Goal: Information Seeking & Learning: Learn about a topic

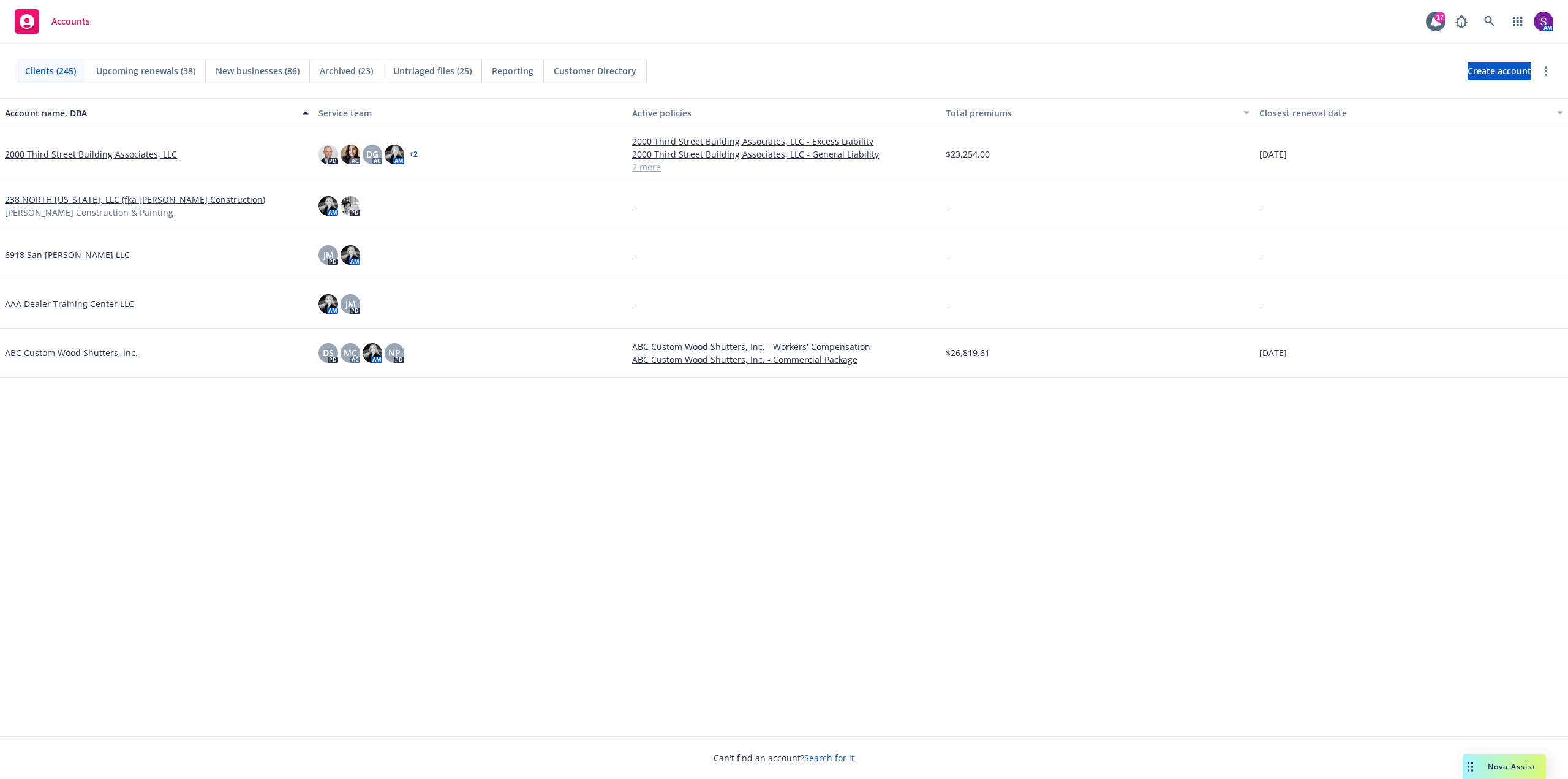
click at [622, 272] on div "Nova Assist" at bounding box center [1504, 767] width 83 height 25
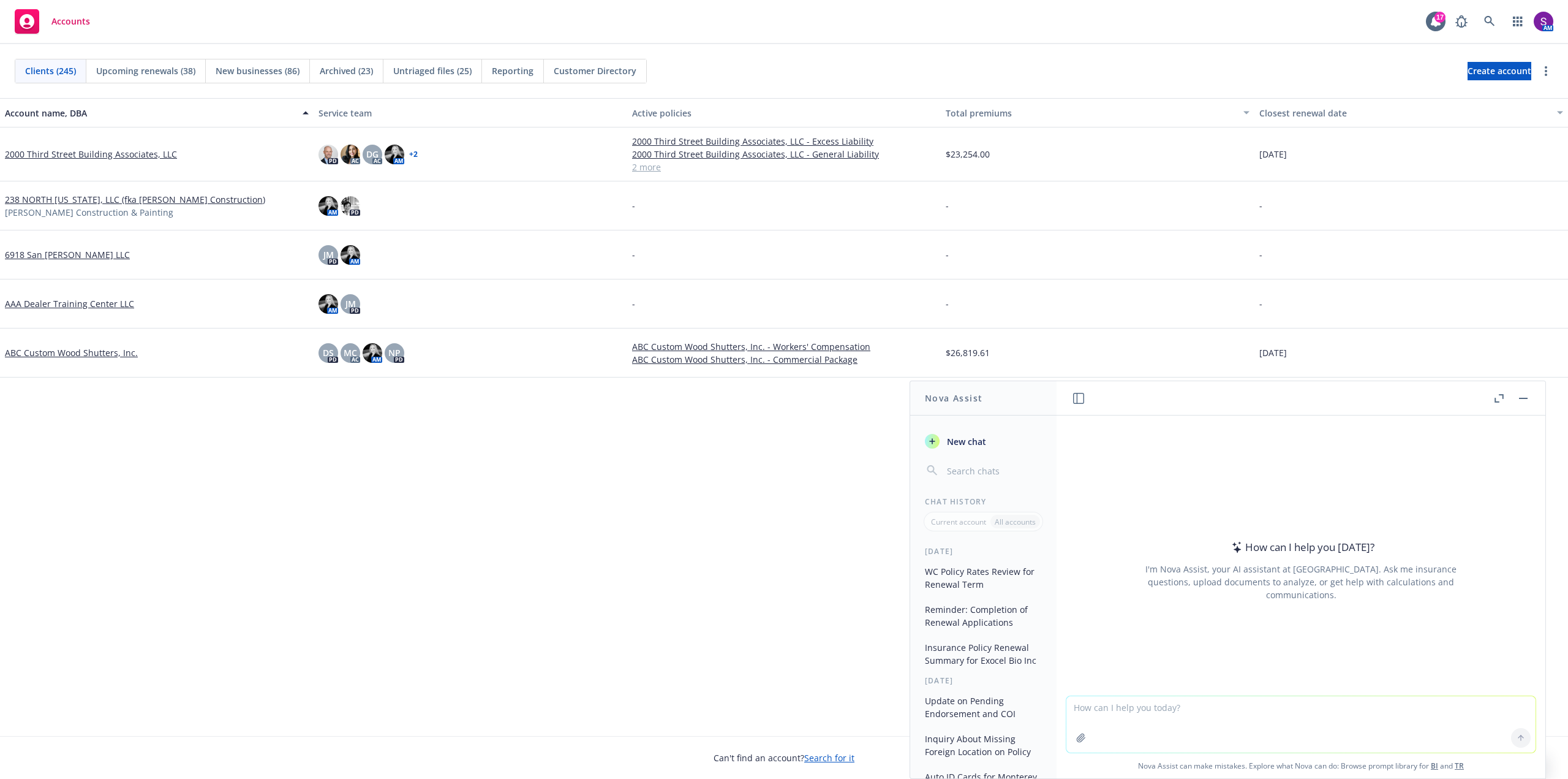
click at [622, 272] on textarea at bounding box center [1301, 724] width 469 height 57
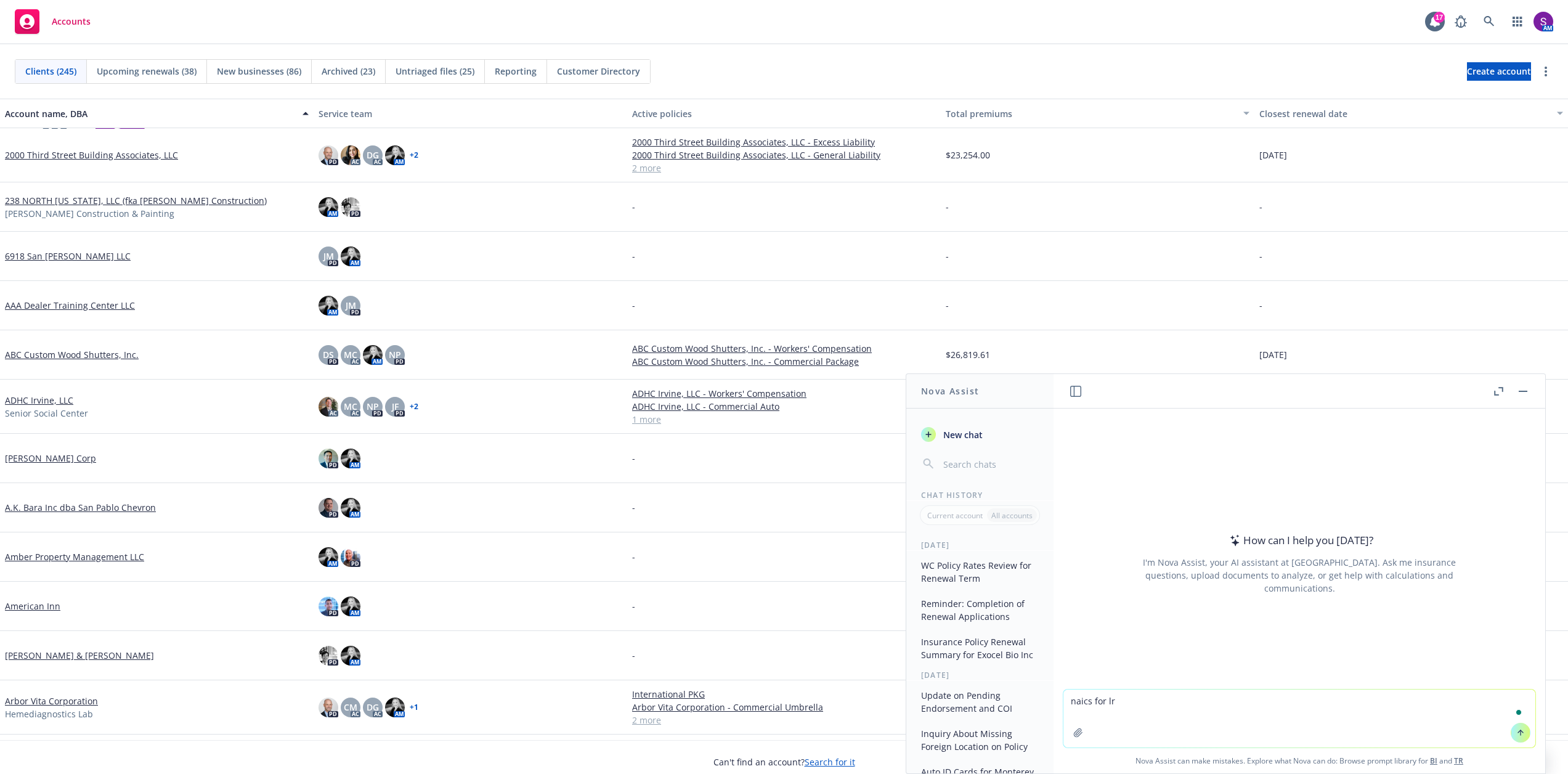
type textarea "naics for lro"
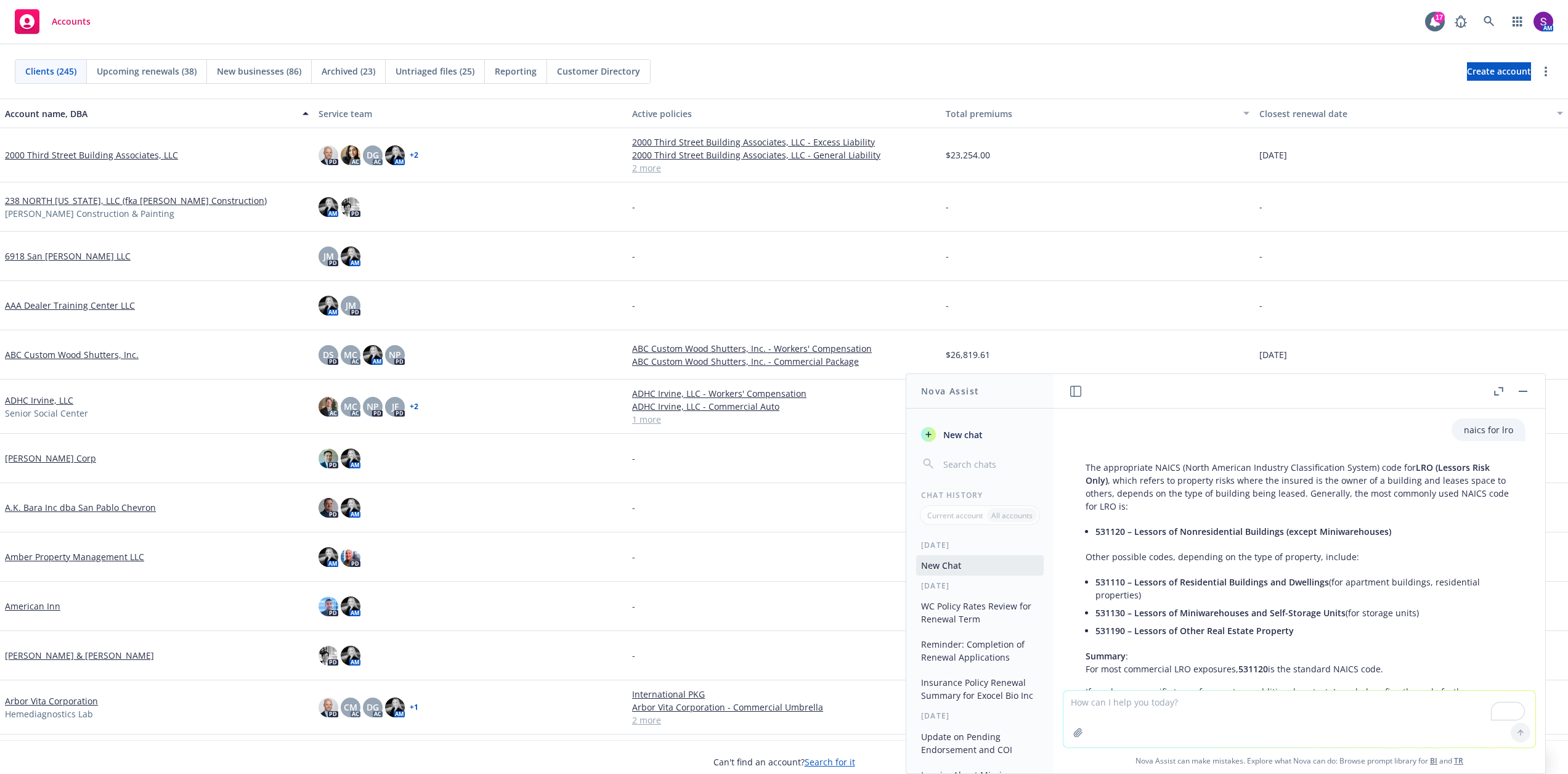
scroll to position [64, 0]
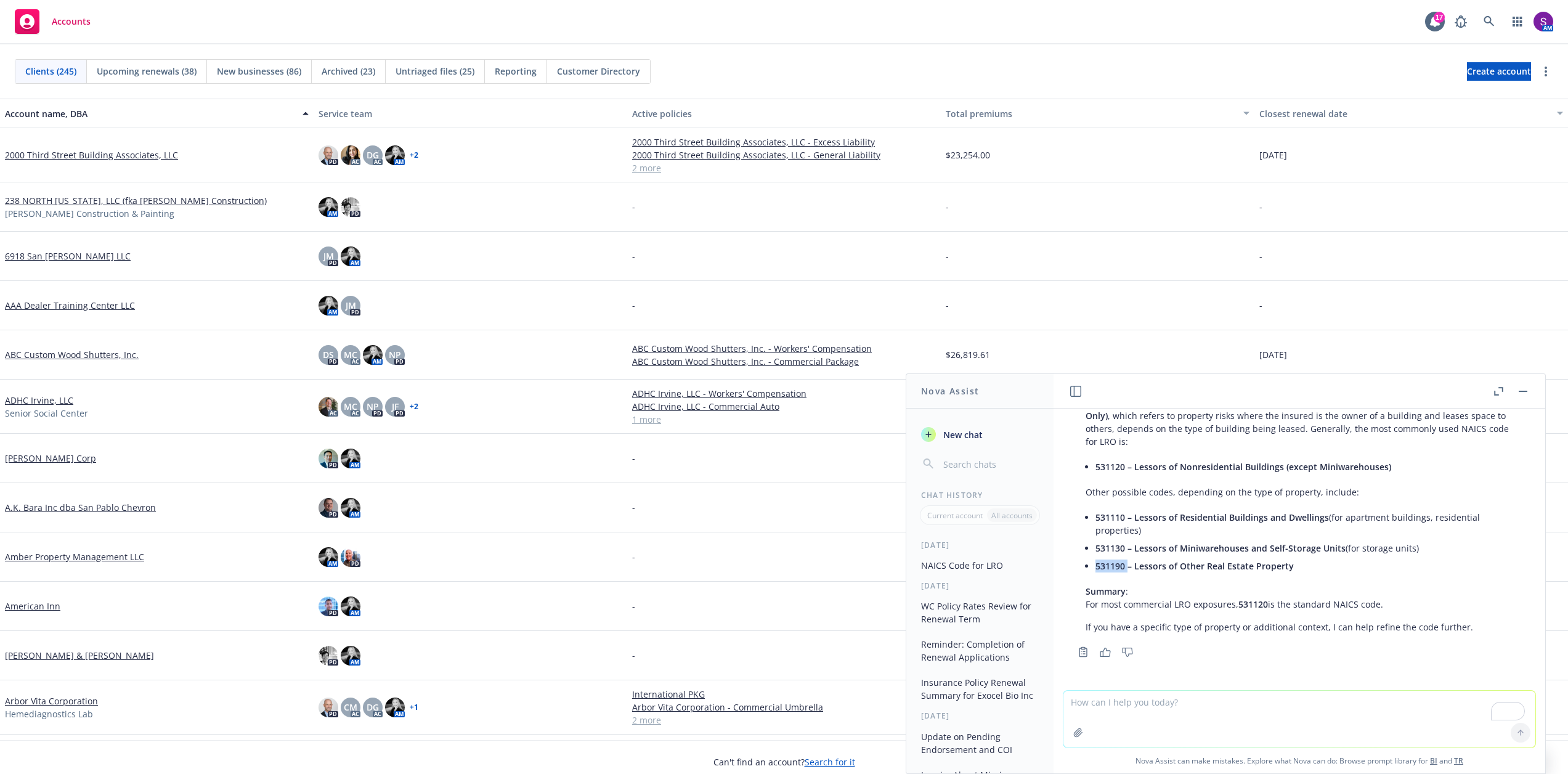
drag, startPoint x: 1126, startPoint y: 564, endPoint x: 1093, endPoint y: 567, distance: 33.1
click at [625, 274] on div "The appropriate NAICS (North American Industry Classification System) code for …" at bounding box center [1299, 514] width 452 height 247
drag, startPoint x: 1105, startPoint y: 568, endPoint x: 1124, endPoint y: 516, distance: 55.4
click at [625, 274] on span "531110 – Lessors of Residential Buildings and Dwellings" at bounding box center [1212, 517] width 233 height 12
drag, startPoint x: 1124, startPoint y: 516, endPoint x: 1093, endPoint y: 517, distance: 31.0
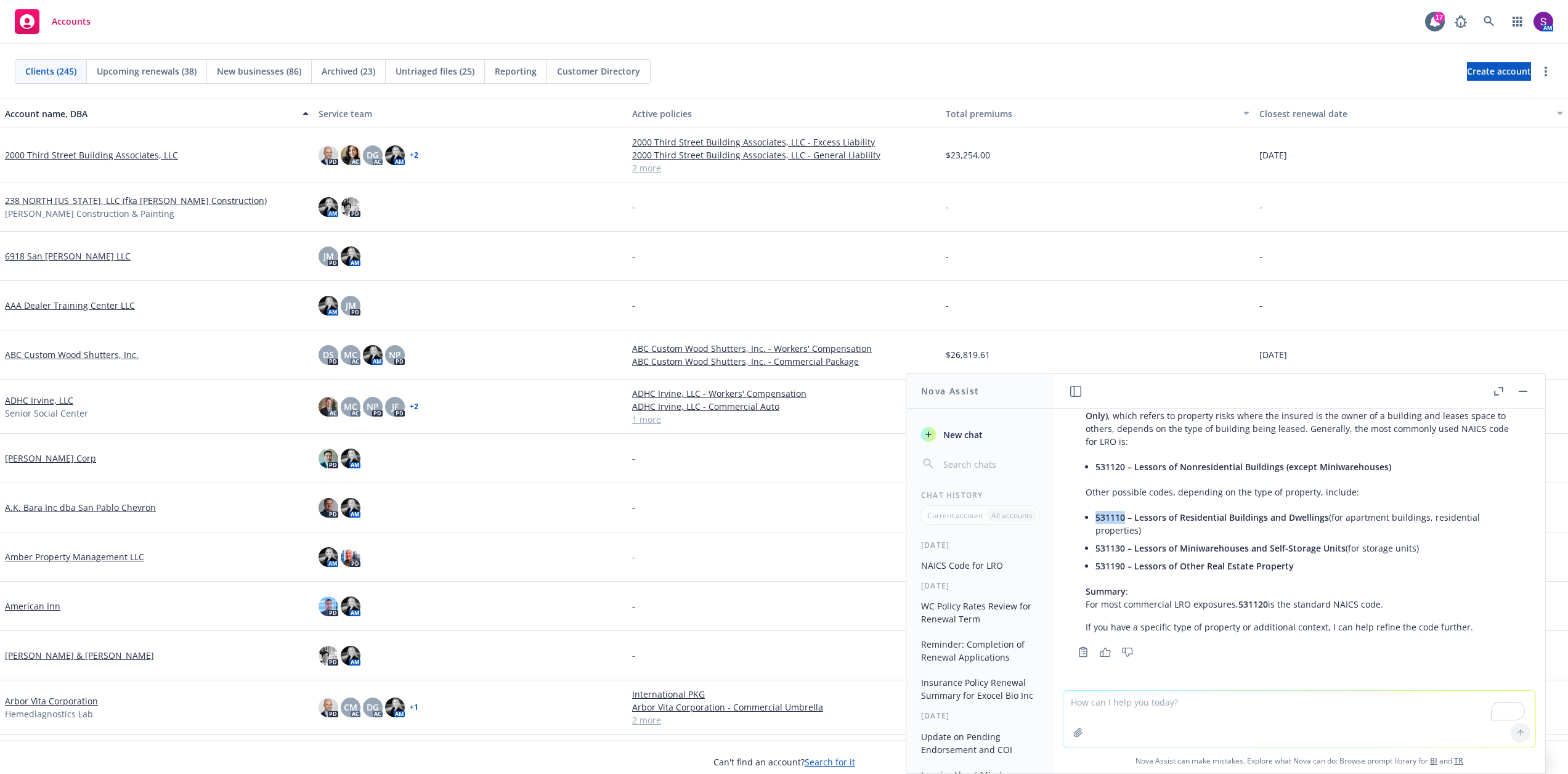
click at [625, 274] on div "The appropriate NAICS (North American Industry Classification System) code for …" at bounding box center [1299, 514] width 452 height 247
copy span "531110"
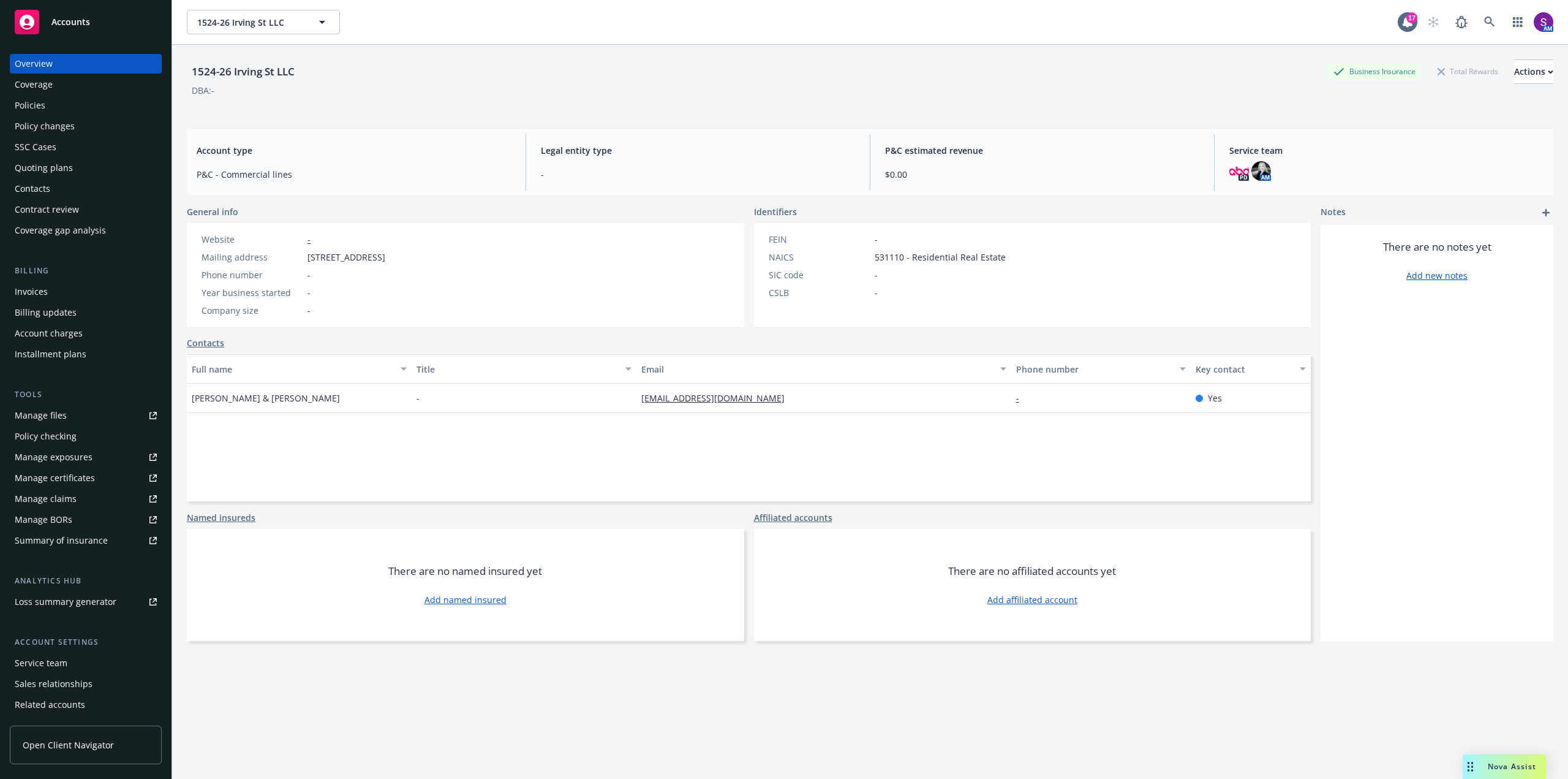
click at [60, 662] on div "Service team" at bounding box center [41, 663] width 53 height 20
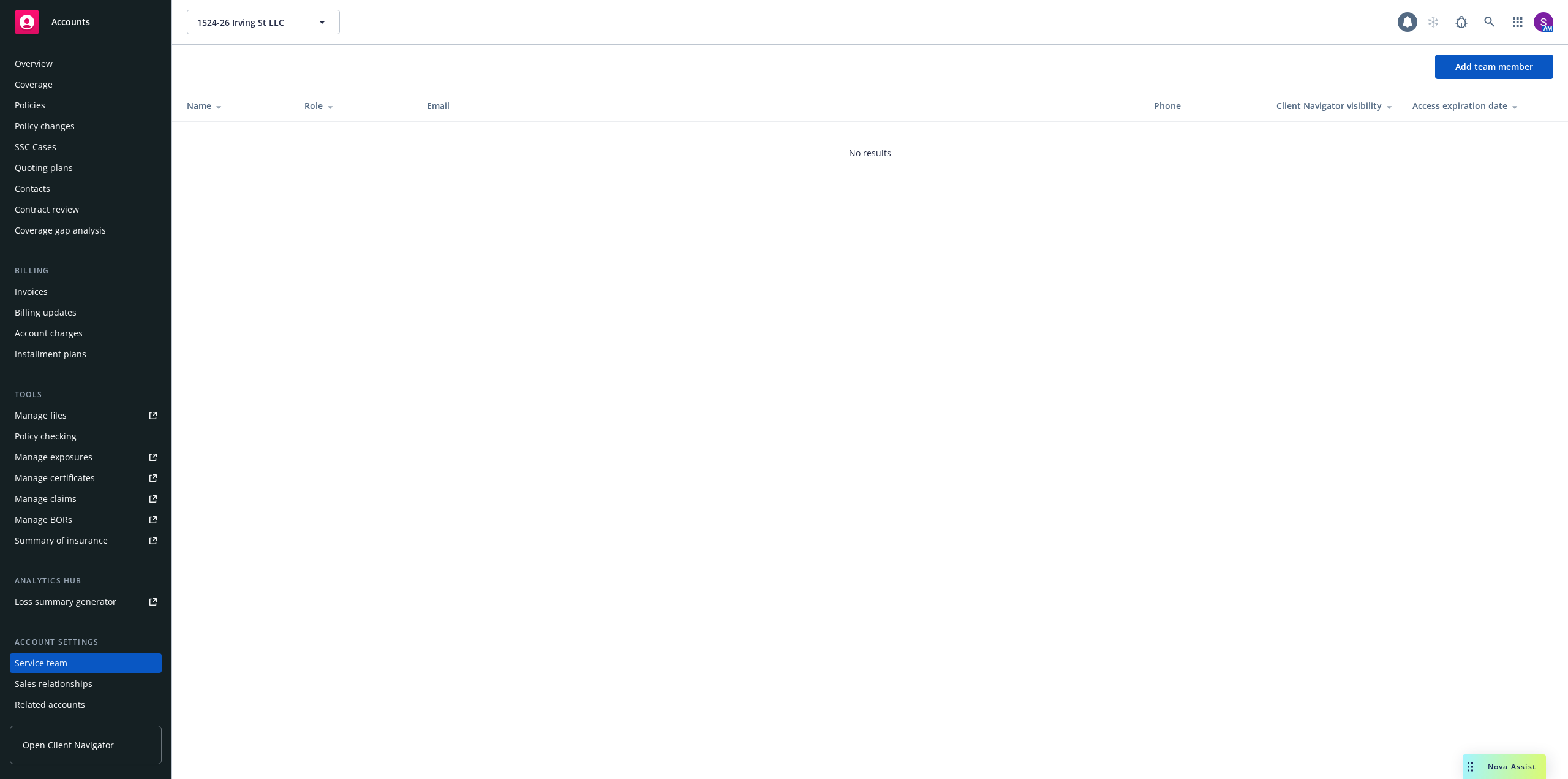
scroll to position [40, 0]
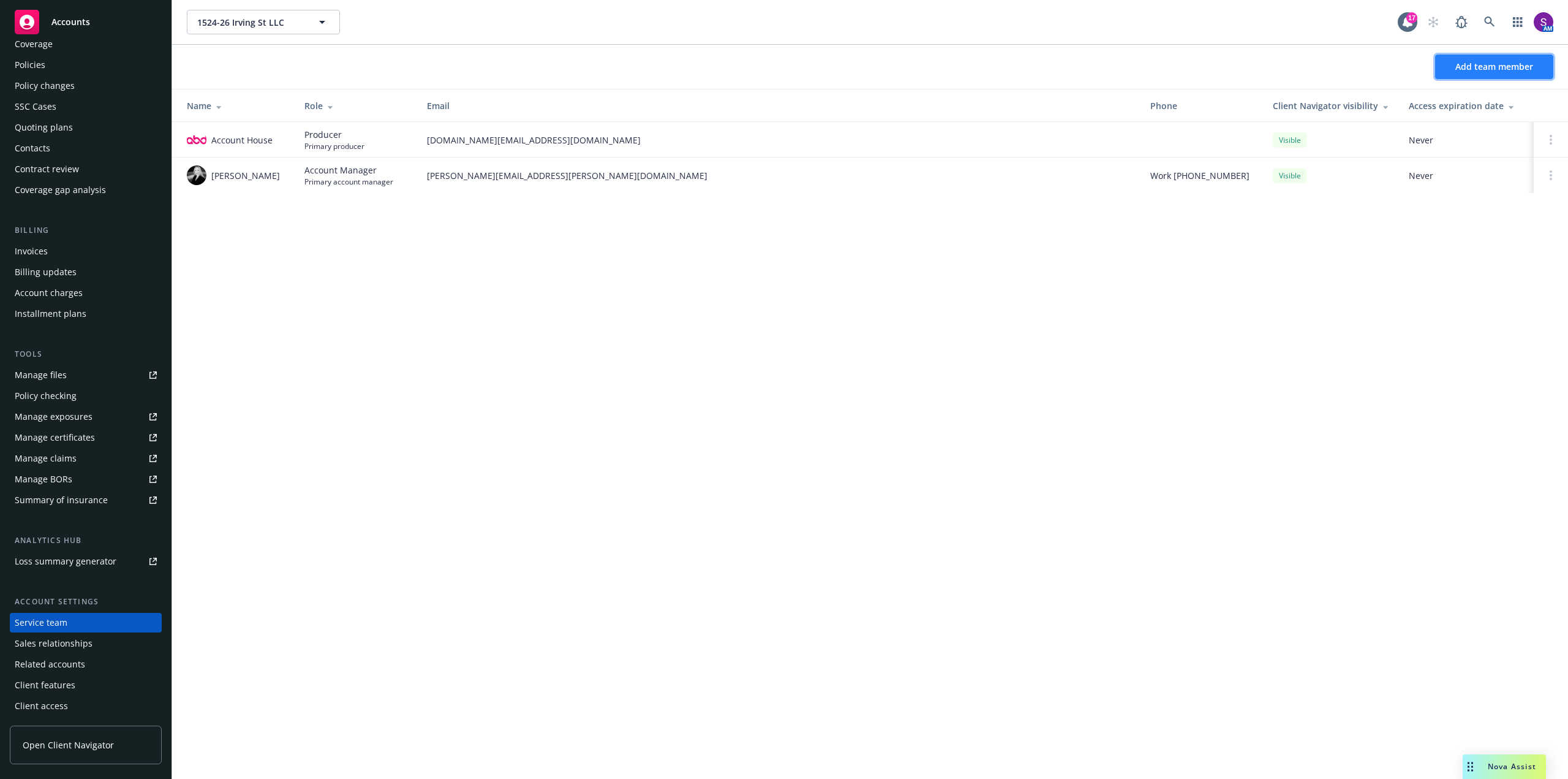
click at [1503, 63] on span "Add team member" at bounding box center [1494, 67] width 78 height 12
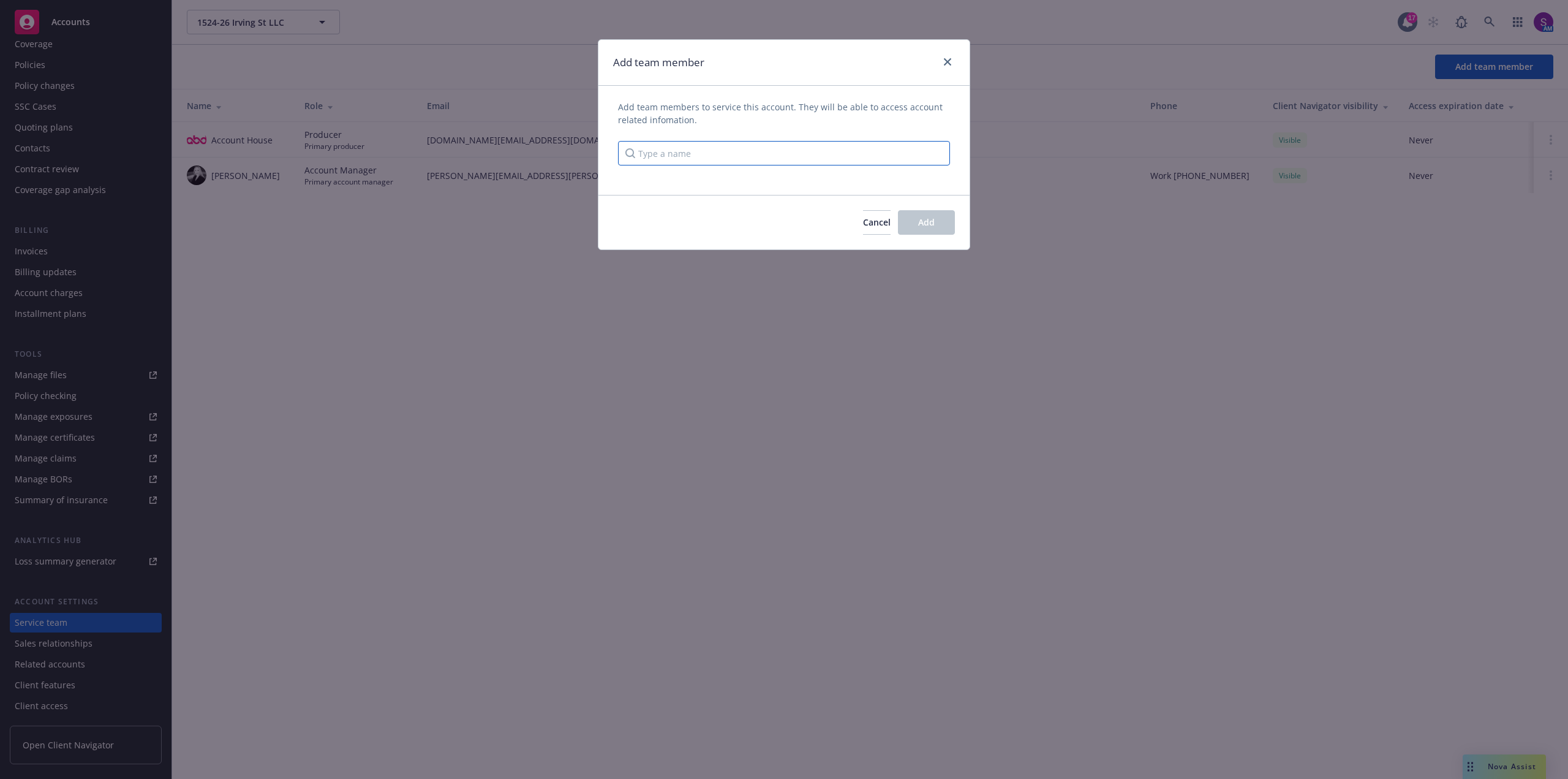
click at [671, 160] on input "Type a name" at bounding box center [784, 153] width 332 height 25
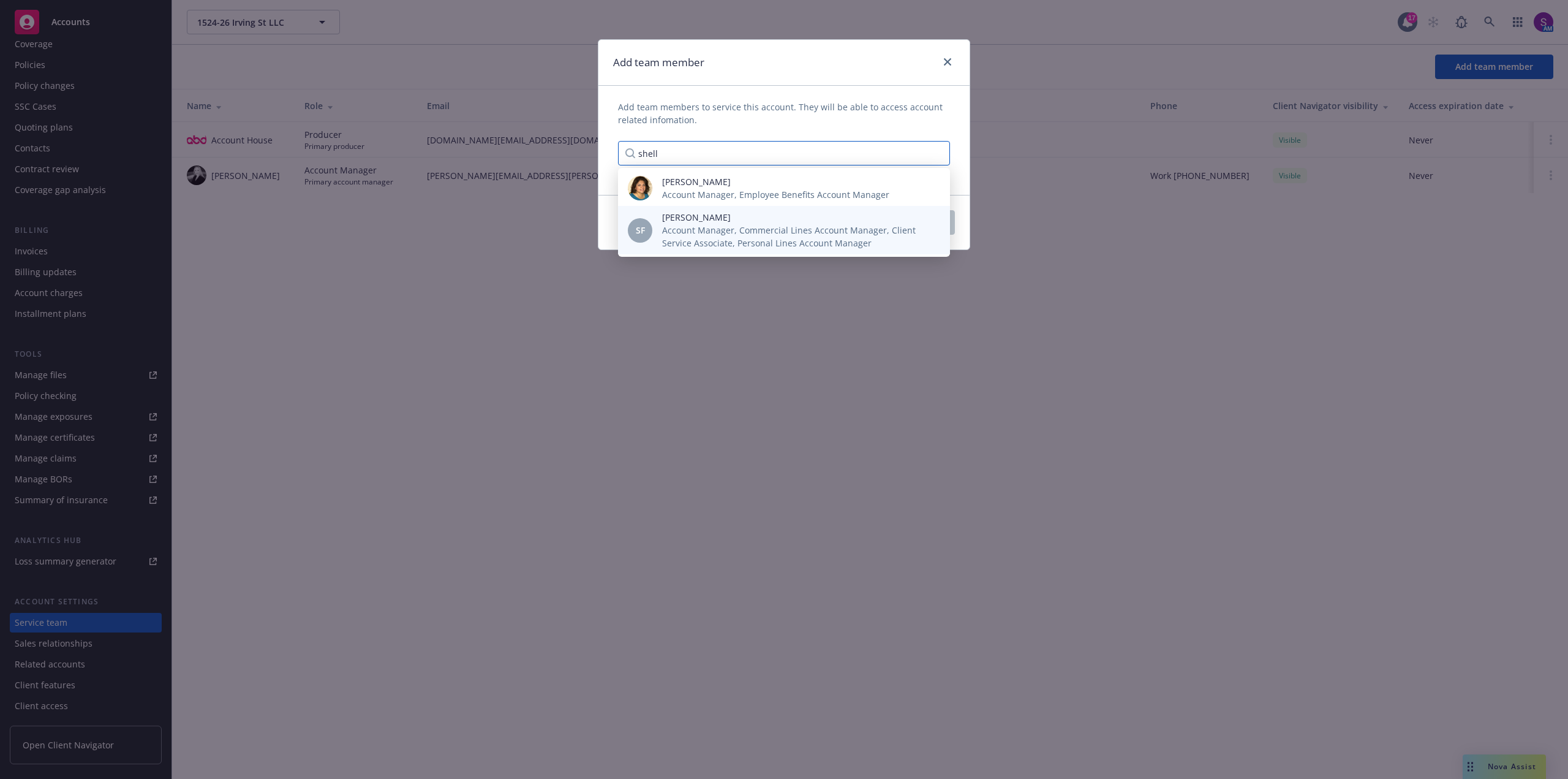
type input "shell"
click at [688, 227] on span "Account Manager, Commercial Lines Account Manager, Client Service Associate, Pe…" at bounding box center [796, 236] width 268 height 26
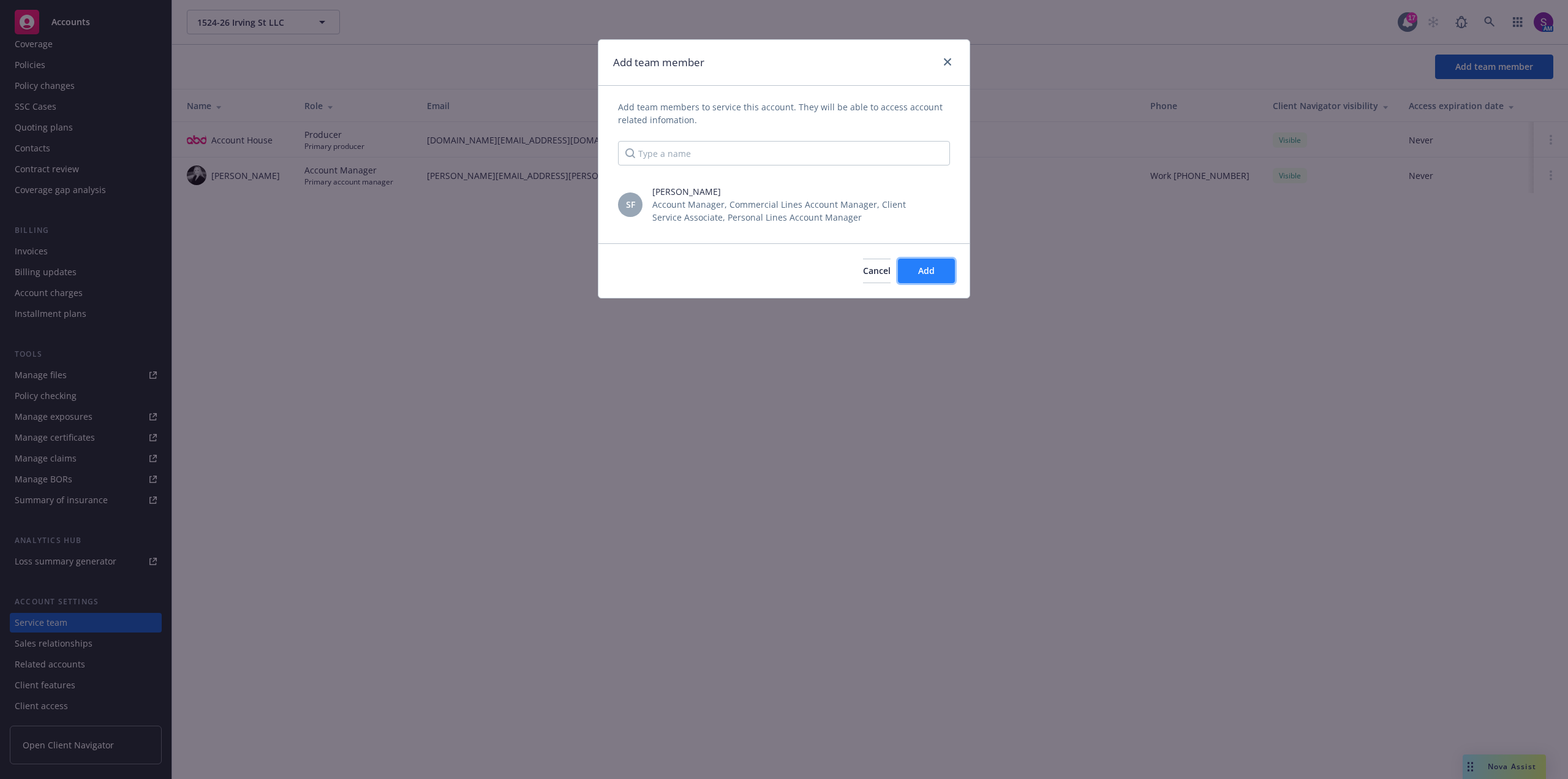
click at [922, 267] on span "Add" at bounding box center [927, 271] width 16 height 12
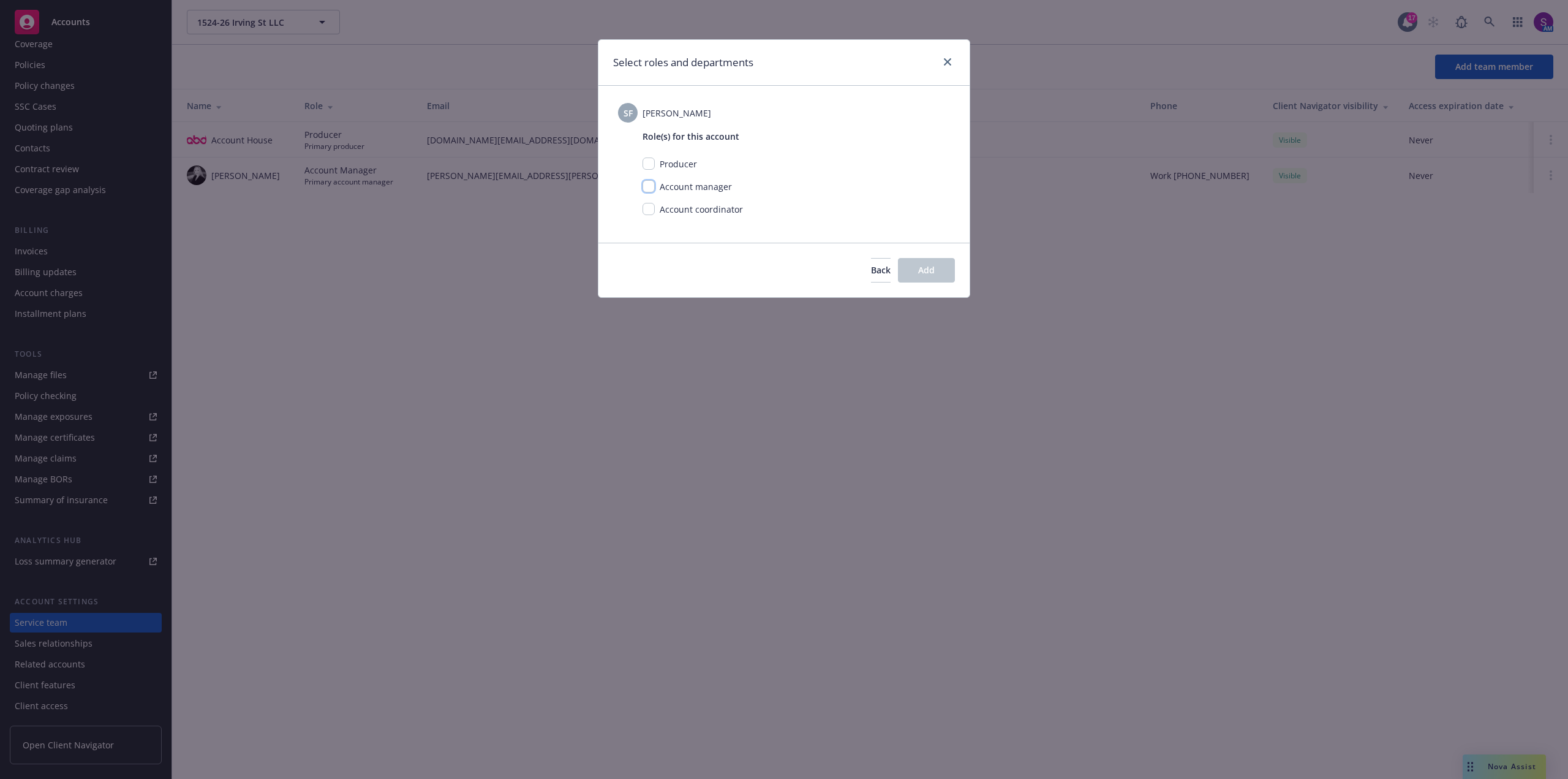
click at [652, 185] on input "checkbox" at bounding box center [648, 186] width 12 height 12
checkbox input "true"
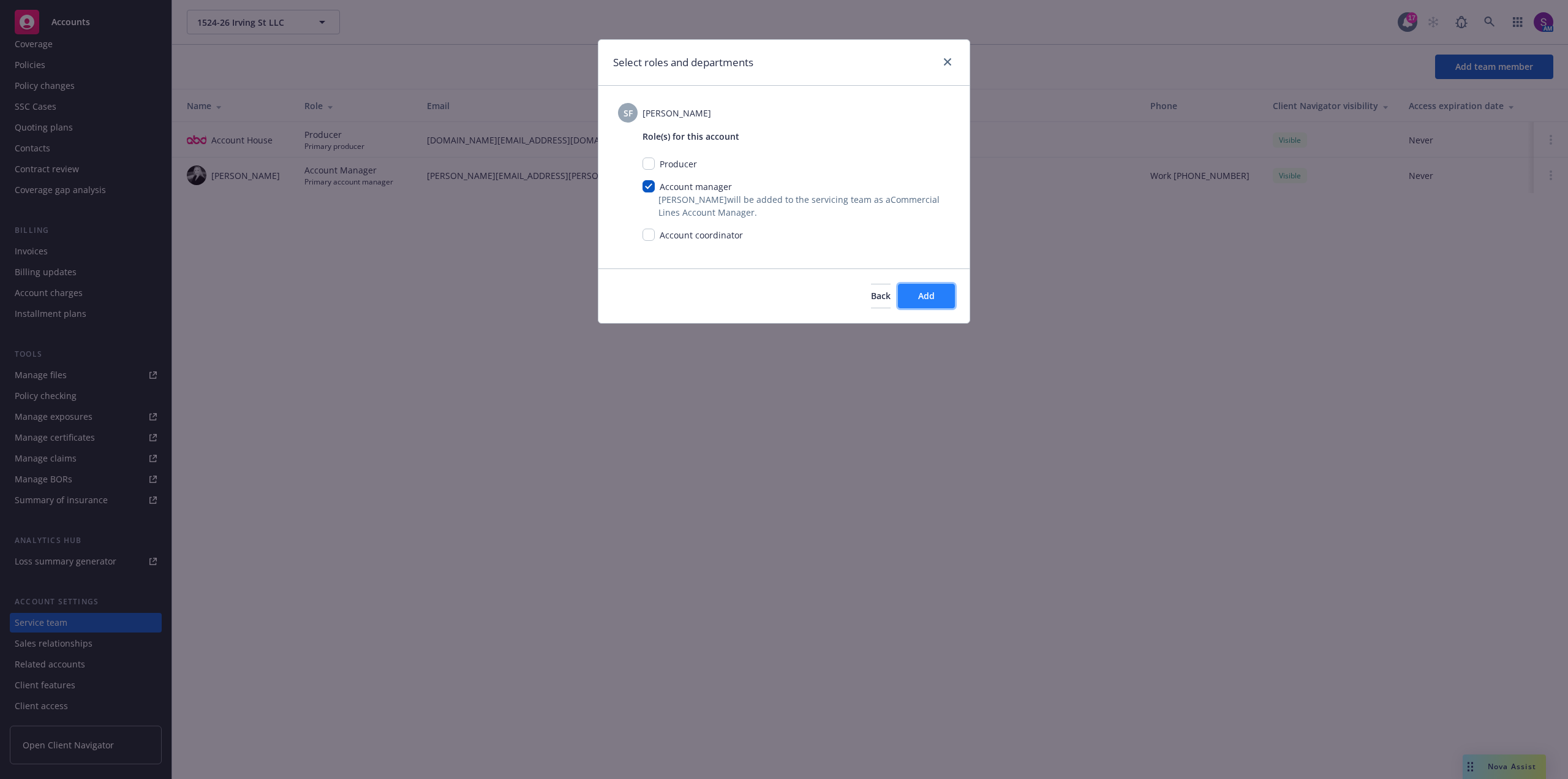
click at [934, 293] on span "Add" at bounding box center [927, 295] width 16 height 12
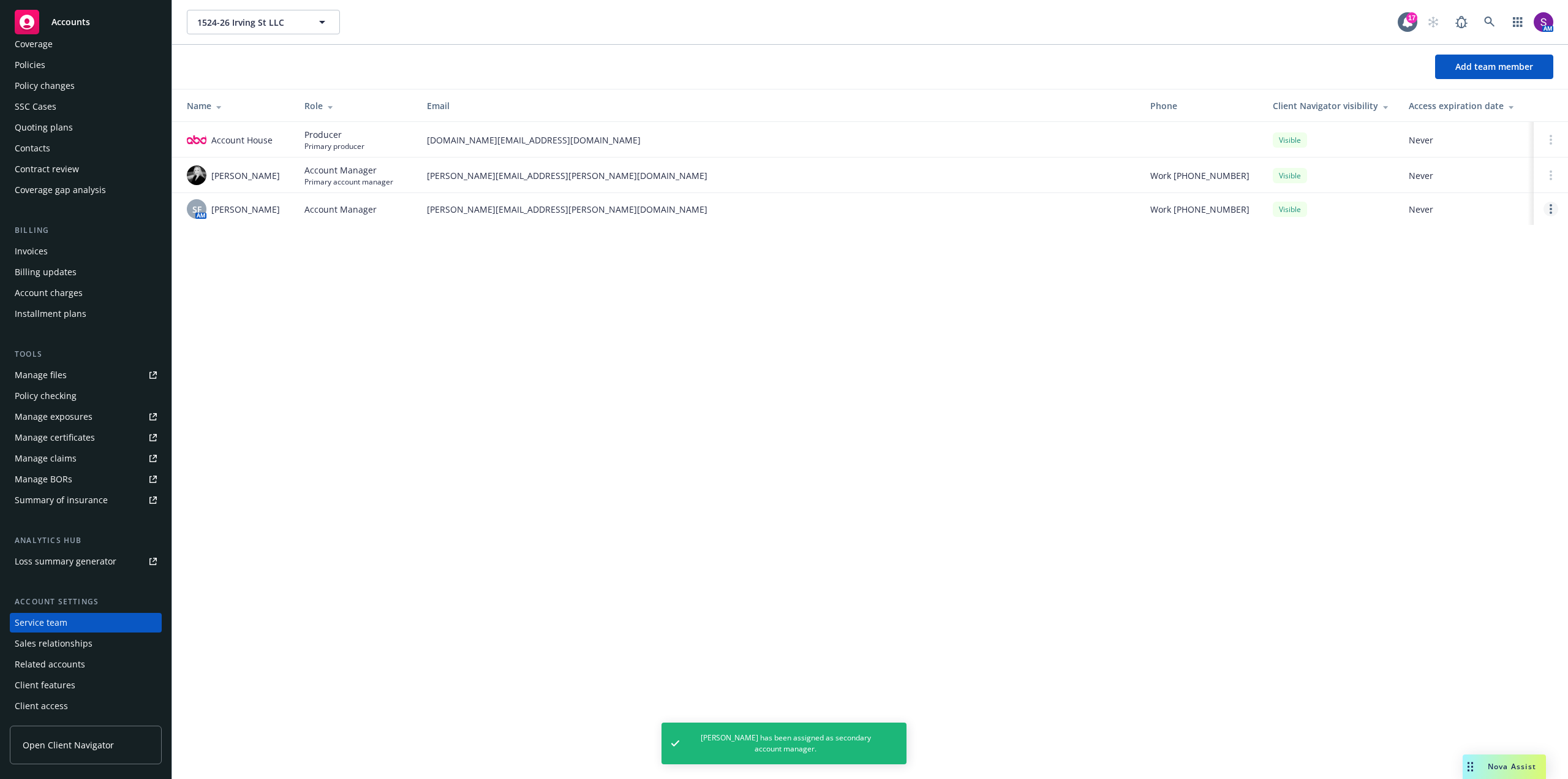
click at [1548, 211] on link "Open options" at bounding box center [1551, 209] width 15 height 15
click at [1423, 151] on span "Assign as primary account manager" at bounding box center [1453, 150] width 177 height 12
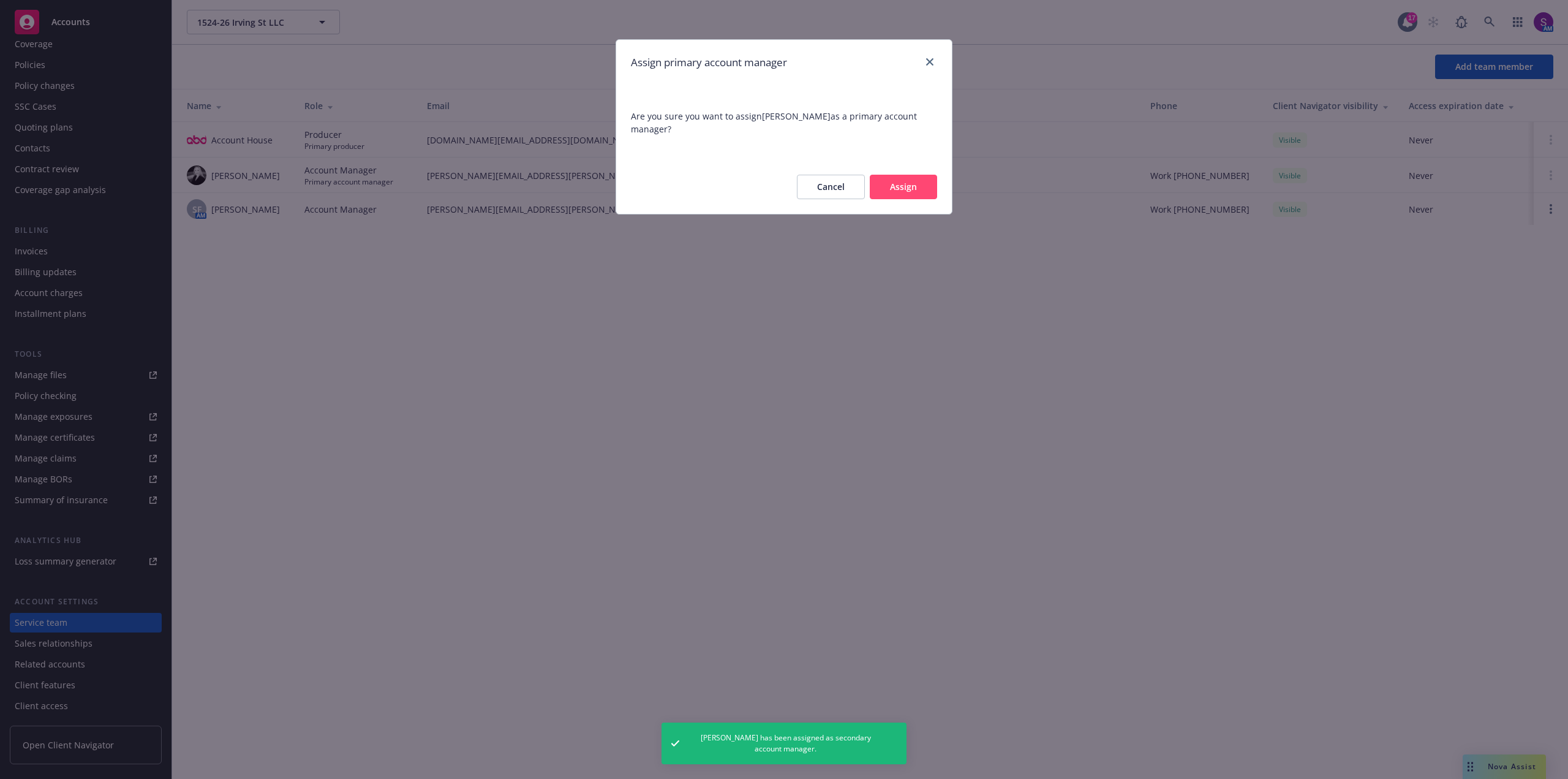
click at [921, 187] on button "Assign" at bounding box center [904, 187] width 67 height 25
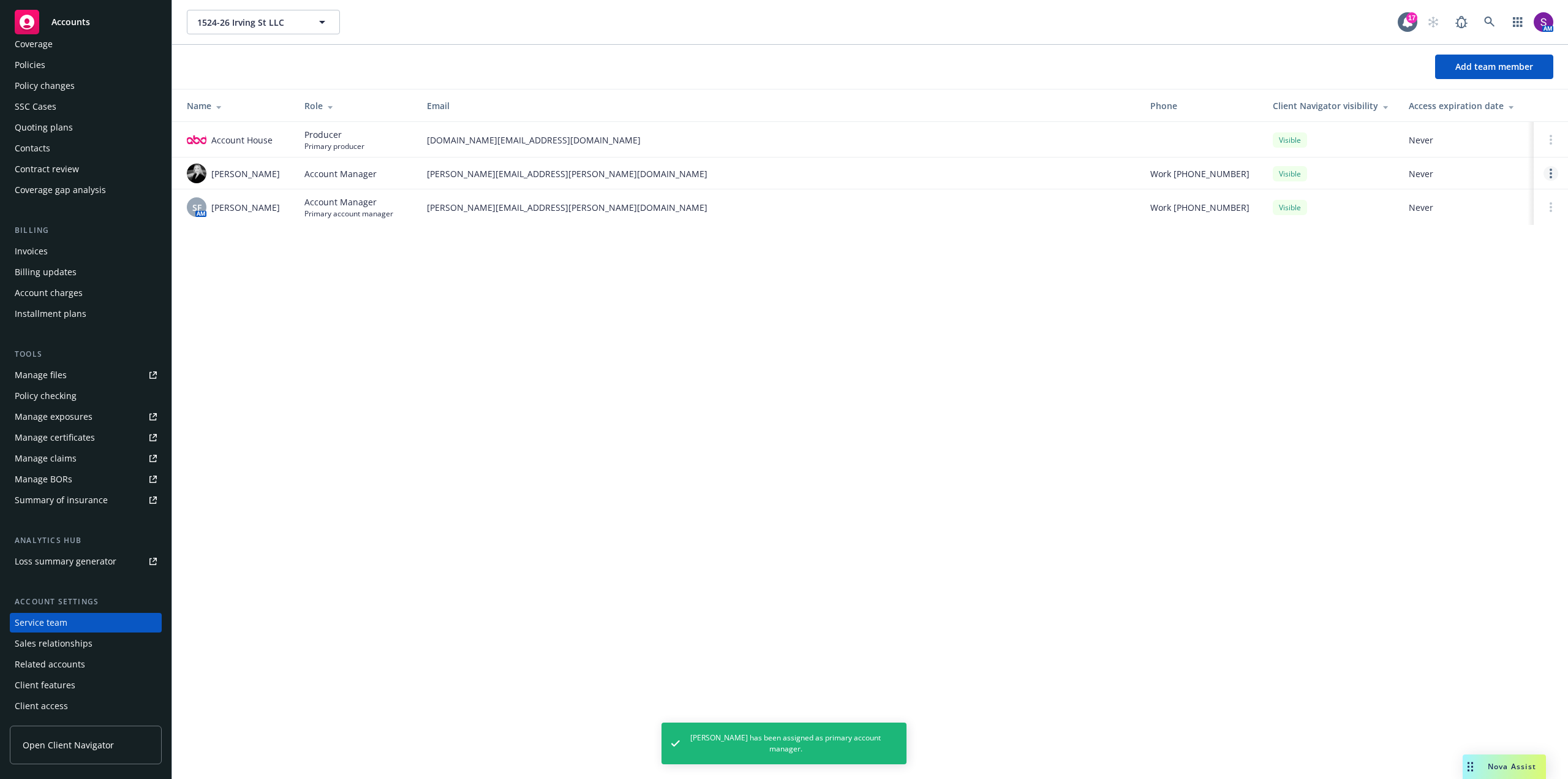
click at [1550, 173] on icon "Open options" at bounding box center [1551, 174] width 2 height 10
click at [1408, 142] on span "Remove account manager" at bounding box center [1432, 139] width 136 height 12
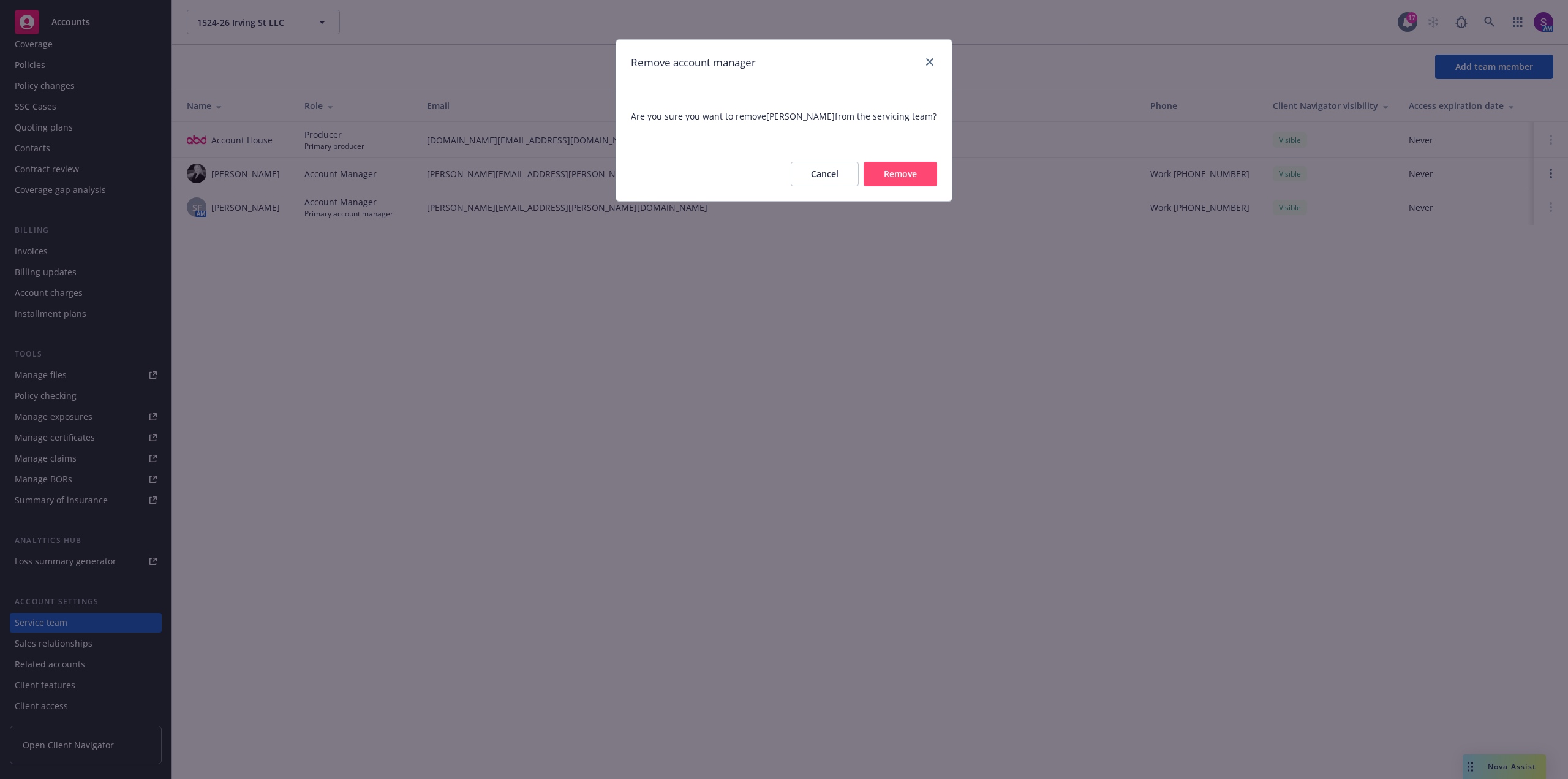
click at [918, 171] on button "Remove" at bounding box center [900, 174] width 73 height 25
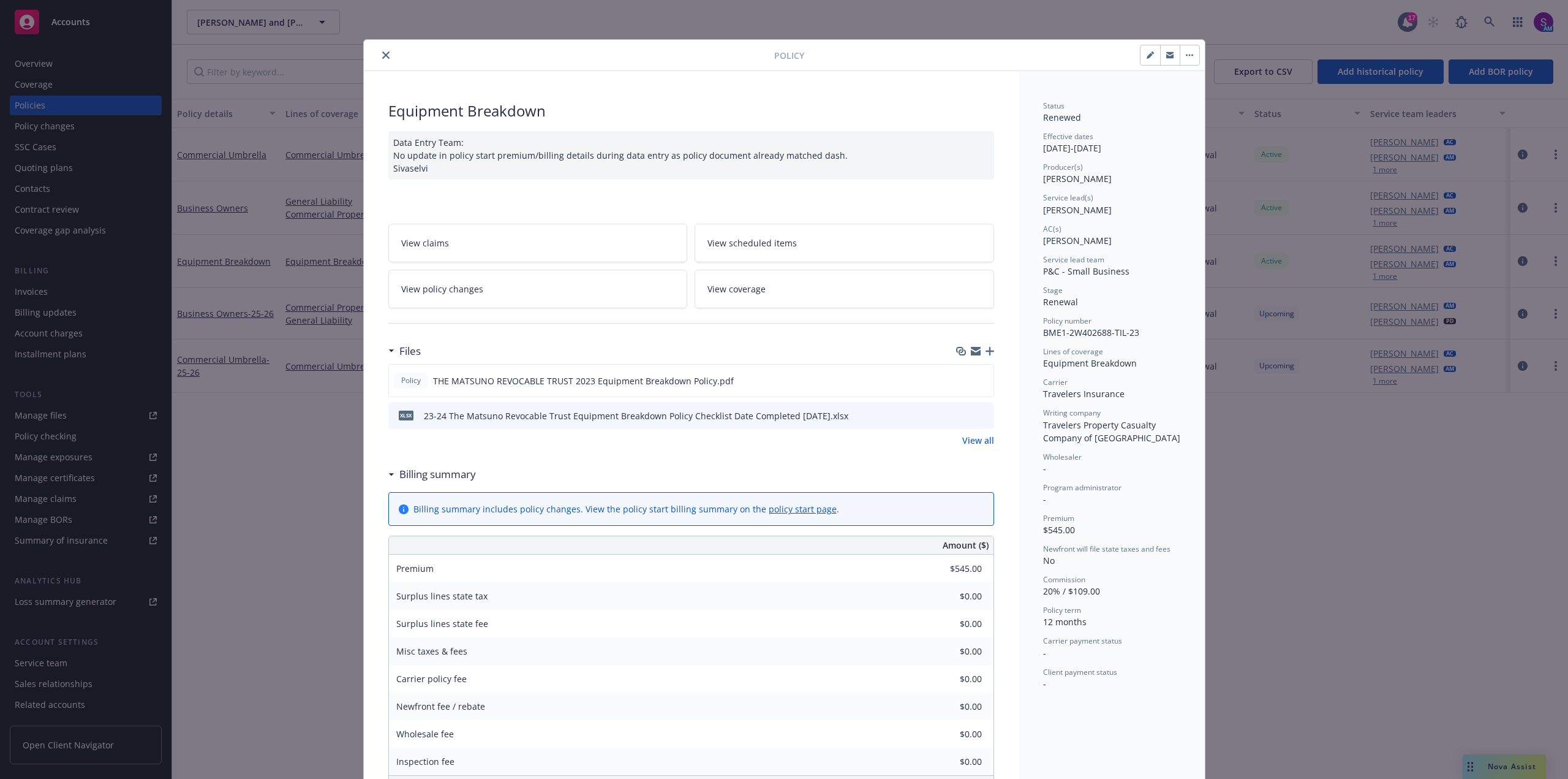
click at [383, 61] on button "close" at bounding box center [386, 55] width 15 height 15
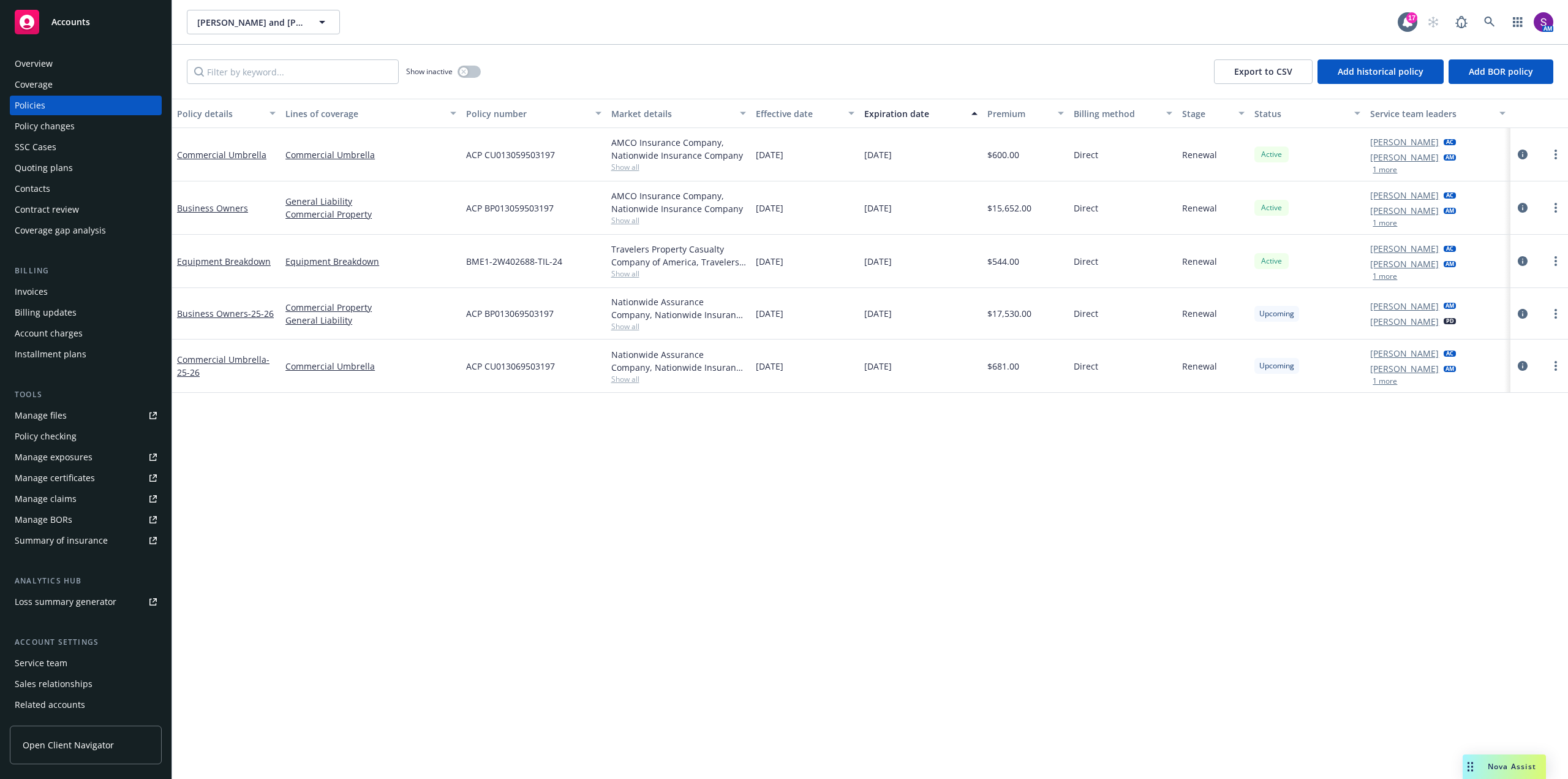
click at [625, 216] on span "Show all" at bounding box center [678, 220] width 135 height 11
click at [626, 165] on span "Show all" at bounding box center [678, 167] width 135 height 11
click at [826, 496] on div "Policy details Lines of coverage Policy number Market details Effective date Ex…" at bounding box center [870, 438] width 1396 height 680
click at [78, 416] on link "Manage files" at bounding box center [86, 415] width 152 height 20
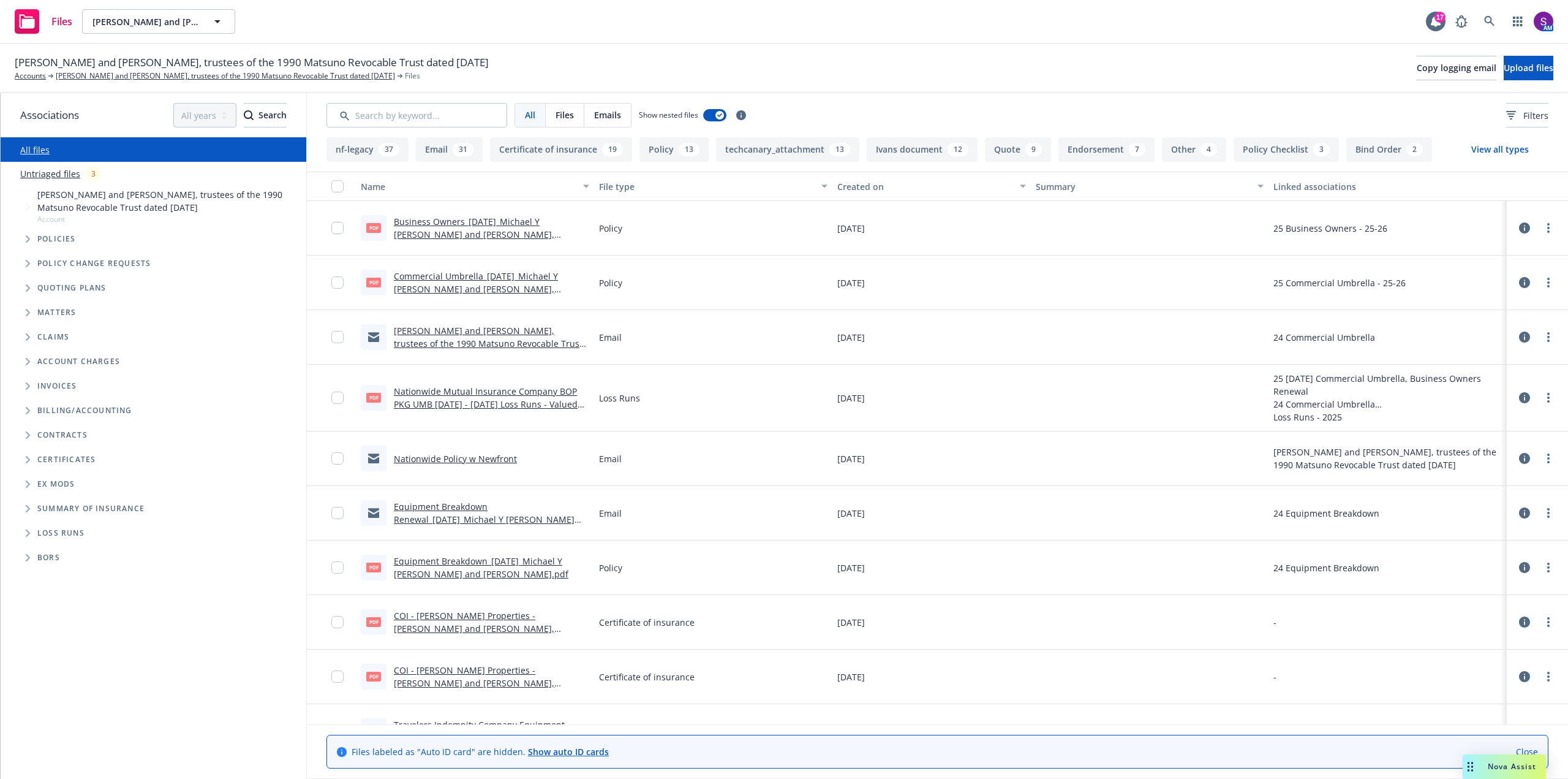
click at [455, 335] on link "Michael Y Matsuno and Tomi Matsuno, trustees of the 1990 Matsuno Revocable Trus…" at bounding box center [488, 350] width 188 height 50
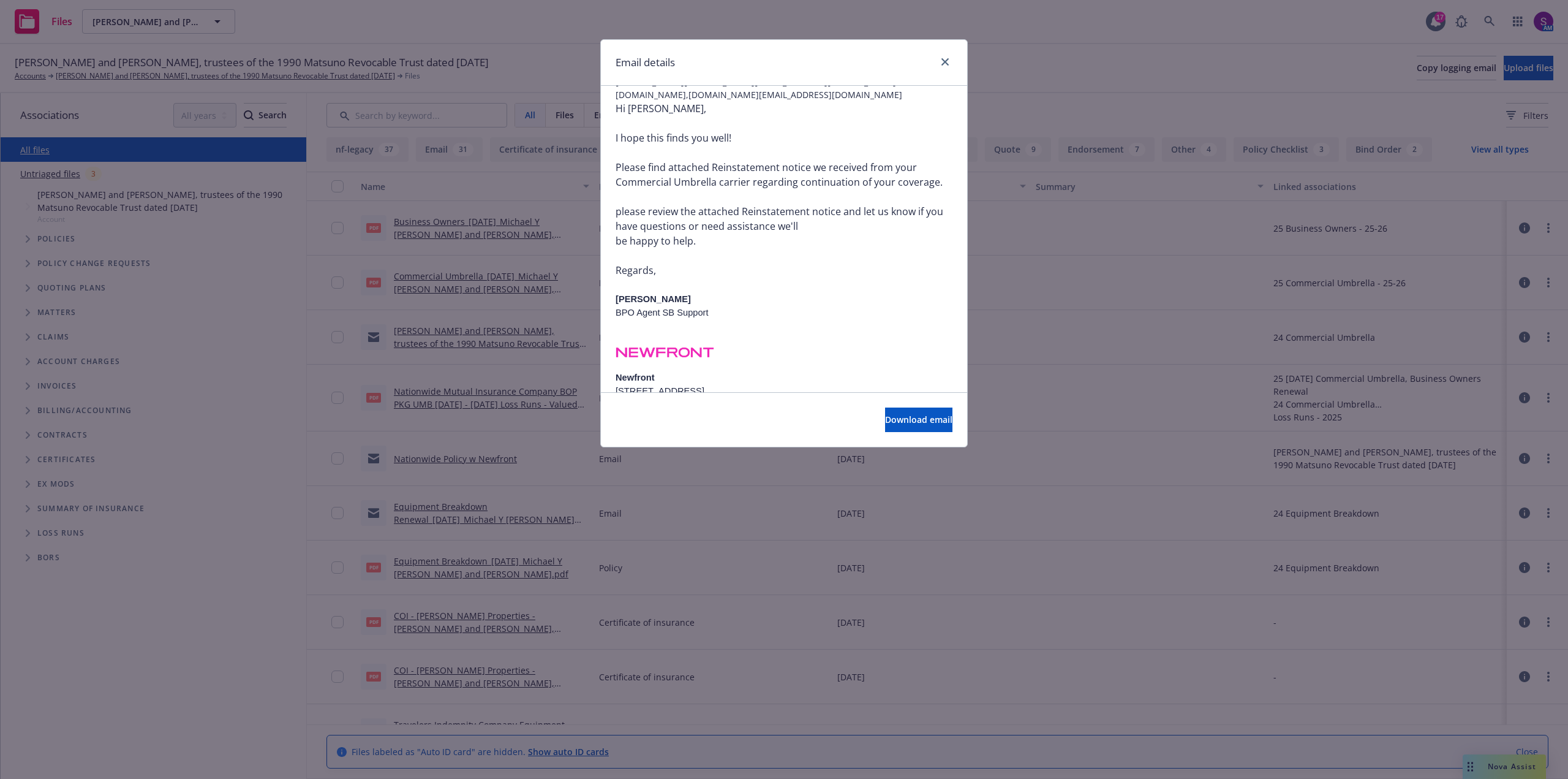
scroll to position [233, 0]
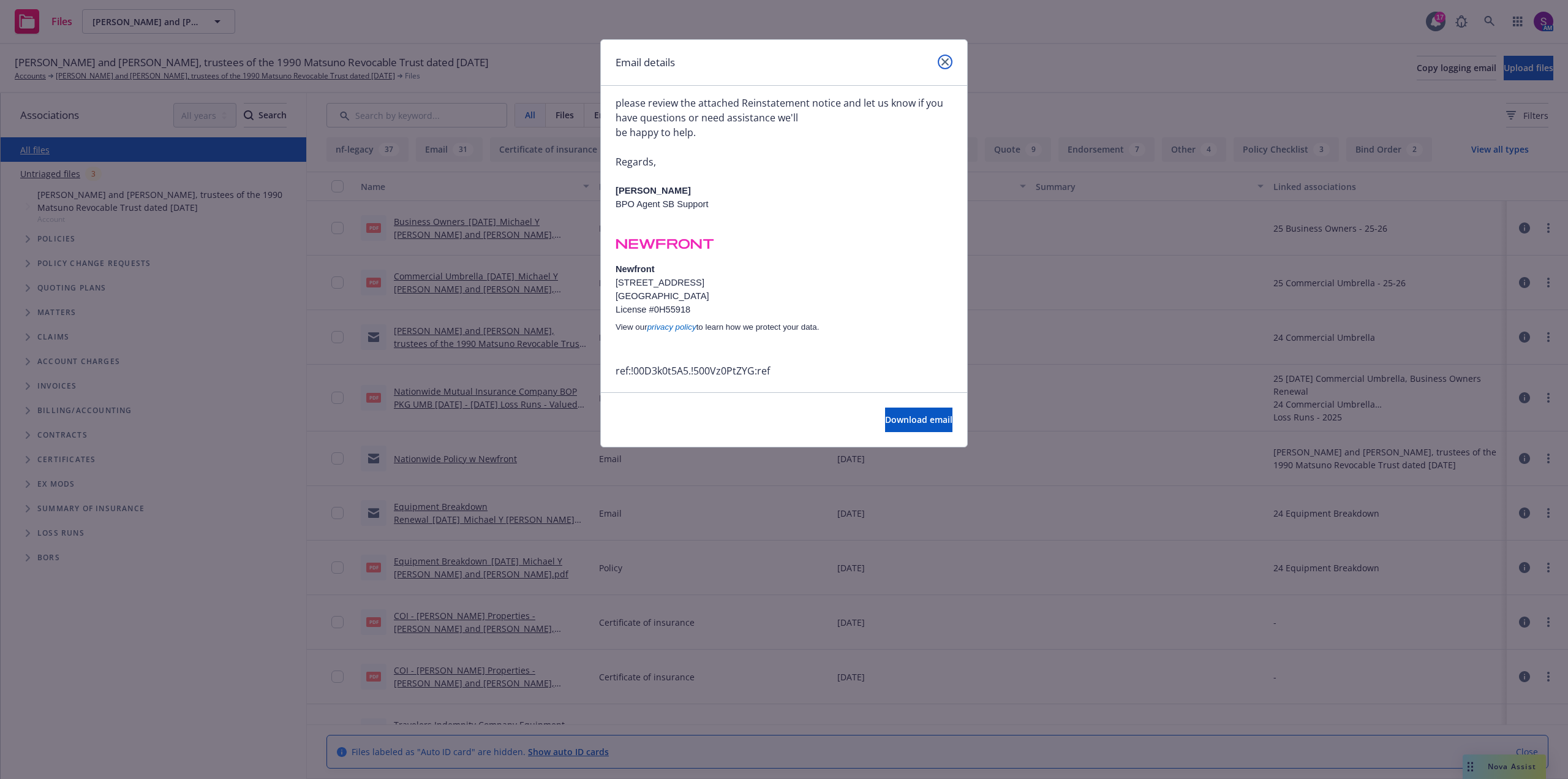
click at [948, 59] on icon "close" at bounding box center [945, 62] width 7 height 7
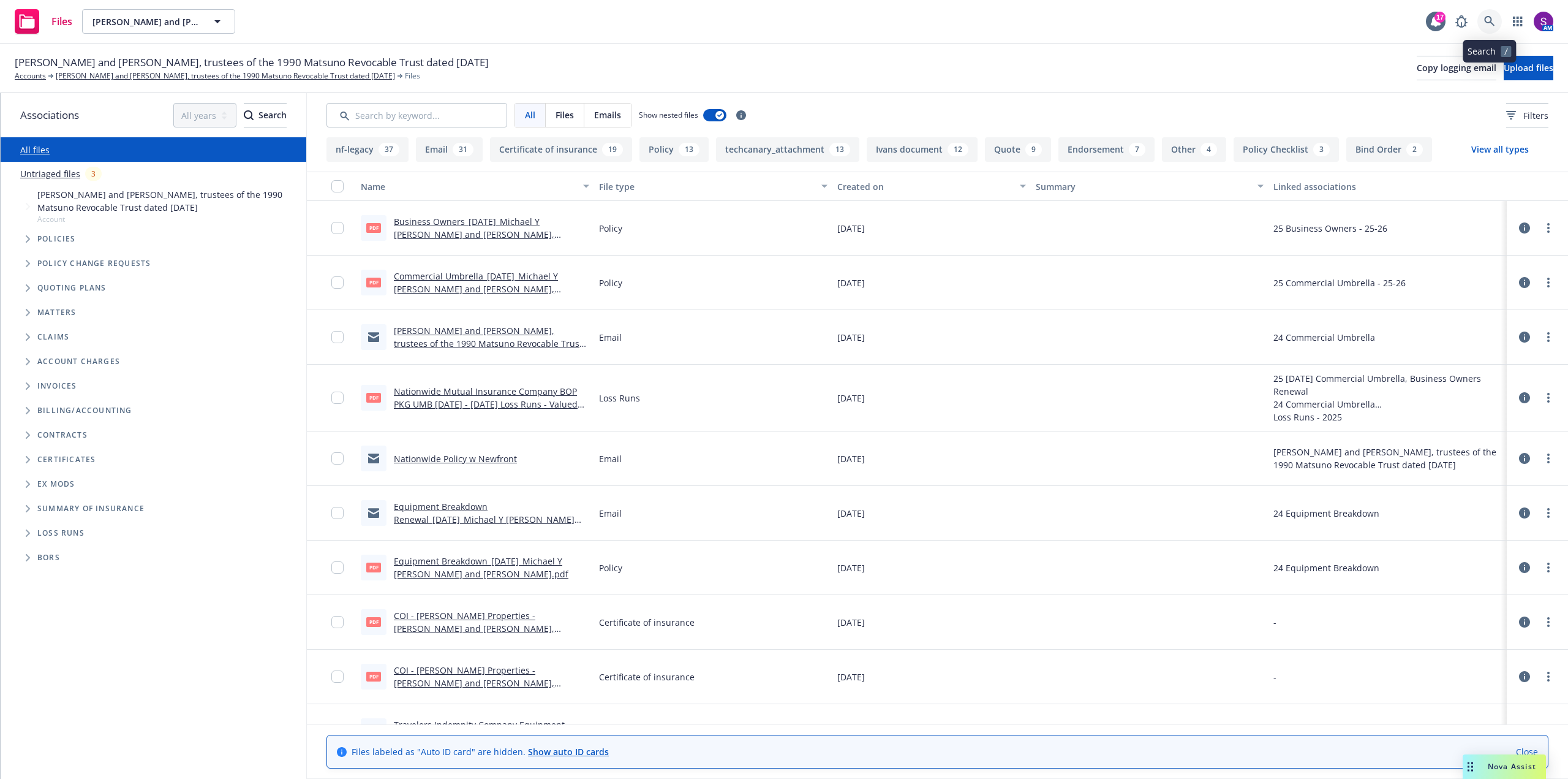
click at [1487, 21] on icon at bounding box center [1489, 21] width 11 height 11
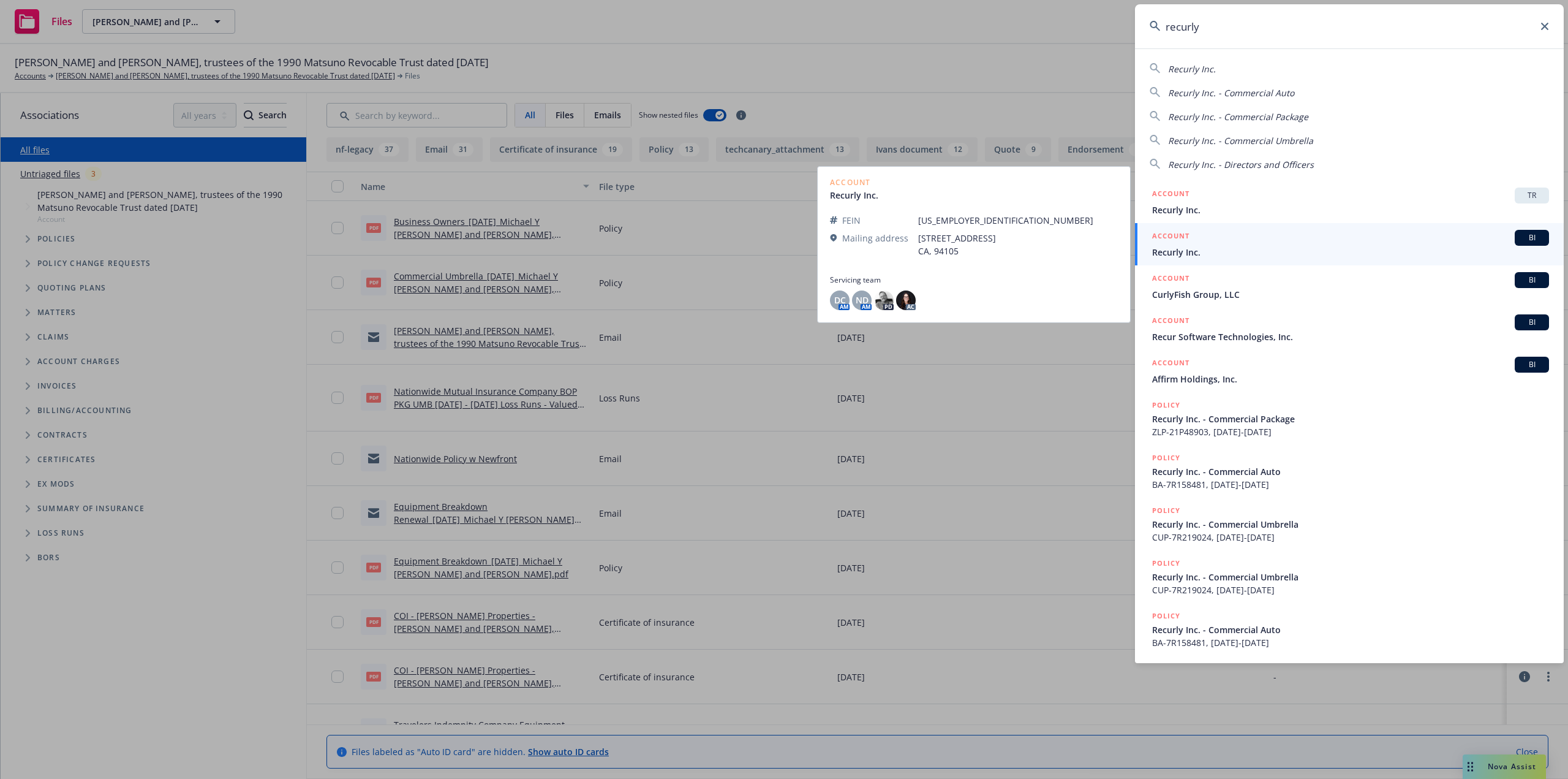
type input "recurly"
click at [1173, 250] on span "Recurly Inc." at bounding box center [1350, 253] width 397 height 13
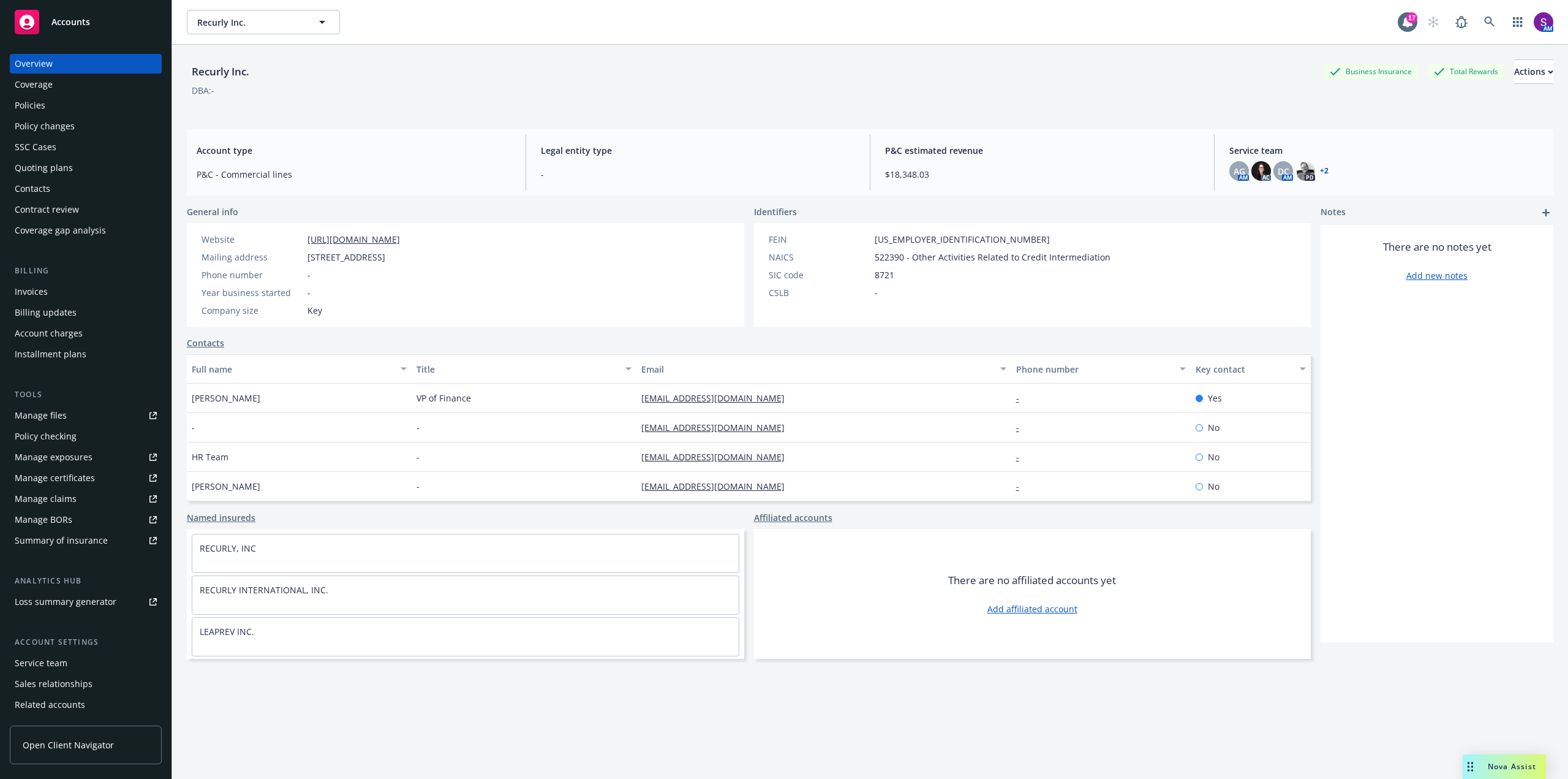
click at [52, 108] on div "Policies" at bounding box center [86, 105] width 142 height 20
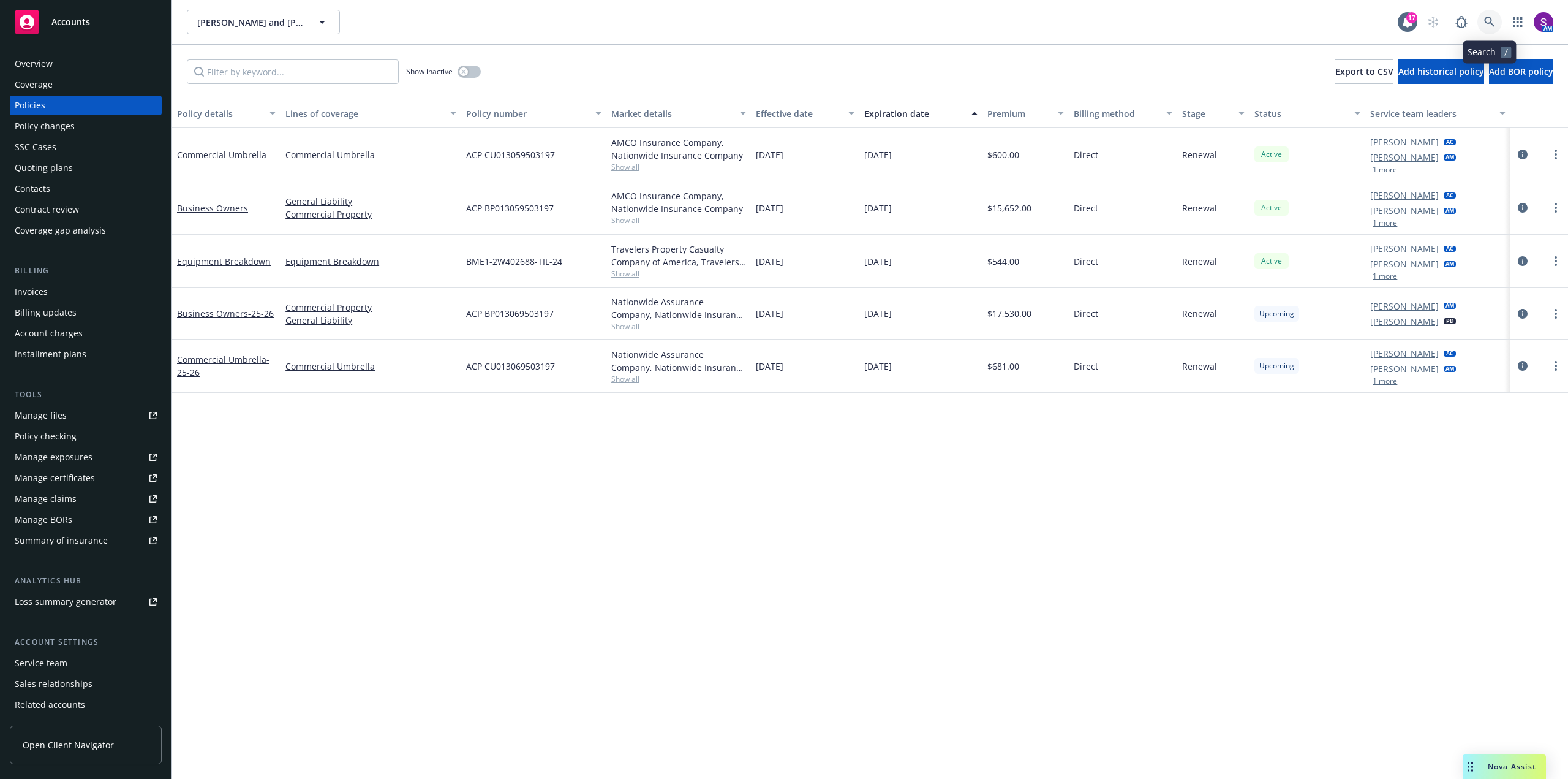
click at [1487, 26] on icon at bounding box center [1489, 21] width 11 height 11
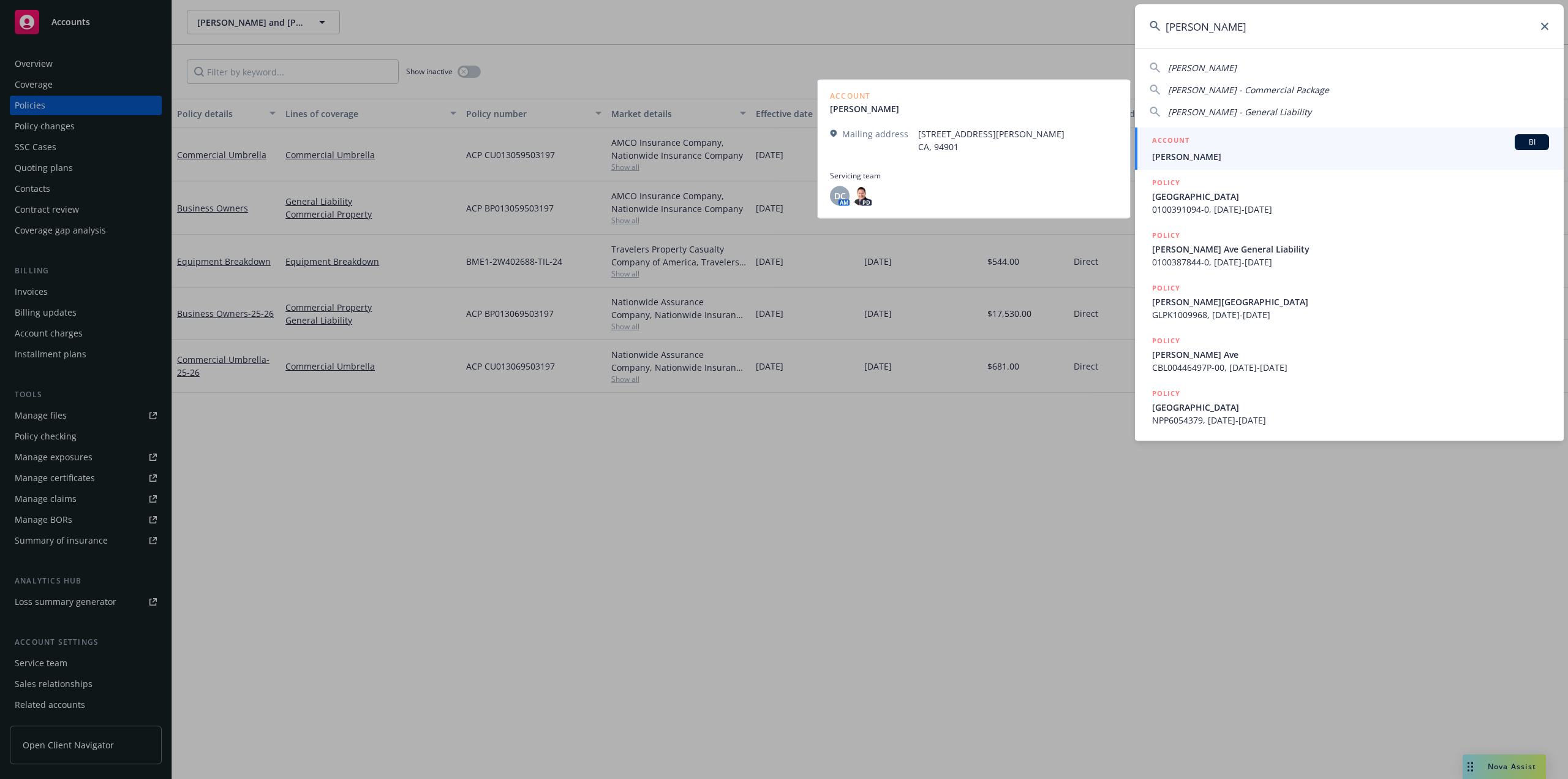
type input "[PERSON_NAME]"
click at [1234, 158] on span "[PERSON_NAME]" at bounding box center [1350, 157] width 397 height 13
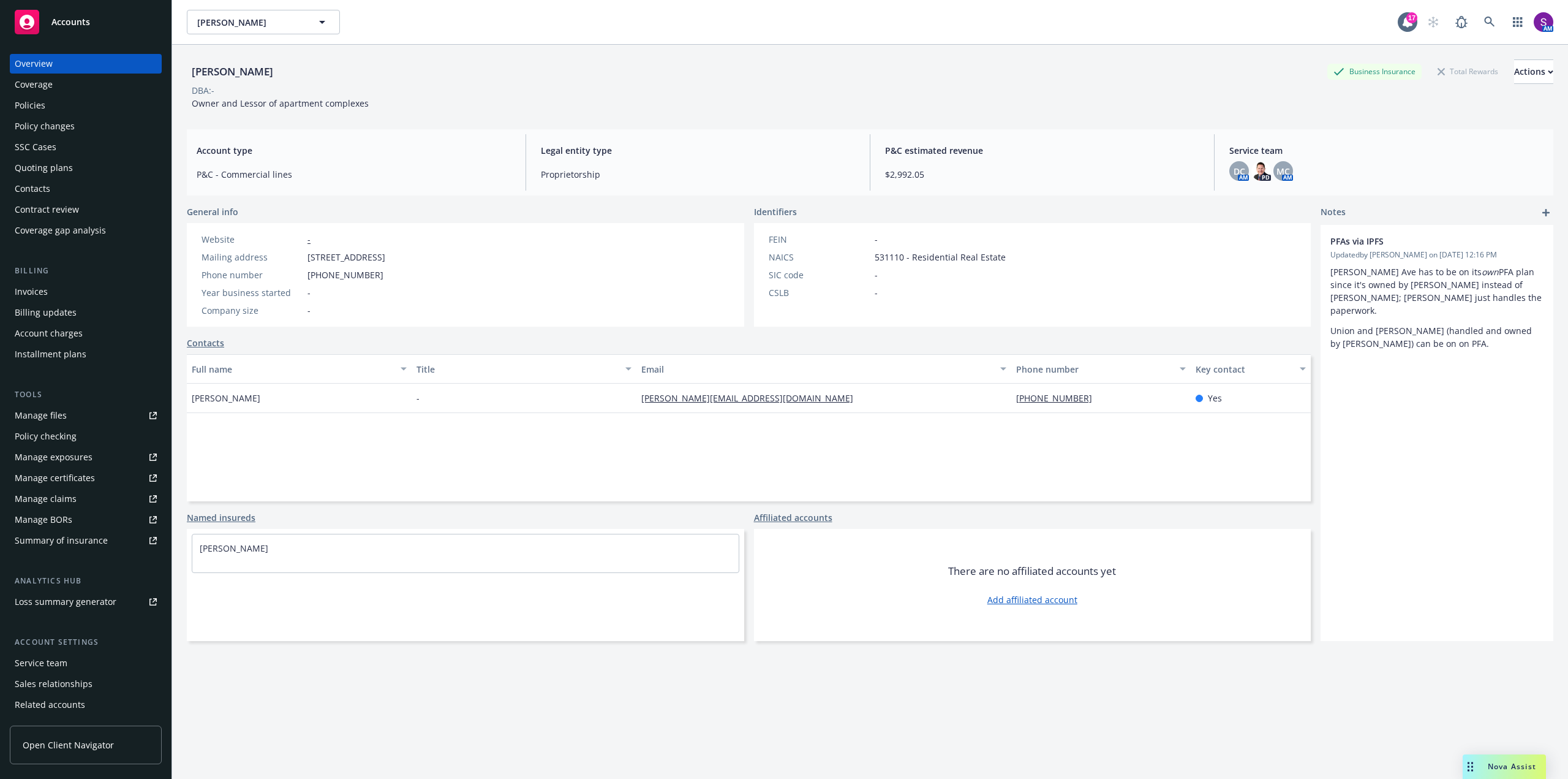
click at [39, 113] on div "Policies" at bounding box center [30, 105] width 30 height 20
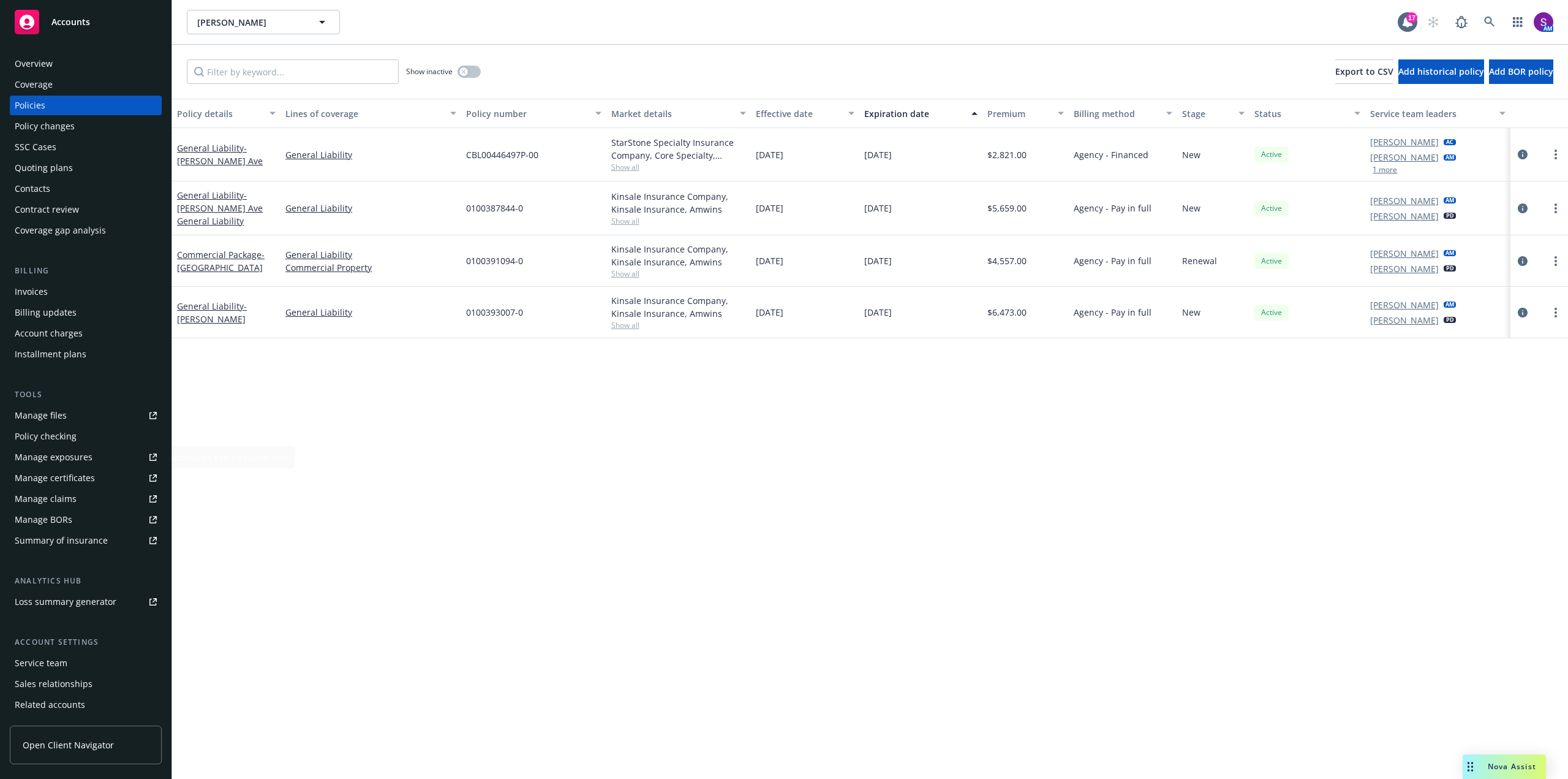
click at [59, 419] on div "Manage files" at bounding box center [40, 415] width 52 height 20
click at [624, 322] on span "Show all" at bounding box center [678, 325] width 135 height 11
click at [557, 329] on body "Accounts Overview Coverage Policies Policy changes SSC Cases Quoting plans Cont…" at bounding box center [784, 389] width 1568 height 779
click at [61, 417] on div "Manage files" at bounding box center [40, 415] width 52 height 20
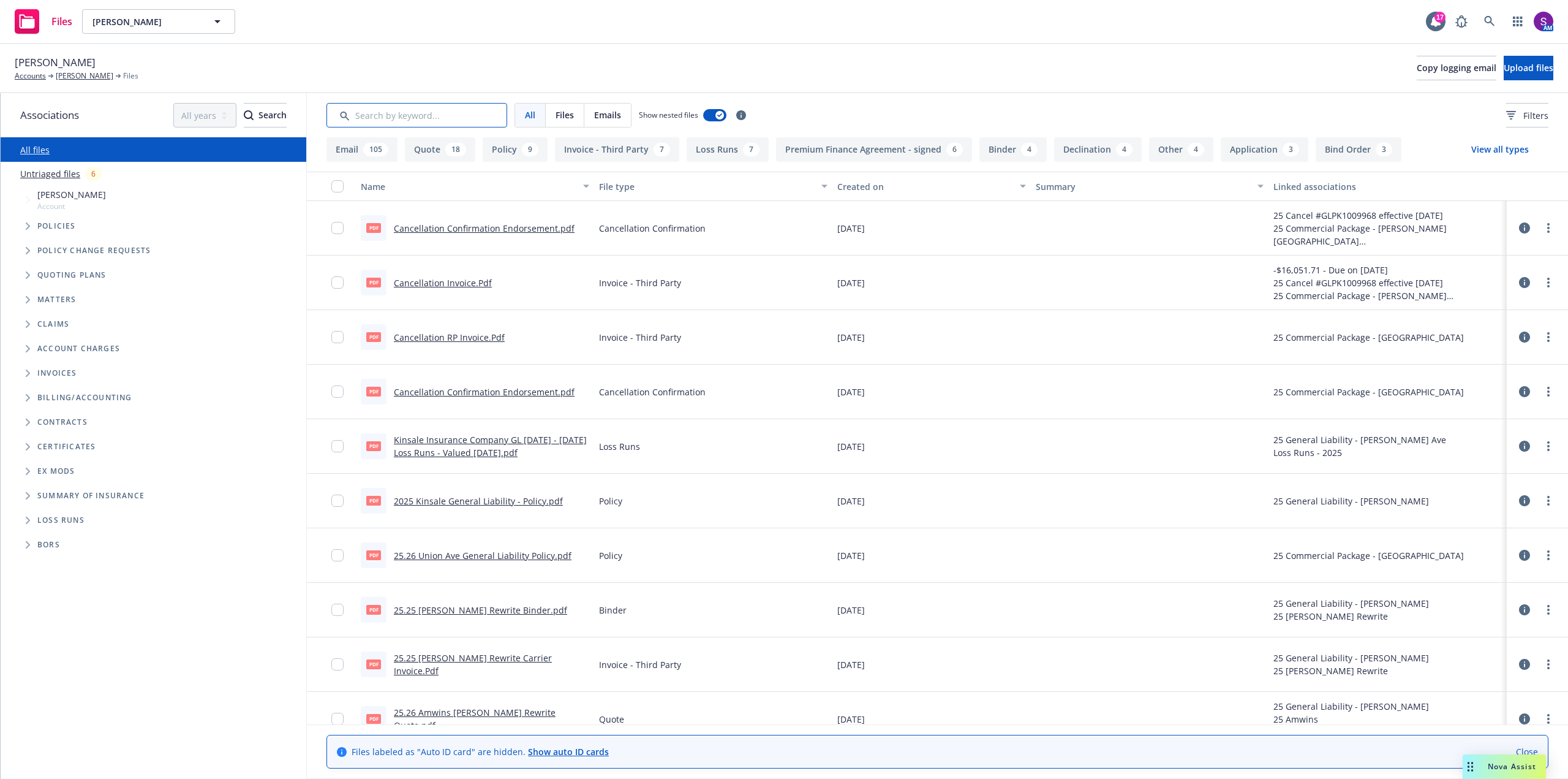
click at [397, 116] on input "Search by keyword..." at bounding box center [417, 115] width 181 height 25
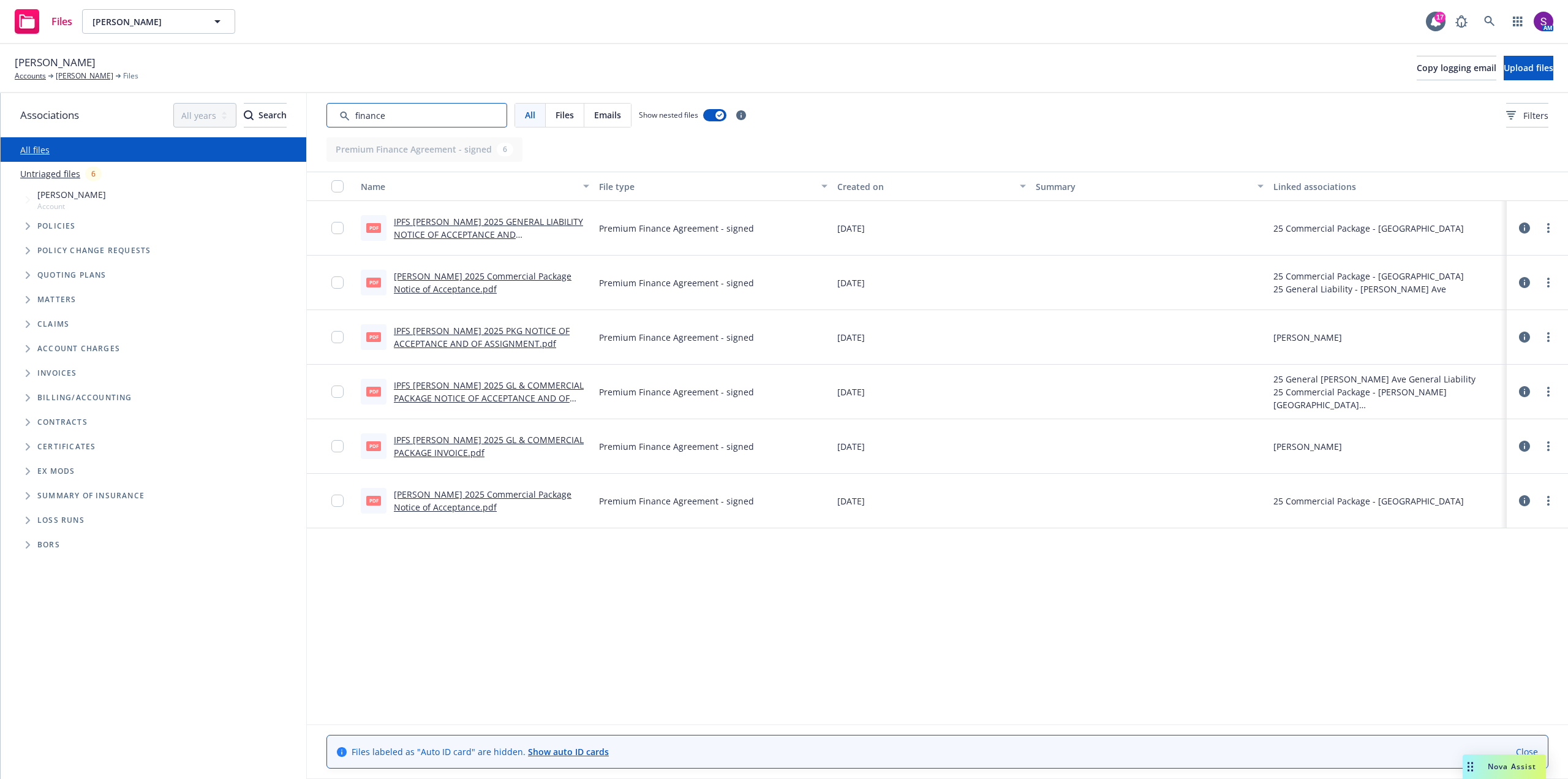
type input "finance"
click at [479, 229] on link "IPFS [PERSON_NAME] 2025 GENERAL LIABILITY NOTICE OF ACCEPTANCE AND ASSIGNMENT.p…" at bounding box center [488, 234] width 189 height 37
click at [431, 287] on link "Steve Stragnola 2025 Commercial Package Notice of Acceptance.pdf" at bounding box center [483, 283] width 178 height 25
click at [445, 333] on link "IPFS [PERSON_NAME] 2025 PKG NOTICE OF ACCEPTANCE AND OF ASSIGNMENT.pdf" at bounding box center [482, 337] width 176 height 25
click at [79, 74] on link "[PERSON_NAME]" at bounding box center [85, 76] width 58 height 11
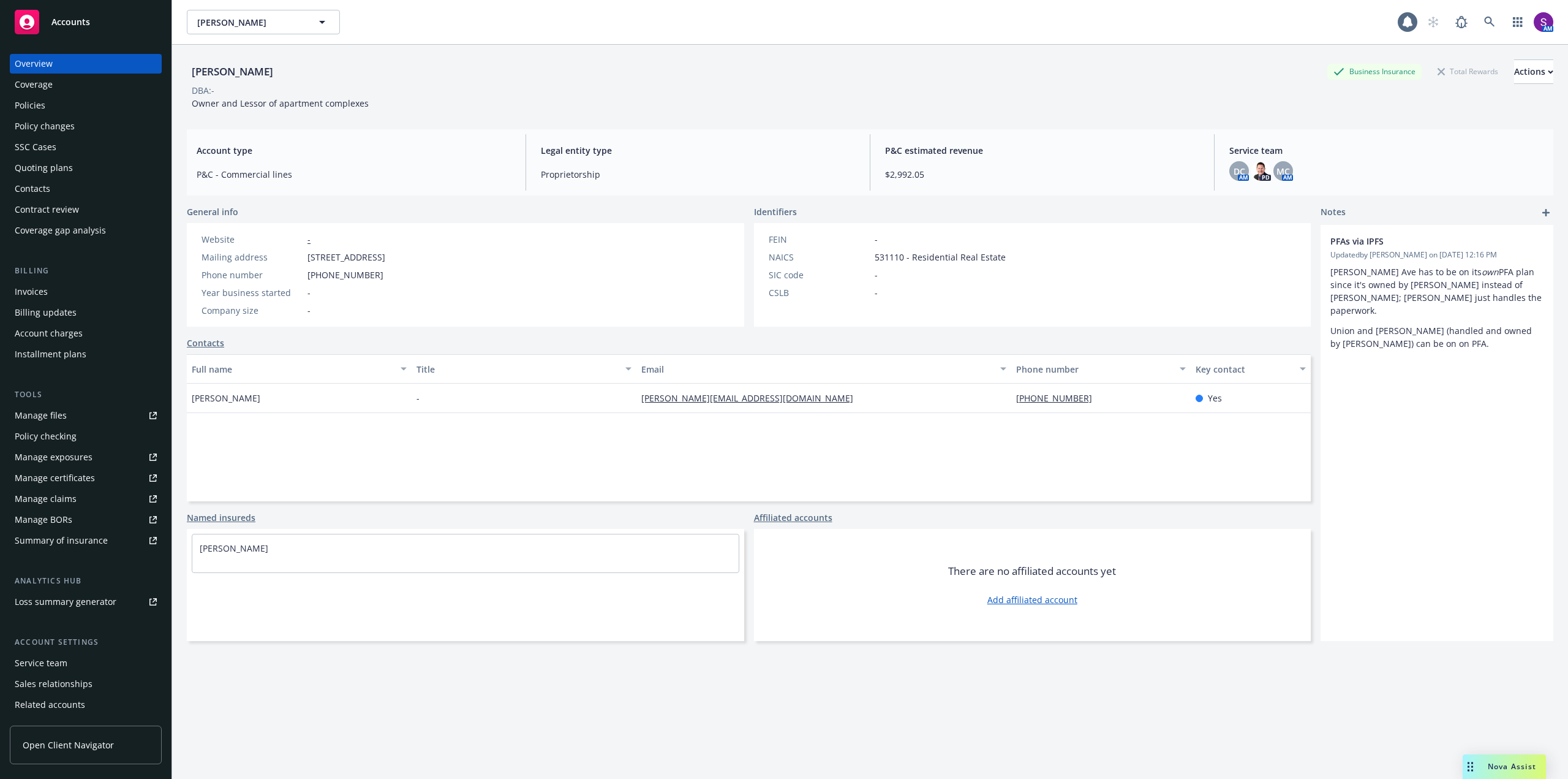
click at [40, 104] on div "Policies" at bounding box center [30, 105] width 30 height 20
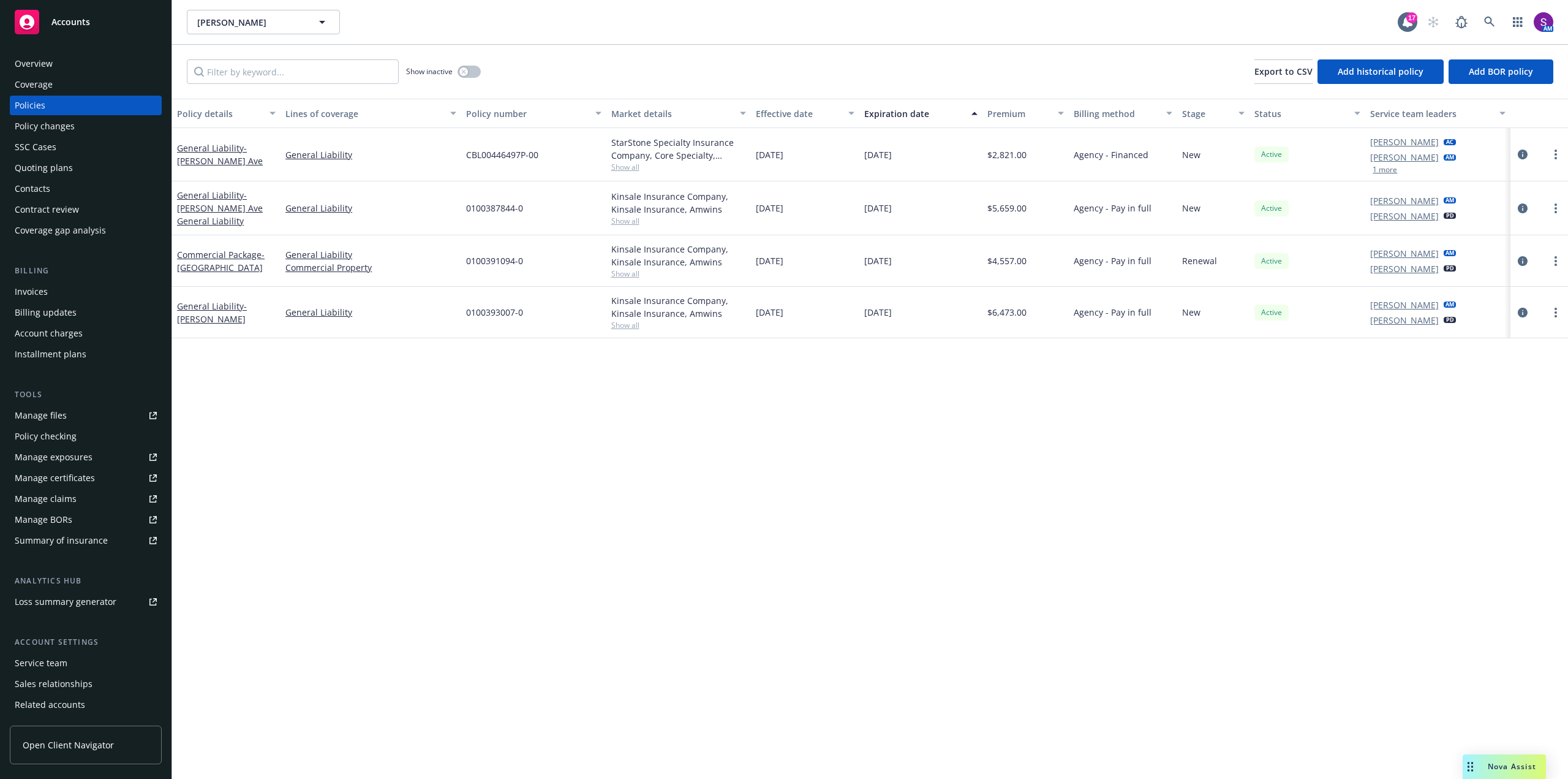
click at [44, 417] on div "Manage files" at bounding box center [40, 415] width 52 height 20
click at [1485, 23] on icon at bounding box center [1489, 21] width 11 height 11
click at [70, 61] on div "Overview" at bounding box center [86, 64] width 142 height 20
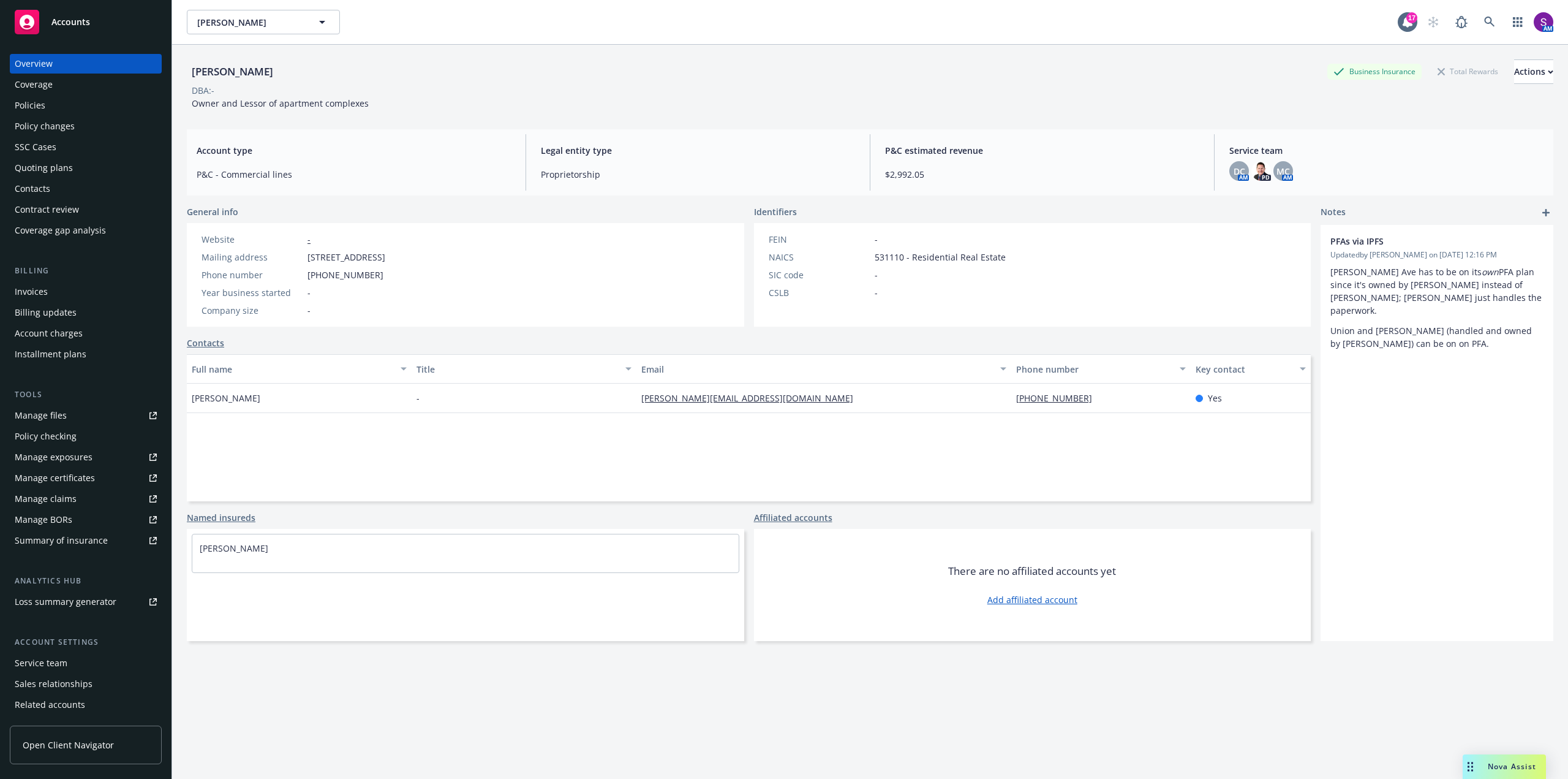
click at [63, 109] on div "Policies" at bounding box center [86, 105] width 142 height 20
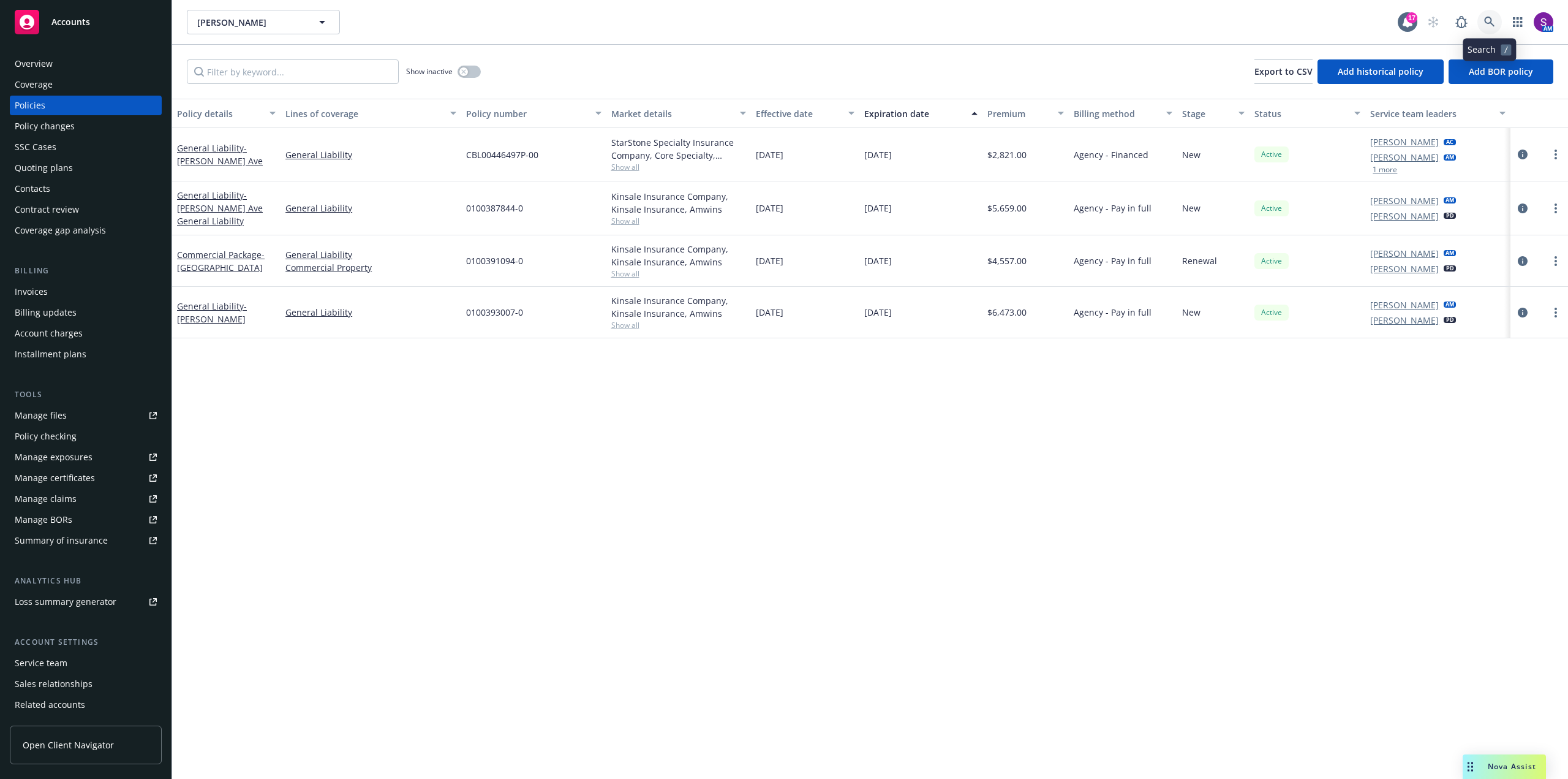
click at [1494, 22] on icon at bounding box center [1489, 21] width 11 height 11
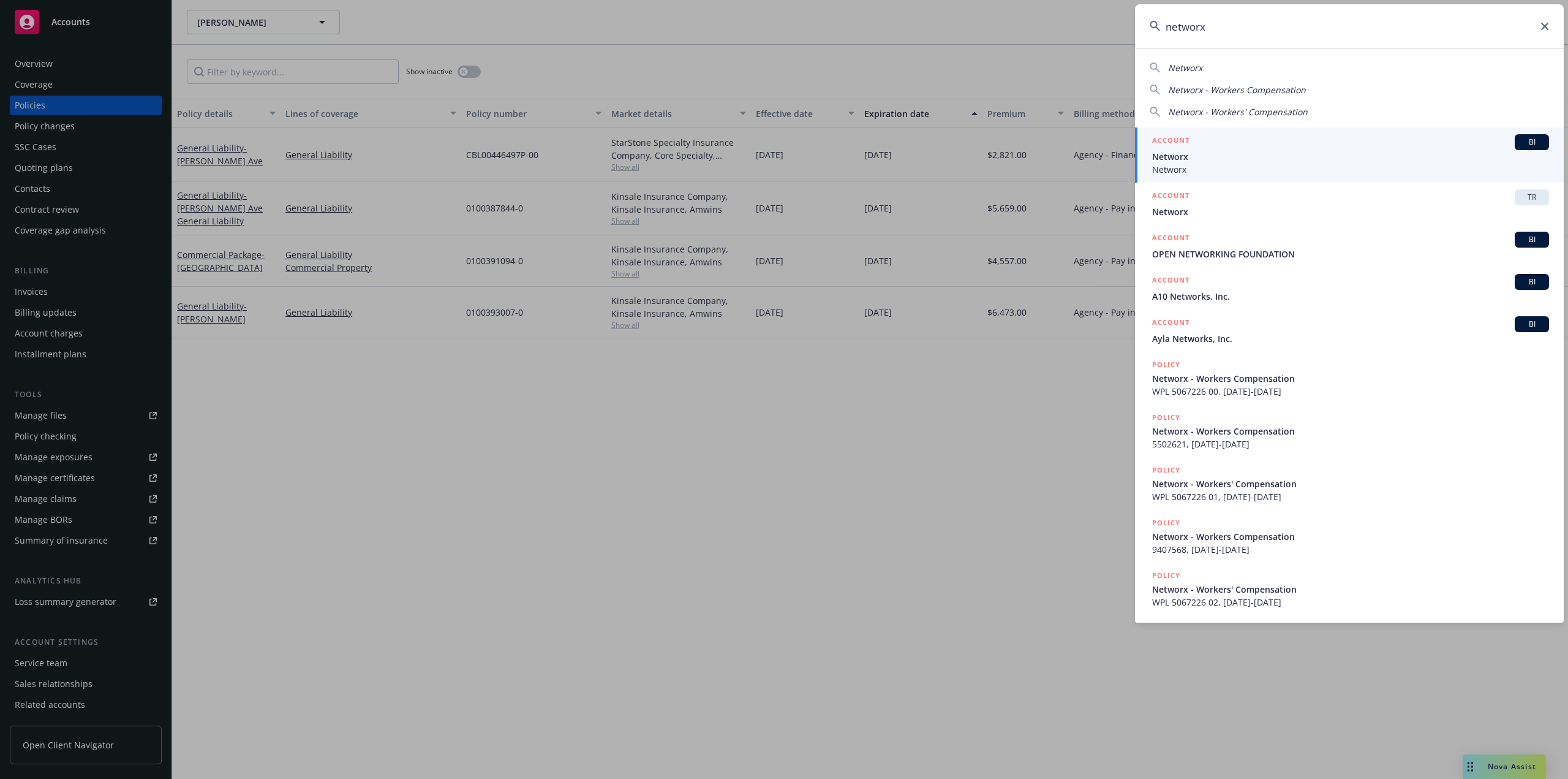
type input "networx"
click at [1216, 167] on span "Networx" at bounding box center [1350, 169] width 397 height 13
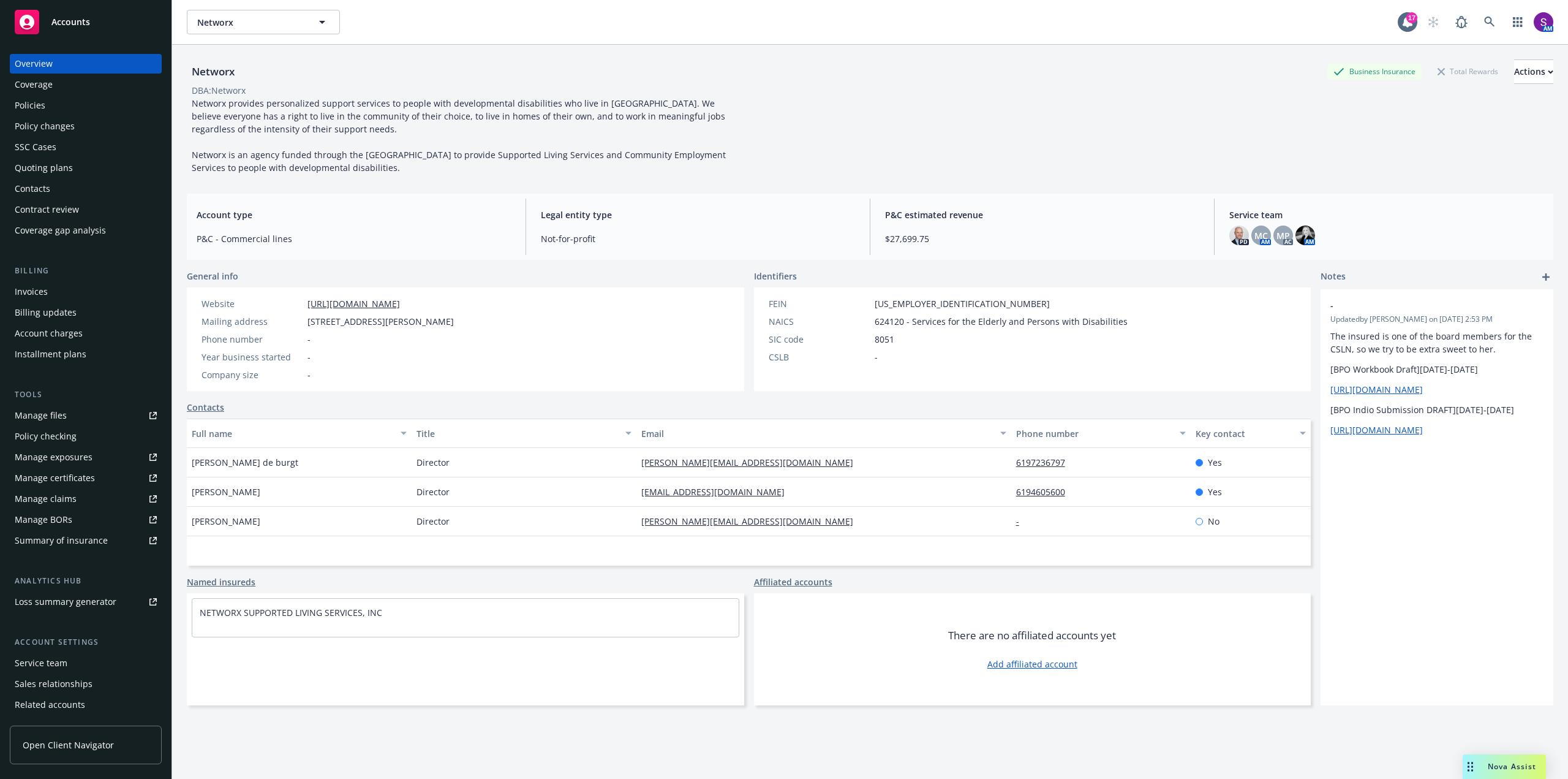
click at [46, 101] on div "Policies" at bounding box center [86, 105] width 142 height 20
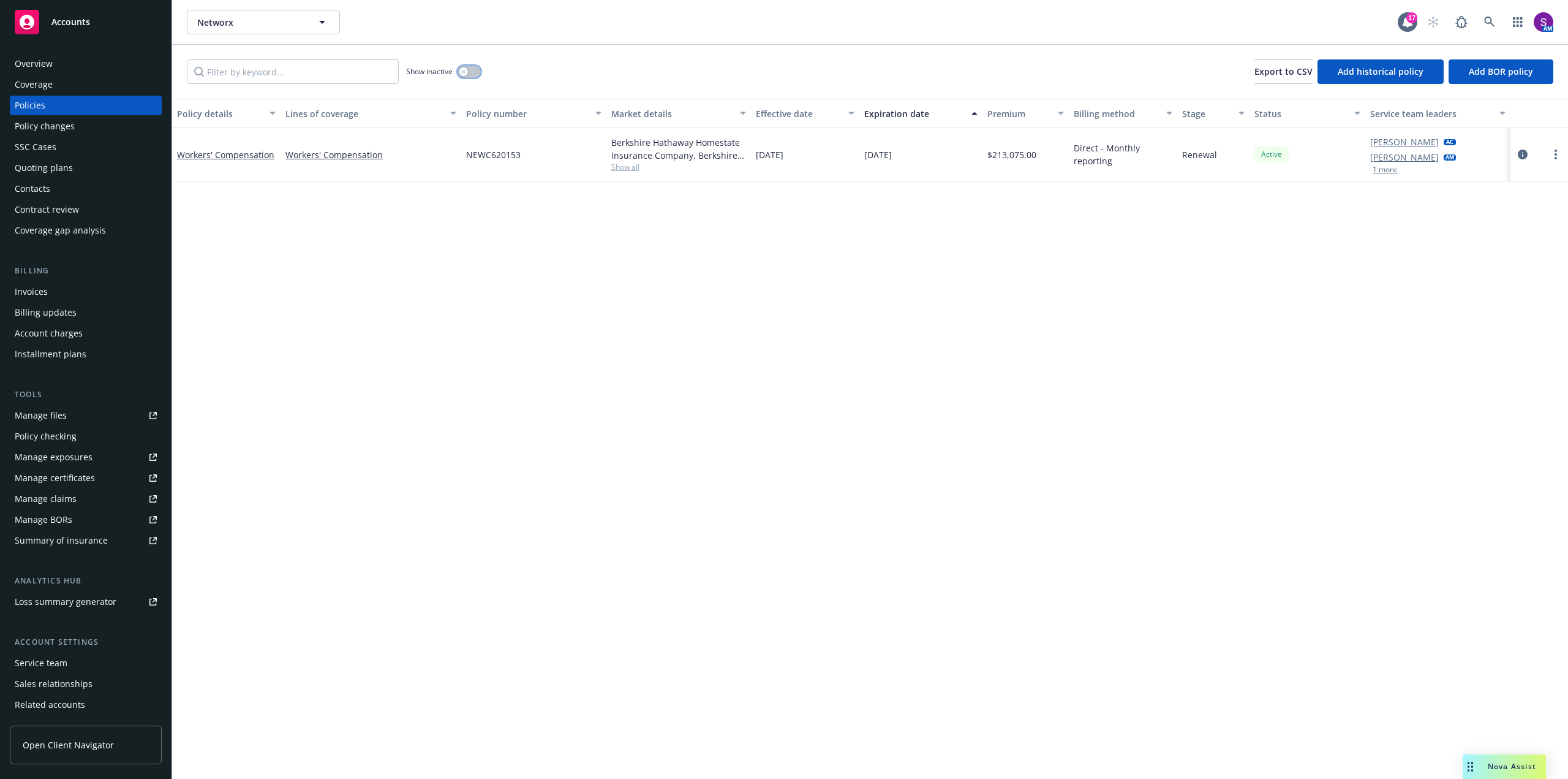
click at [462, 76] on div "button" at bounding box center [464, 72] width 8 height 8
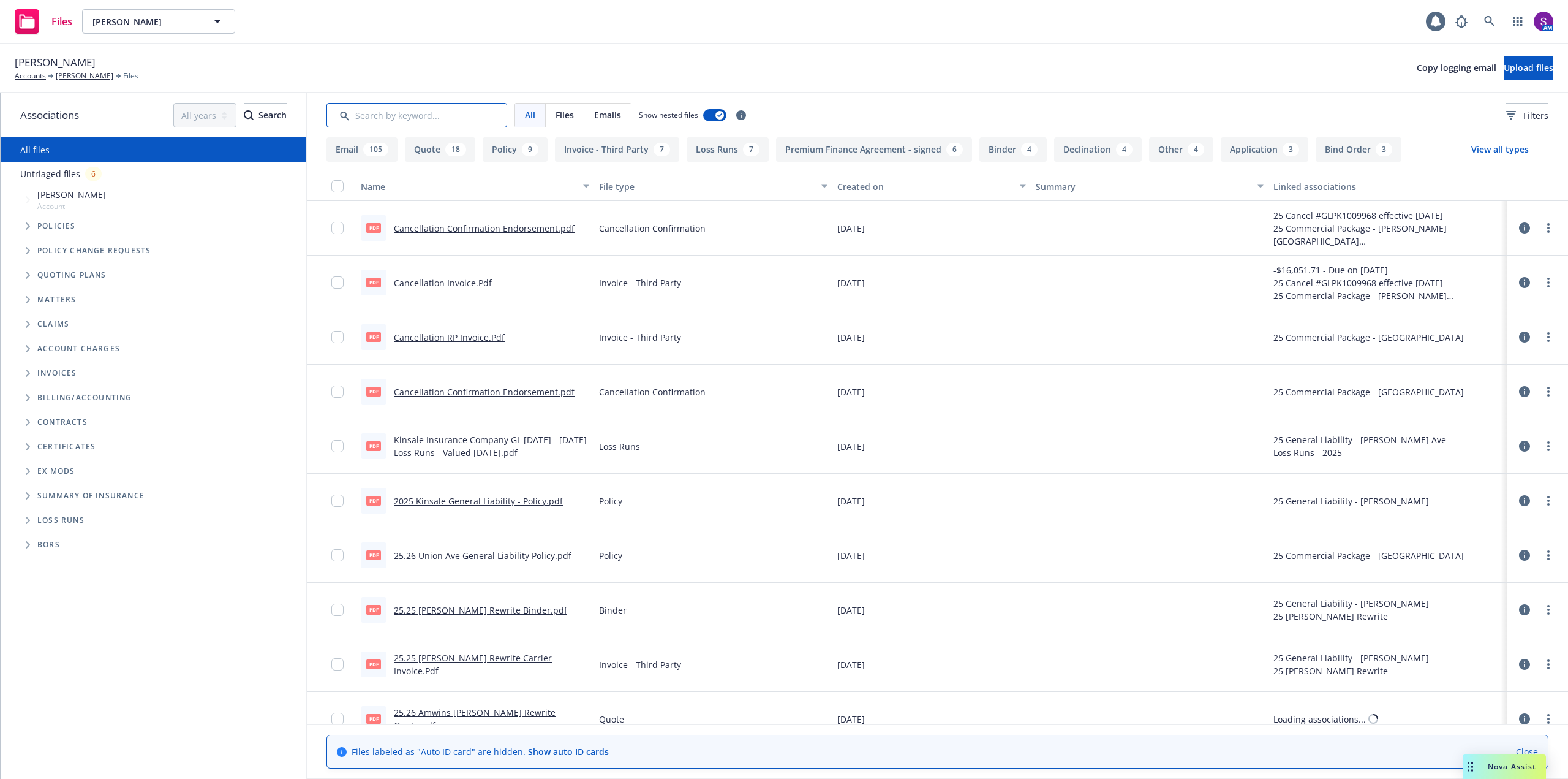
click at [409, 110] on input "Search by keyword..." at bounding box center [417, 115] width 181 height 25
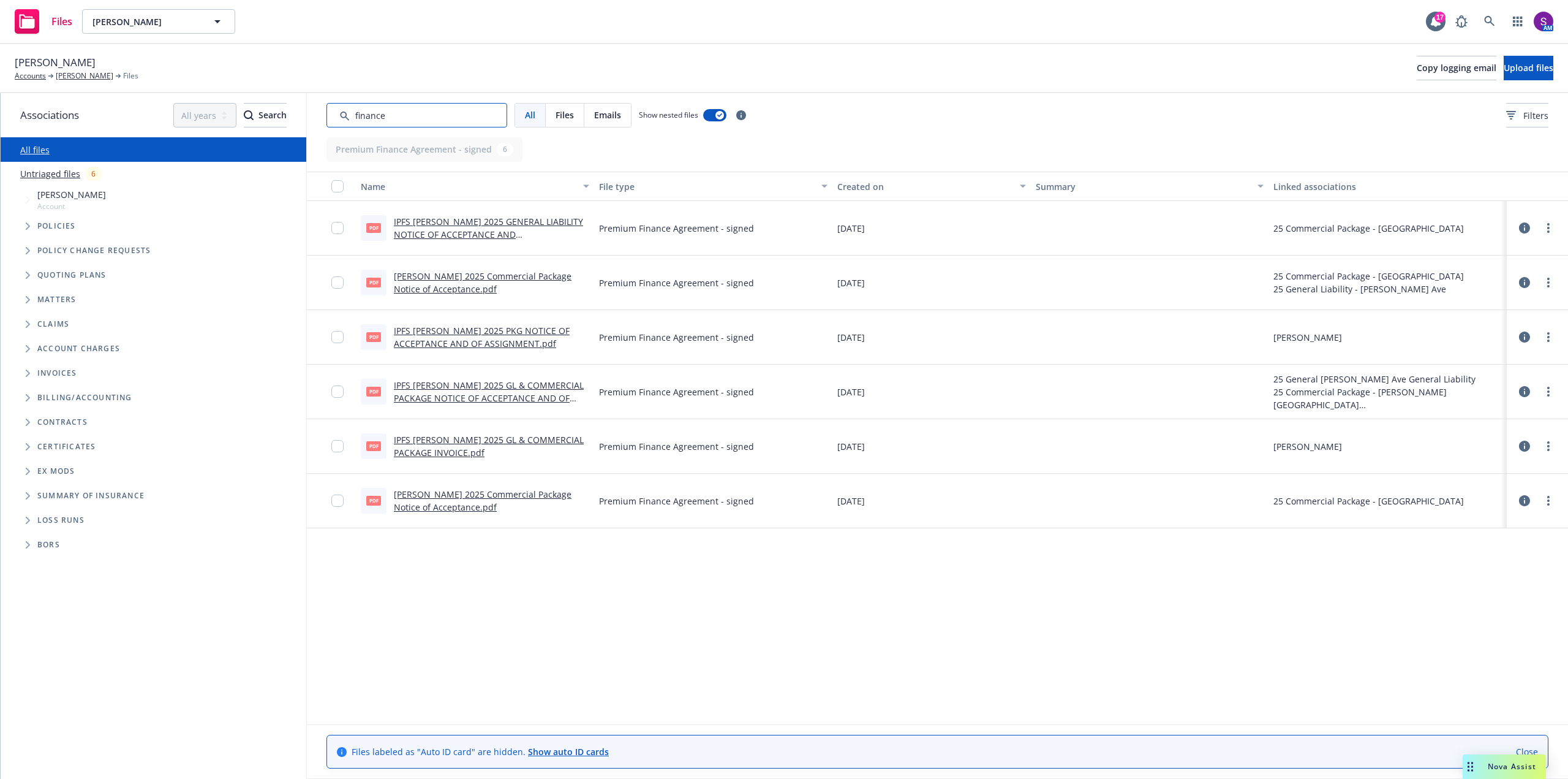
type input "finance"
click at [455, 223] on link "IPFS STEVE STRAGNOLA 2025 GENERAL LIABILITY NOTICE OF ACCEPTANCE AND ASSIGNMENT…" at bounding box center [488, 234] width 189 height 37
click at [78, 75] on link "Steve Stragnola" at bounding box center [85, 76] width 58 height 11
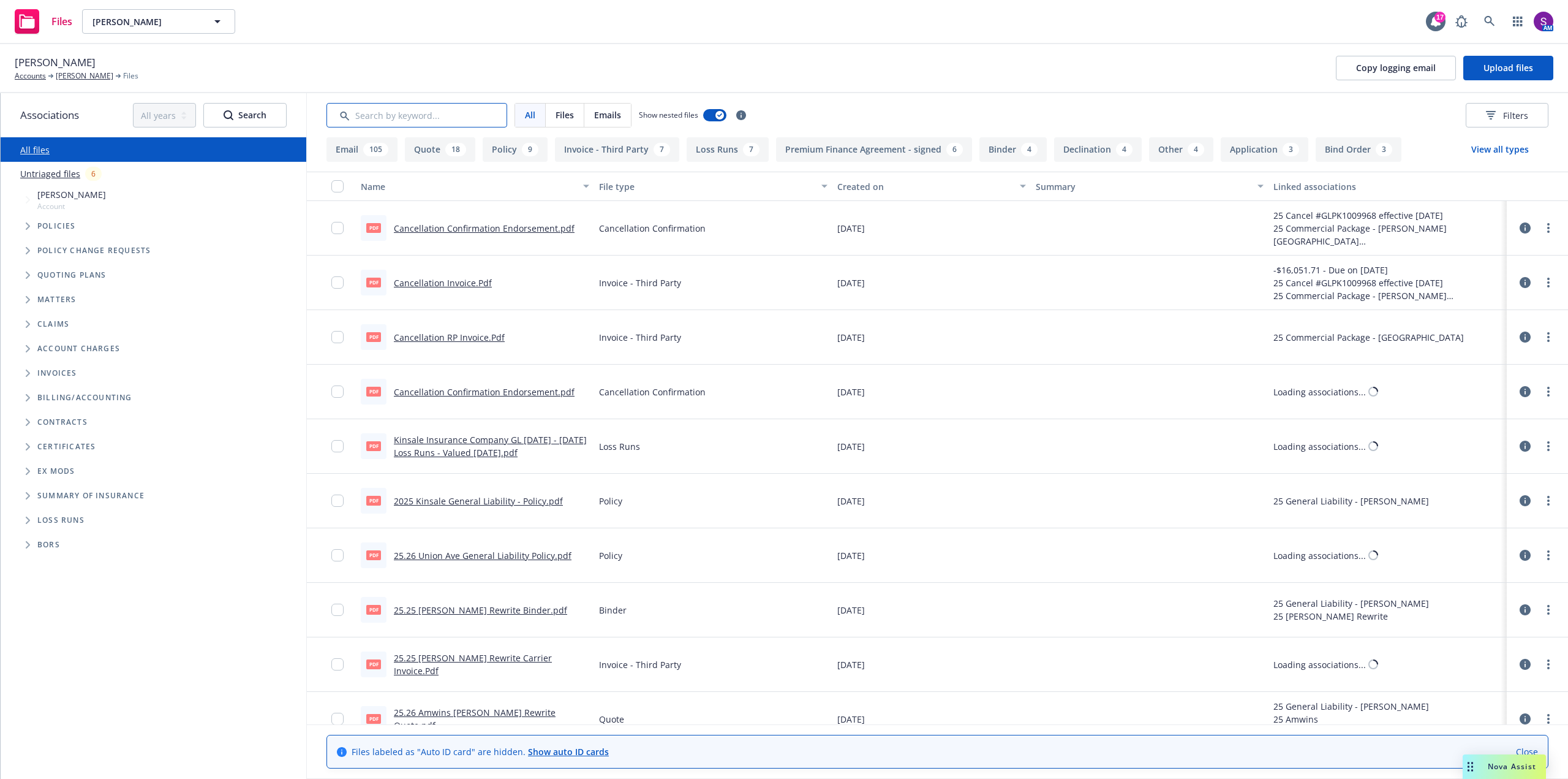
click at [363, 119] on input "Search by keyword..." at bounding box center [417, 115] width 181 height 25
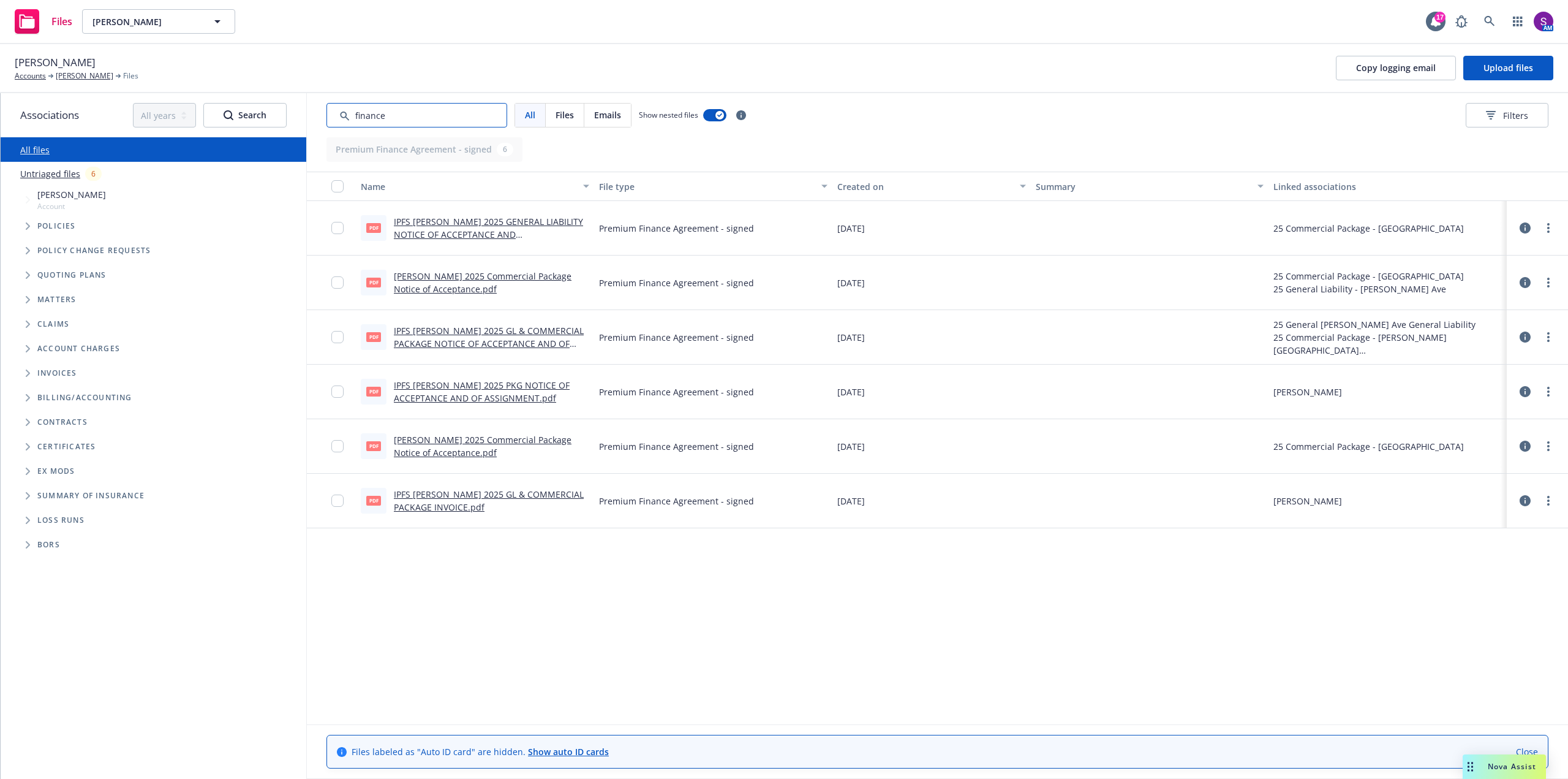
type input "finance"
click at [447, 227] on div "IPFS STEVE STRAGNOLA 2025 GENERAL LIABILITY NOTICE OF ACCEPTANCE AND ASSIGNMENT…" at bounding box center [492, 227] width 196 height 26
click at [455, 227] on link "IPFS STEVE STRAGNOLA 2025 GENERAL LIABILITY NOTICE OF ACCEPTANCE AND ASSIGNMENT…" at bounding box center [488, 234] width 189 height 37
click at [433, 274] on link "Steve Stragnola 2025 Commercial Package Notice of Acceptance.pdf" at bounding box center [483, 283] width 178 height 25
click at [488, 340] on link "IPFS Steve Stragnola 2025 GL & COMMERCIAL PACKAGE NOTICE OF ACCEPTANCE AND OF A…" at bounding box center [488, 343] width 190 height 37
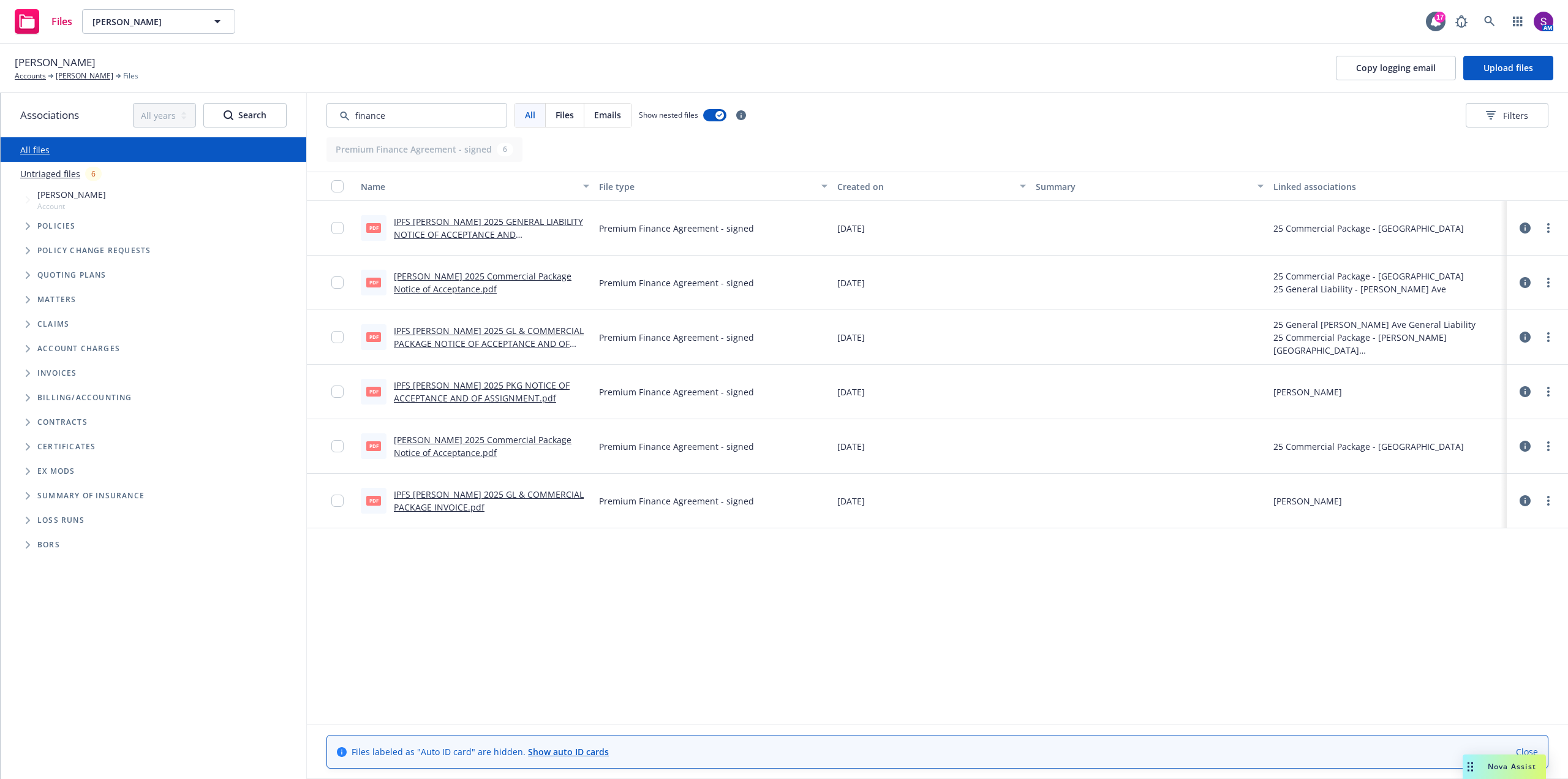
click at [445, 384] on link "IPFS PATRICIA STRAGNOLA 2025 PKG NOTICE OF ACCEPTANCE AND OF ASSIGNMENT.pdf" at bounding box center [482, 392] width 176 height 25
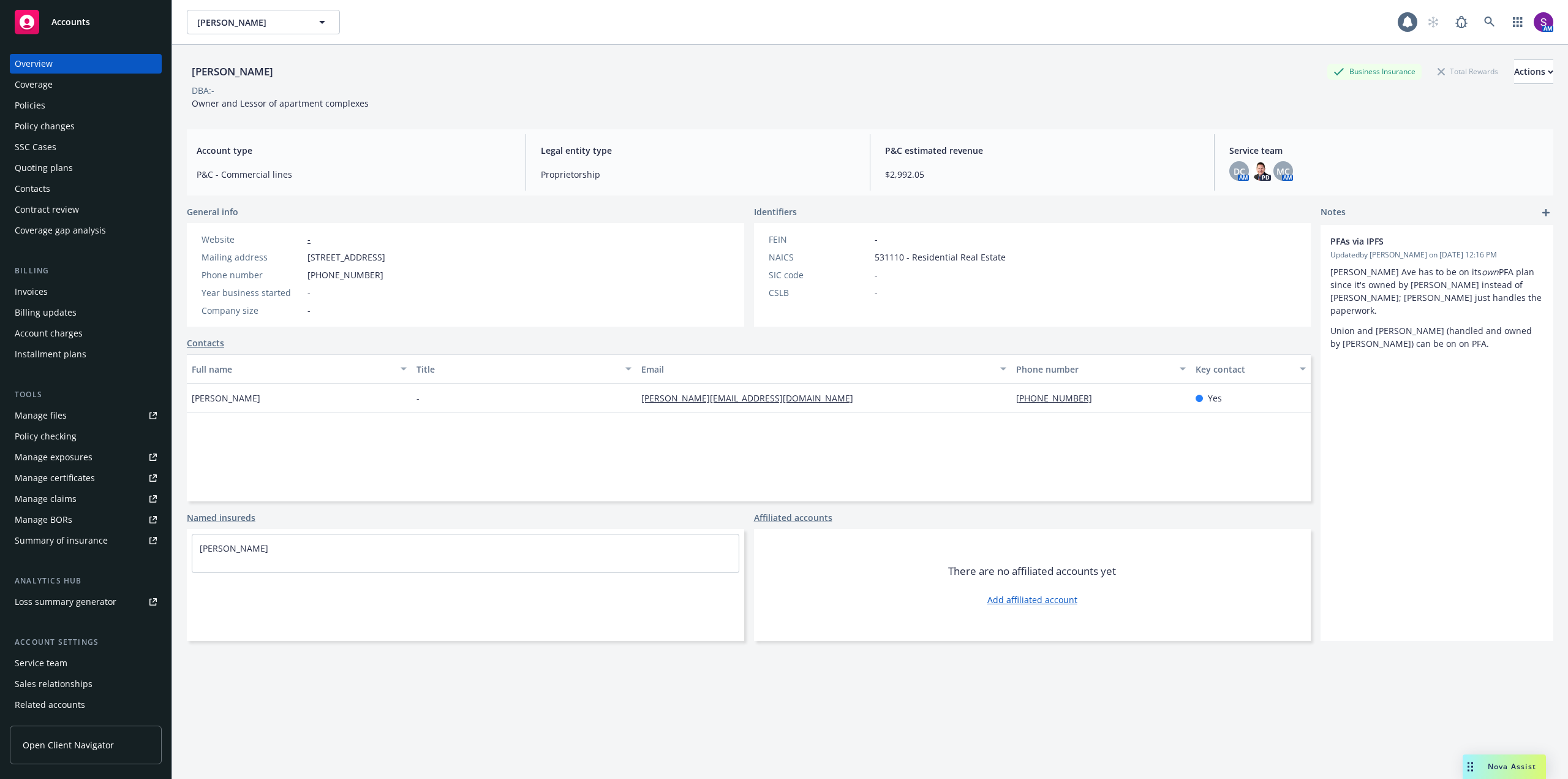
click at [54, 104] on div "Policies" at bounding box center [86, 105] width 142 height 20
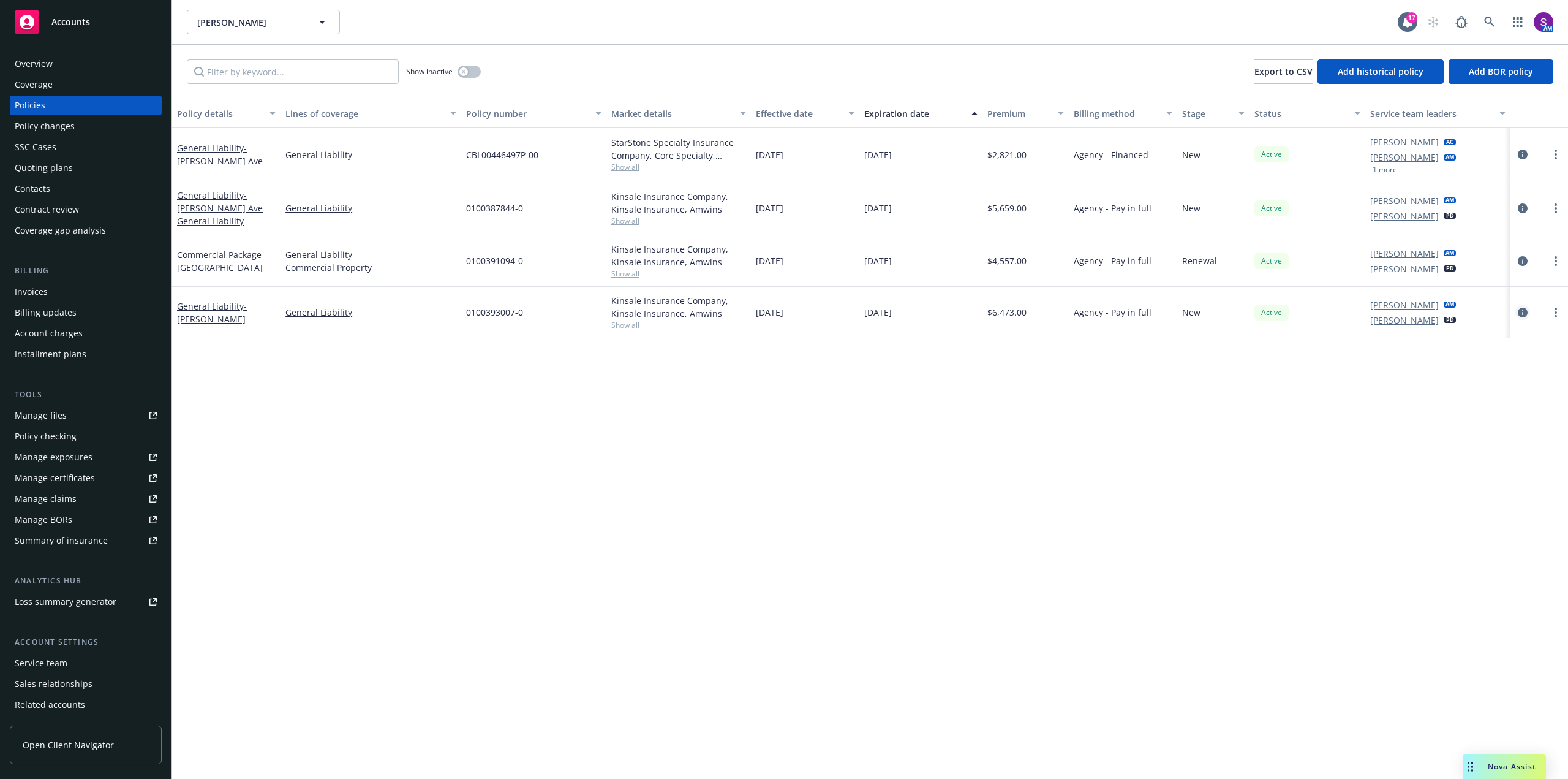
click at [1519, 310] on icon "circleInformation" at bounding box center [1523, 313] width 10 height 10
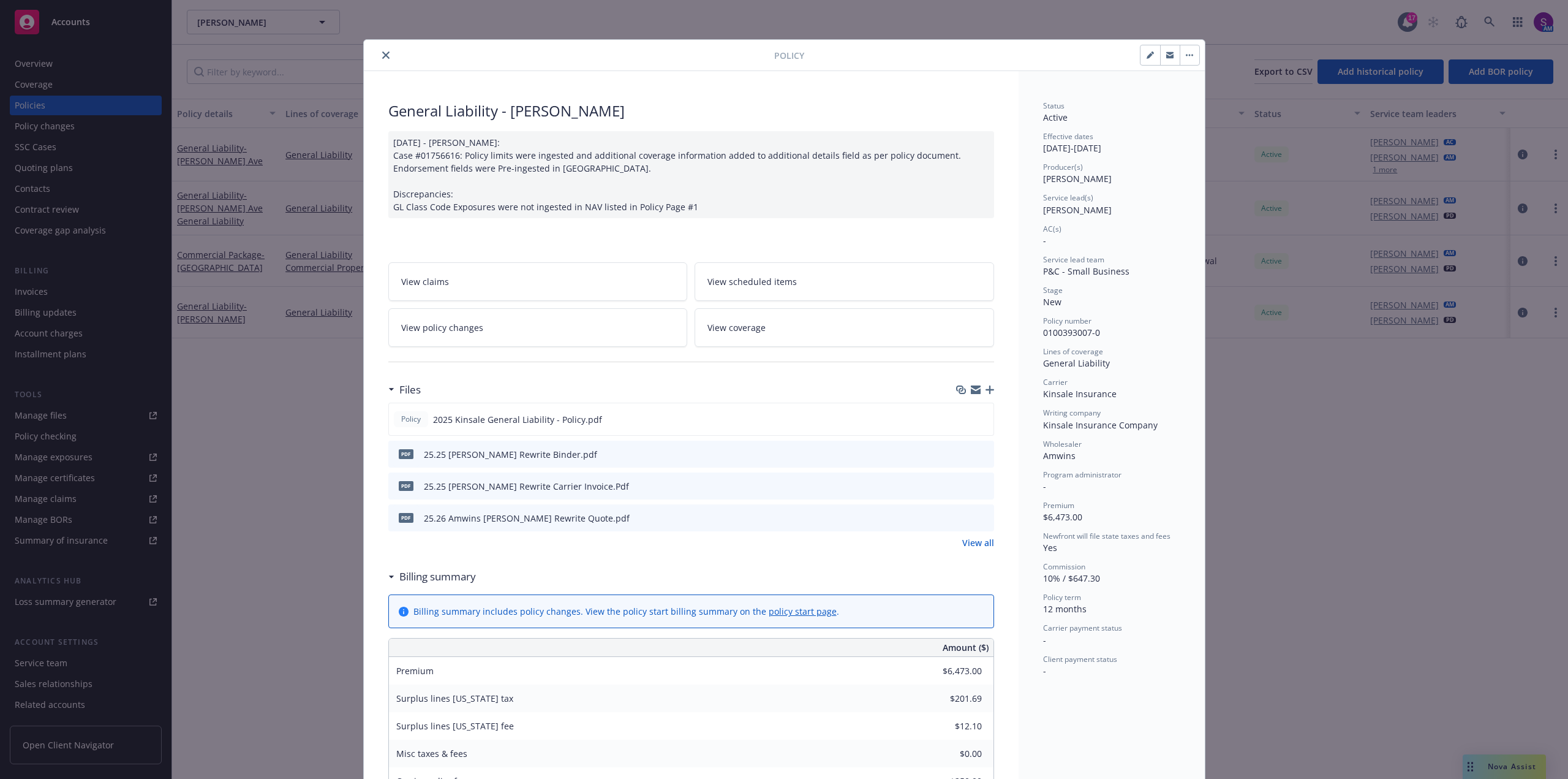
click at [981, 483] on icon "preview file" at bounding box center [982, 485] width 11 height 8
click at [383, 53] on icon "close" at bounding box center [386, 55] width 7 height 7
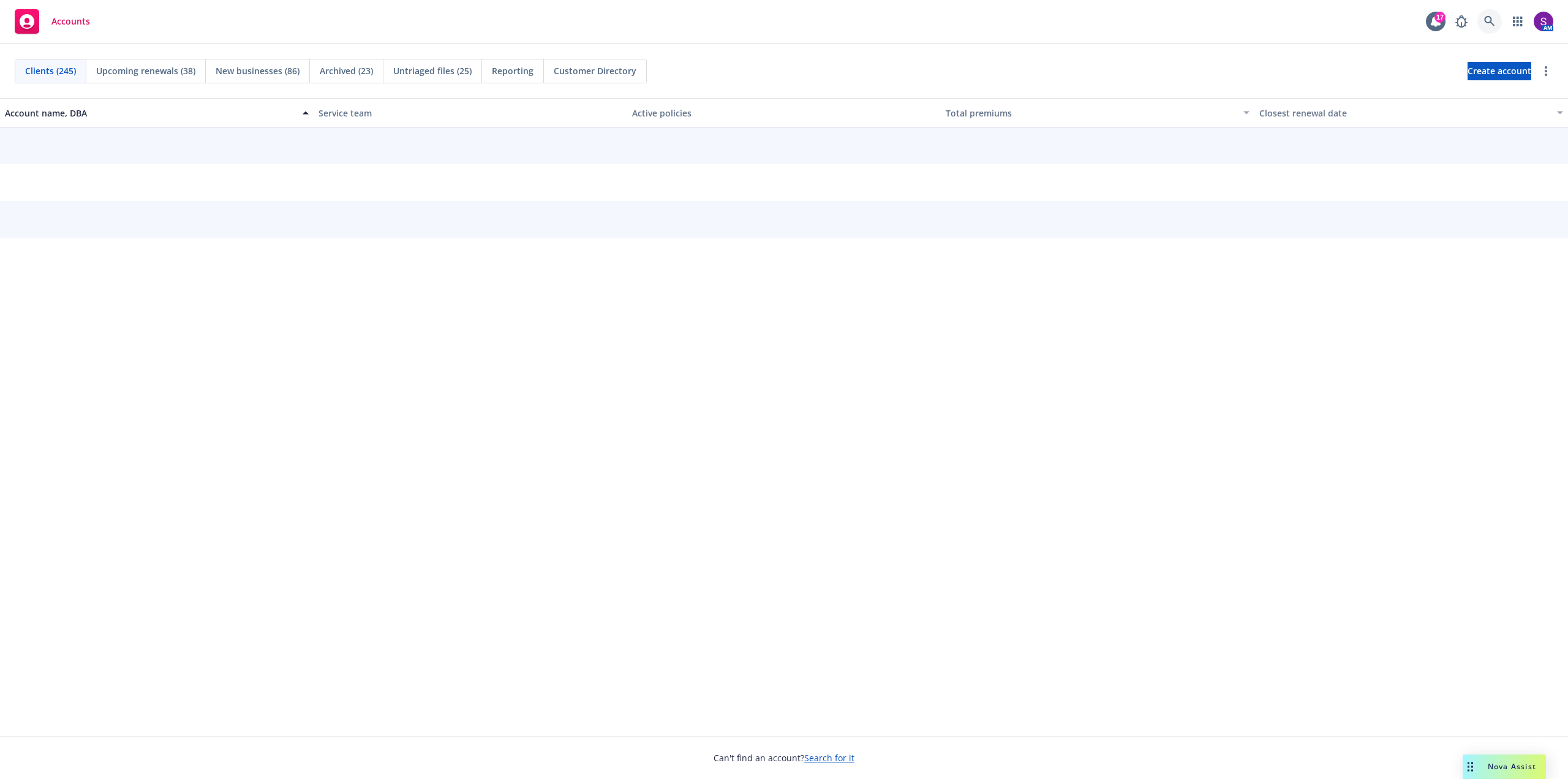
click at [1490, 22] on icon at bounding box center [1489, 21] width 11 height 11
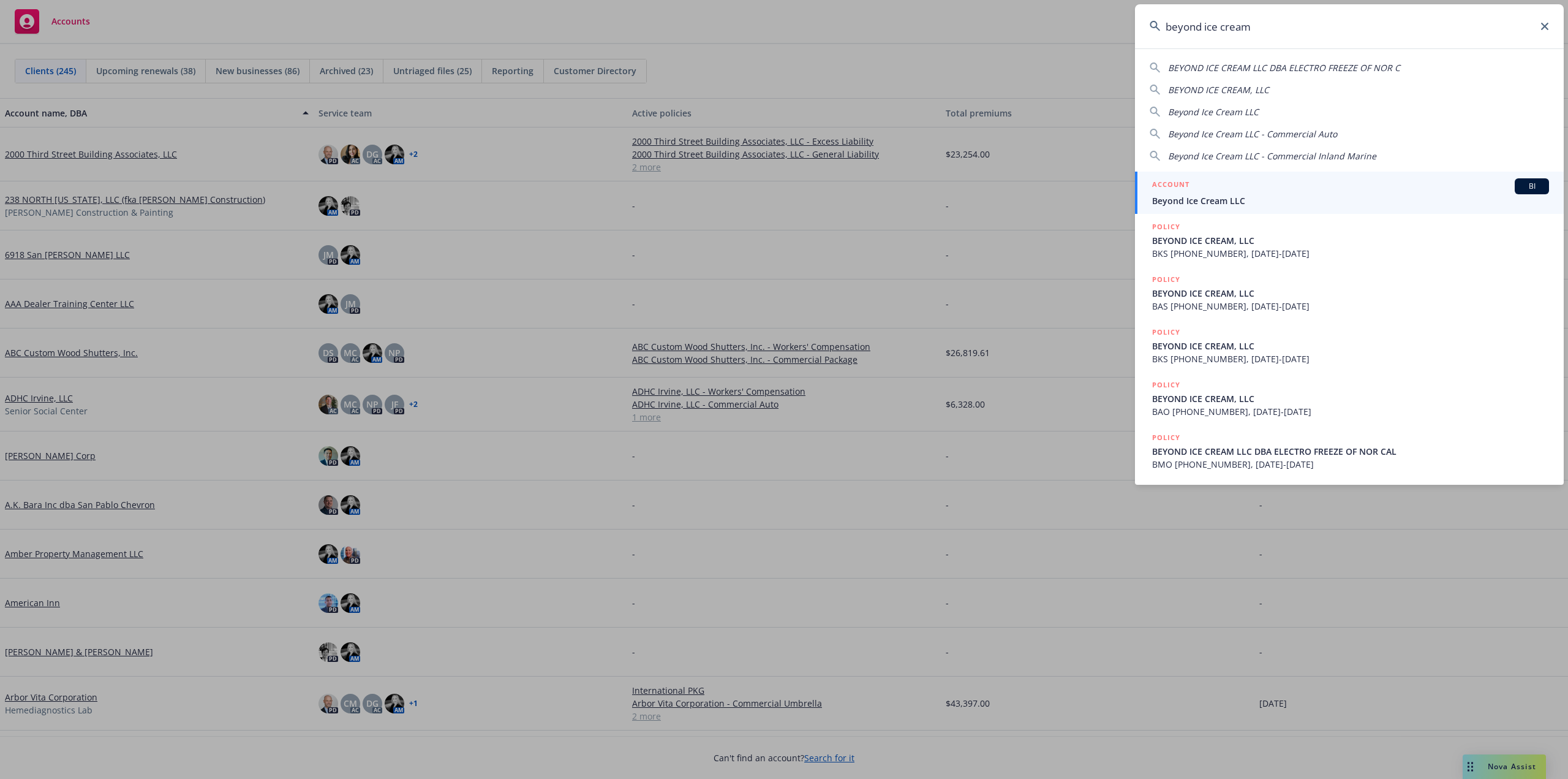
type input "beyond ice cream"
click at [1215, 193] on div "ACCOUNT BI" at bounding box center [1350, 186] width 397 height 16
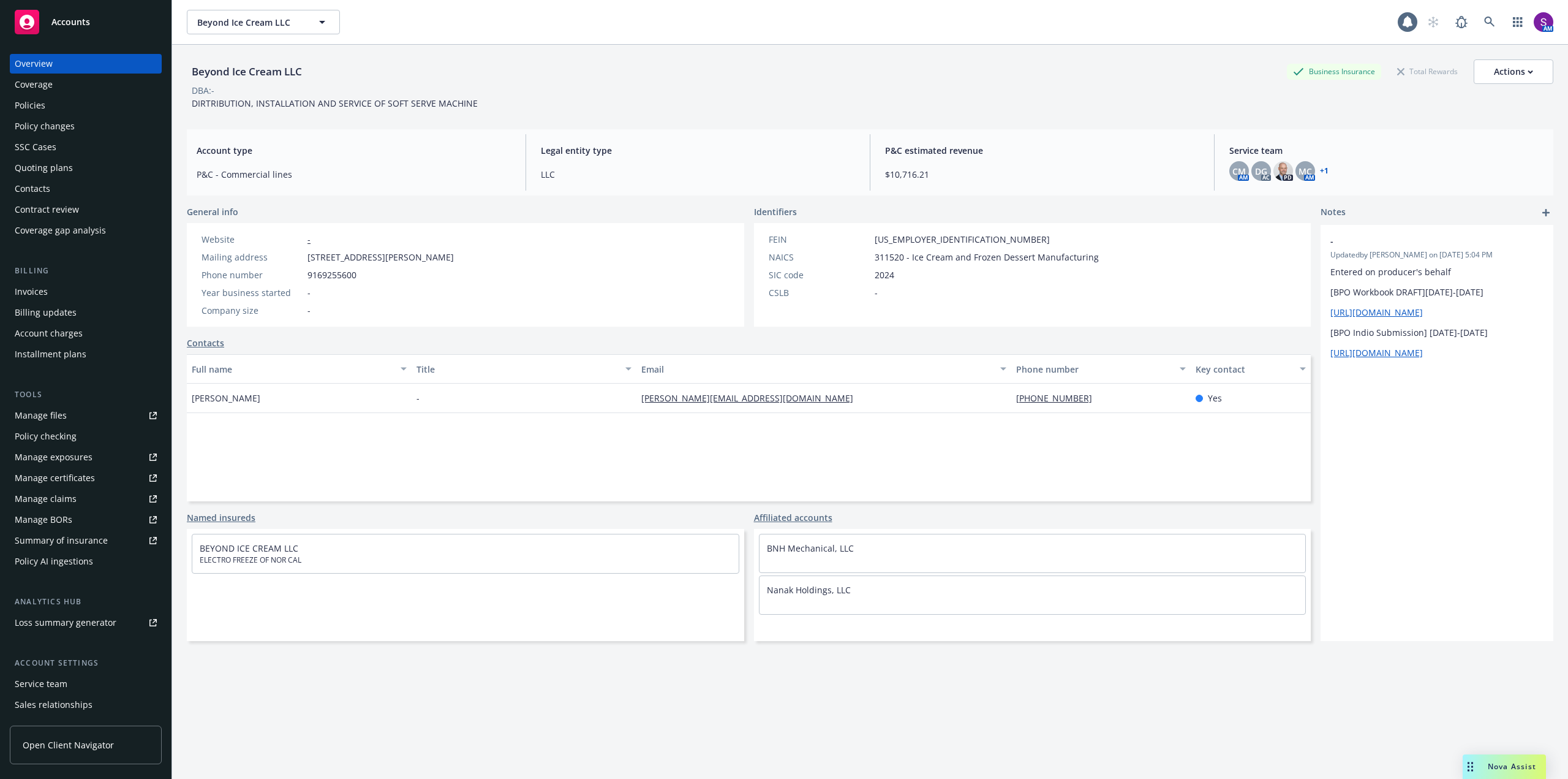
click at [58, 112] on div "Policies" at bounding box center [86, 105] width 142 height 20
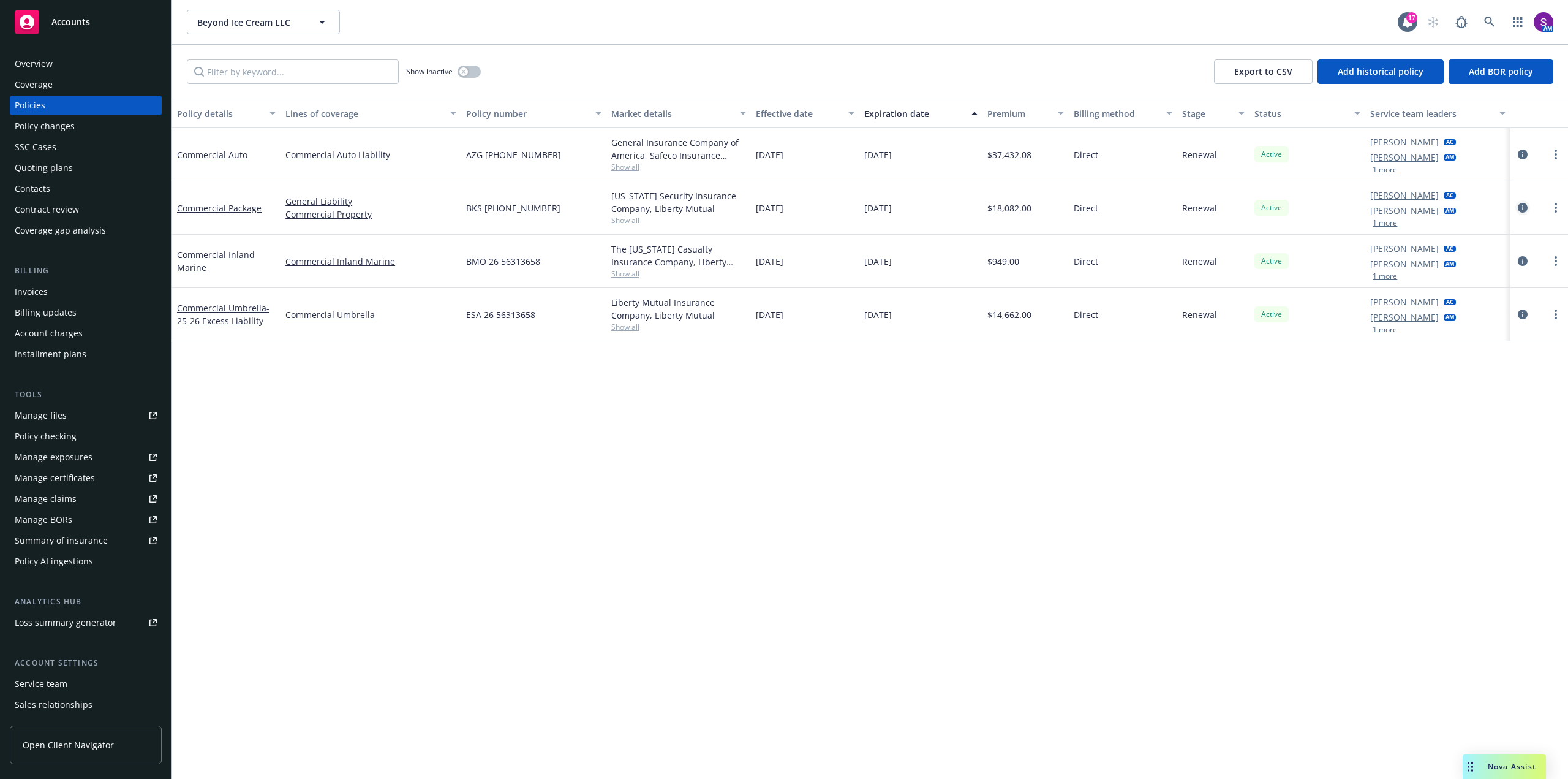
click at [1519, 211] on icon "circleInformation" at bounding box center [1523, 208] width 10 height 10
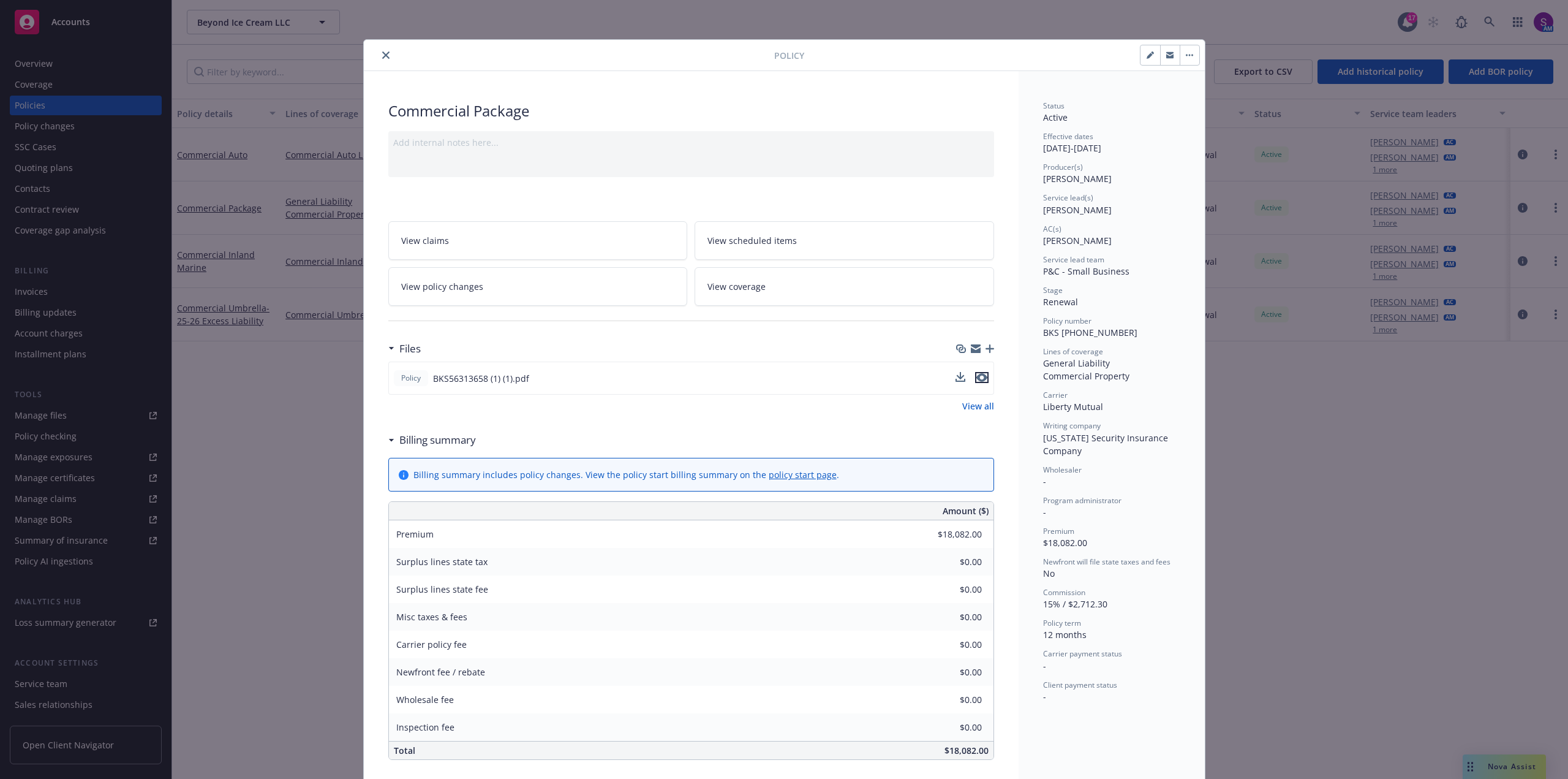
click at [978, 380] on icon "preview file" at bounding box center [981, 378] width 11 height 8
click at [382, 57] on icon "close" at bounding box center [386, 55] width 7 height 7
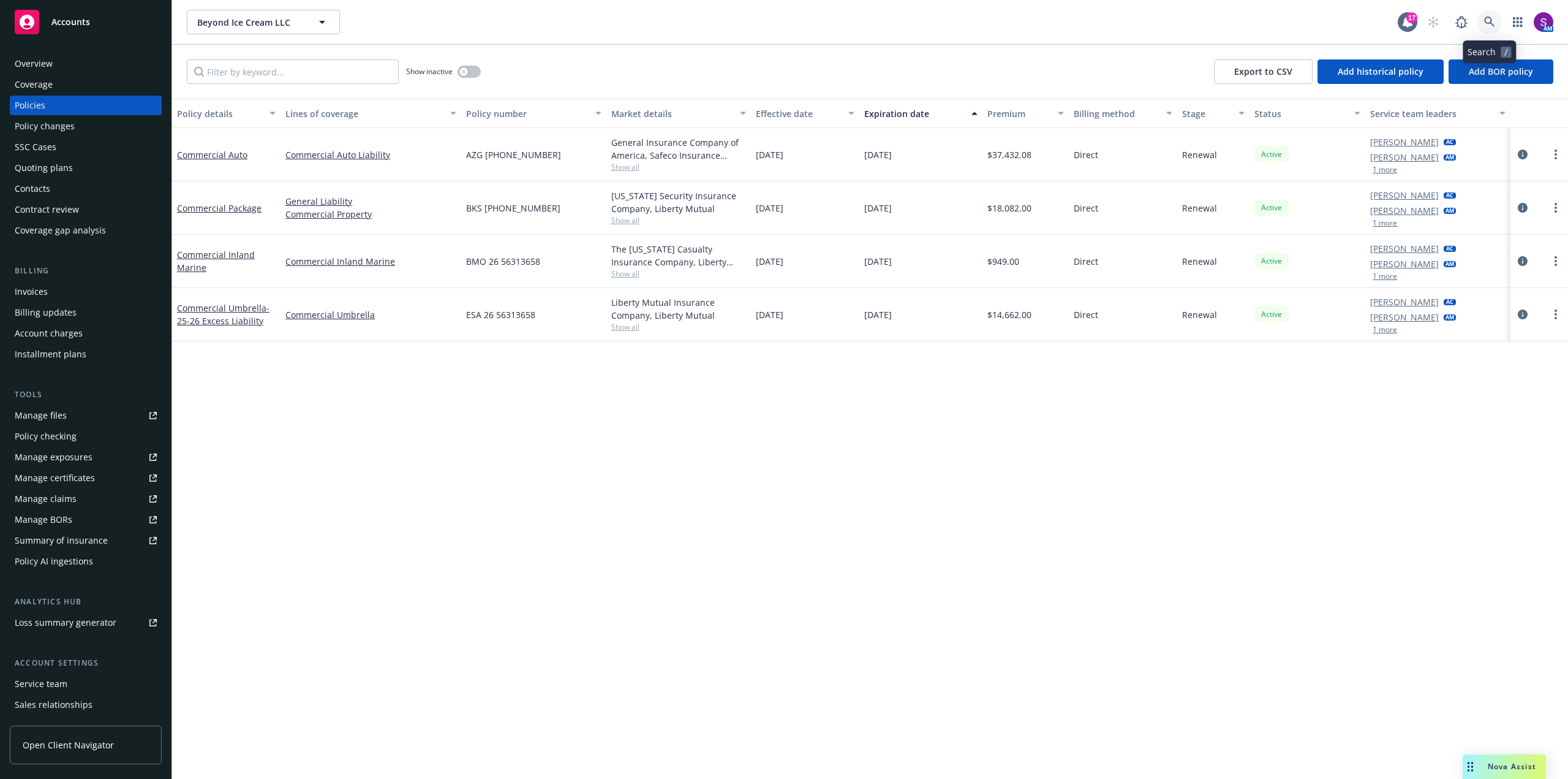
click at [1482, 18] on link at bounding box center [1490, 22] width 25 height 25
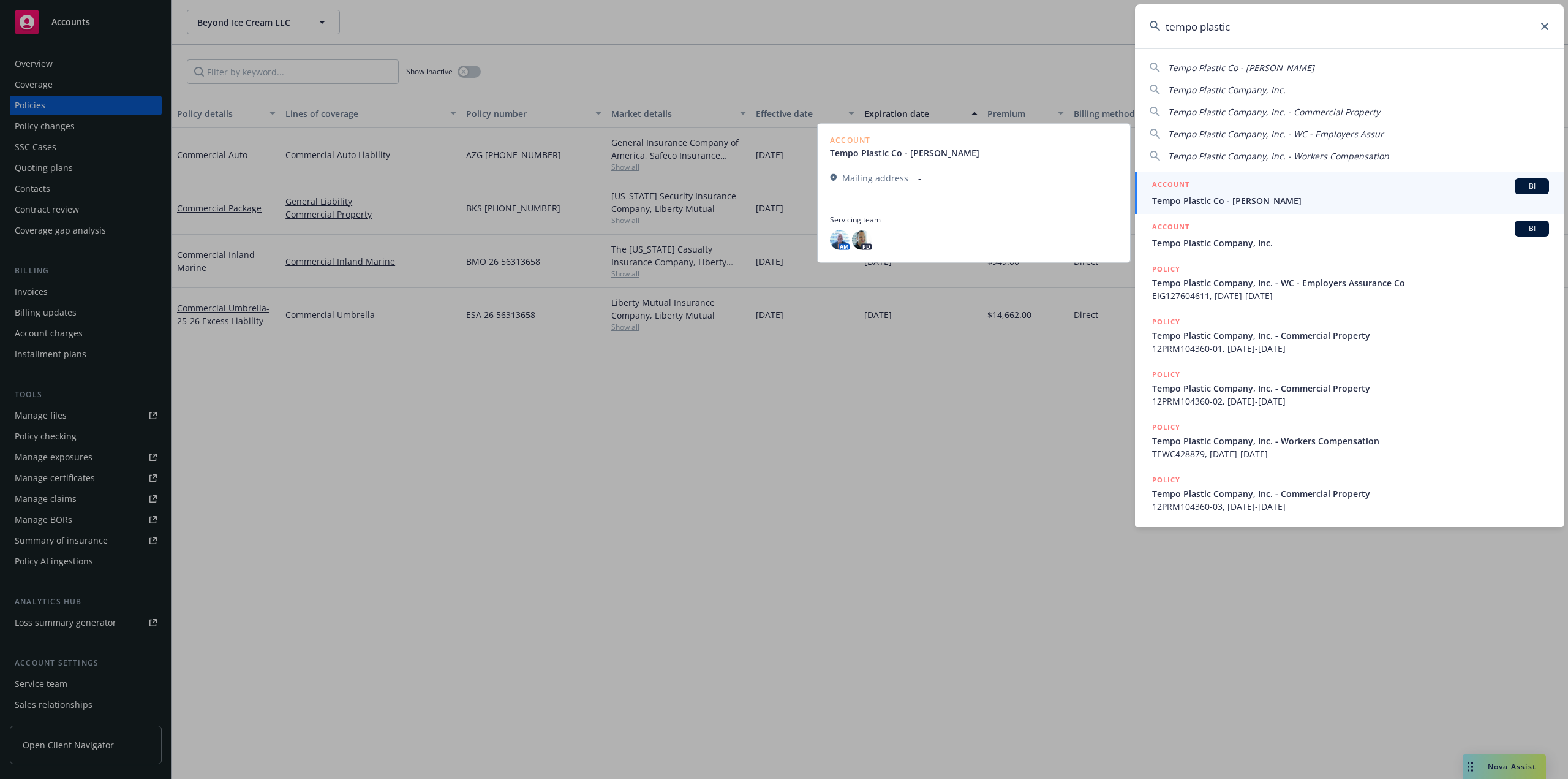
type input "tempo plastic"
click at [1225, 203] on span "Tempo Plastic Co - [PERSON_NAME]" at bounding box center [1350, 201] width 397 height 13
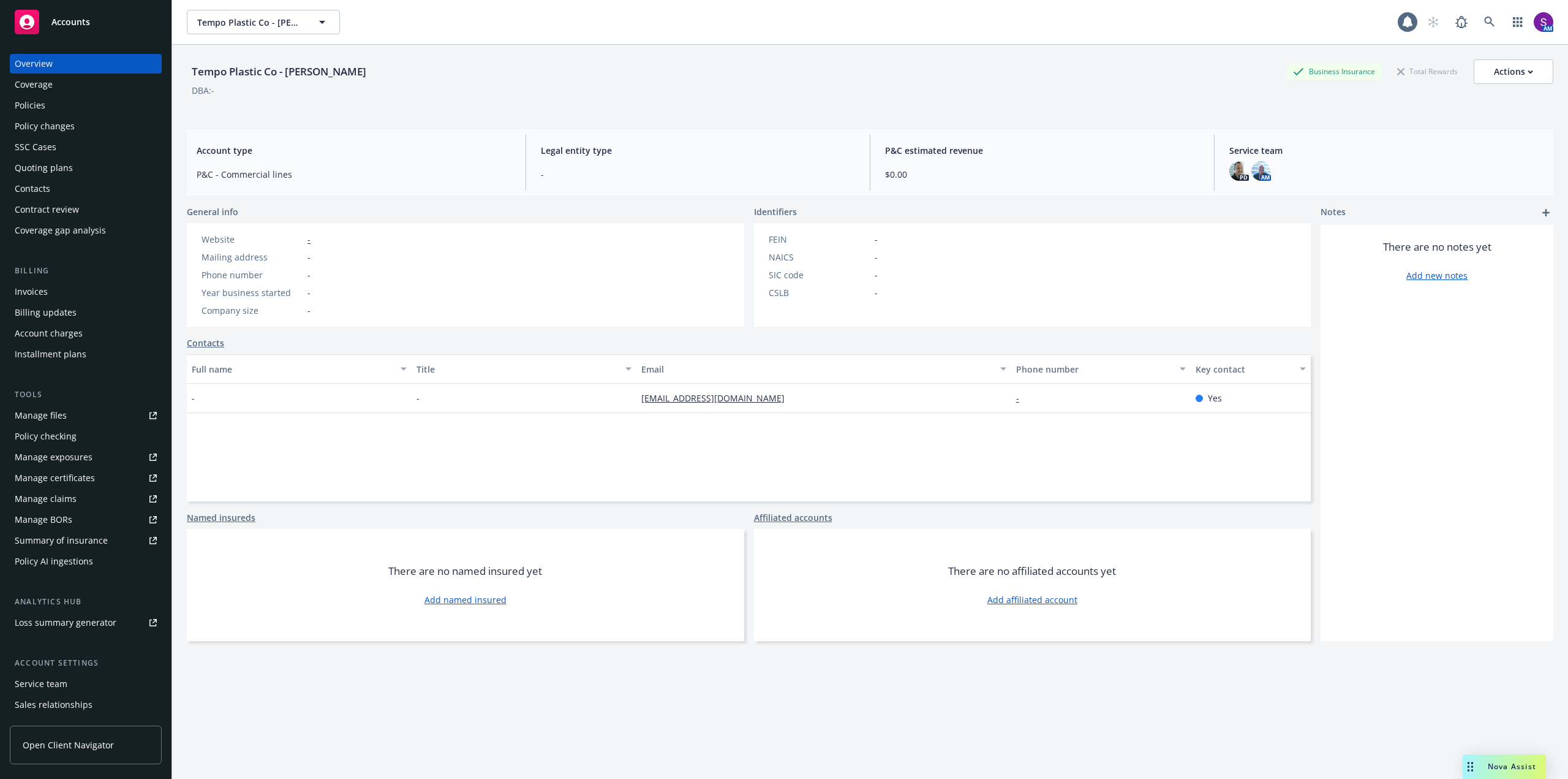
click at [49, 105] on div "Policies" at bounding box center [86, 105] width 142 height 20
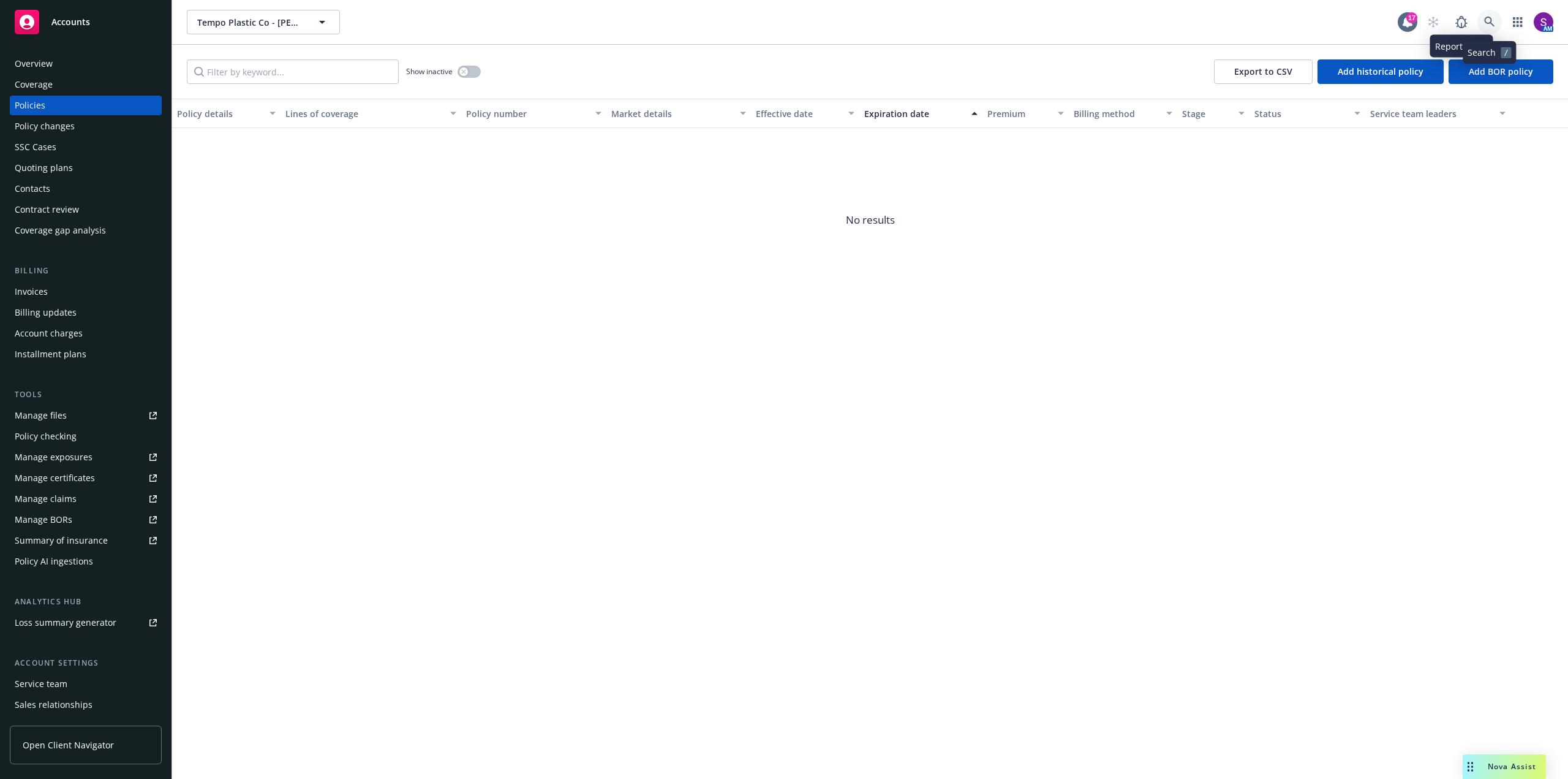
click at [1483, 20] on link at bounding box center [1490, 22] width 25 height 25
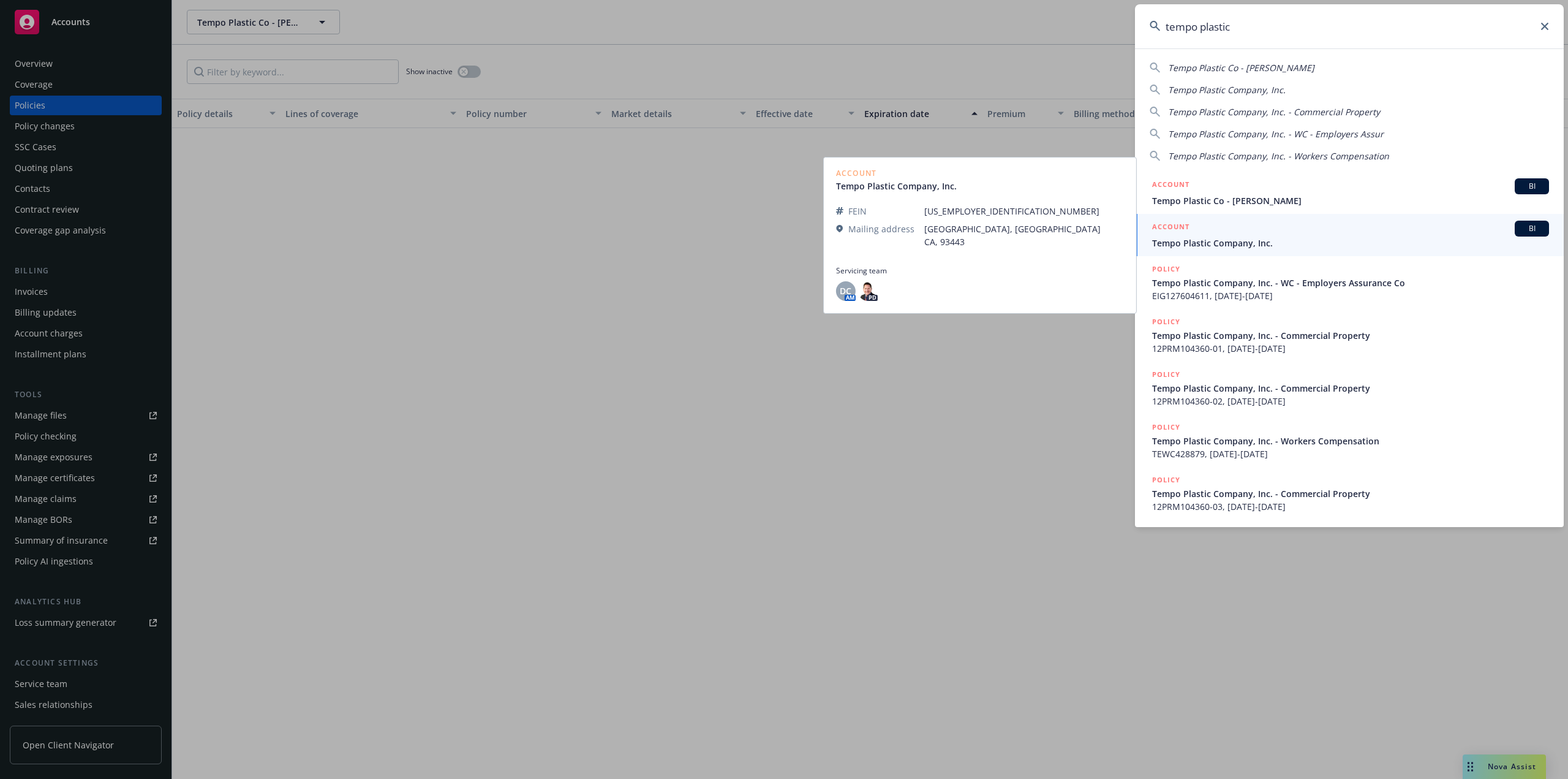
type input "tempo plastic"
click at [1241, 244] on span "Tempo Plastic Company, Inc." at bounding box center [1350, 243] width 397 height 13
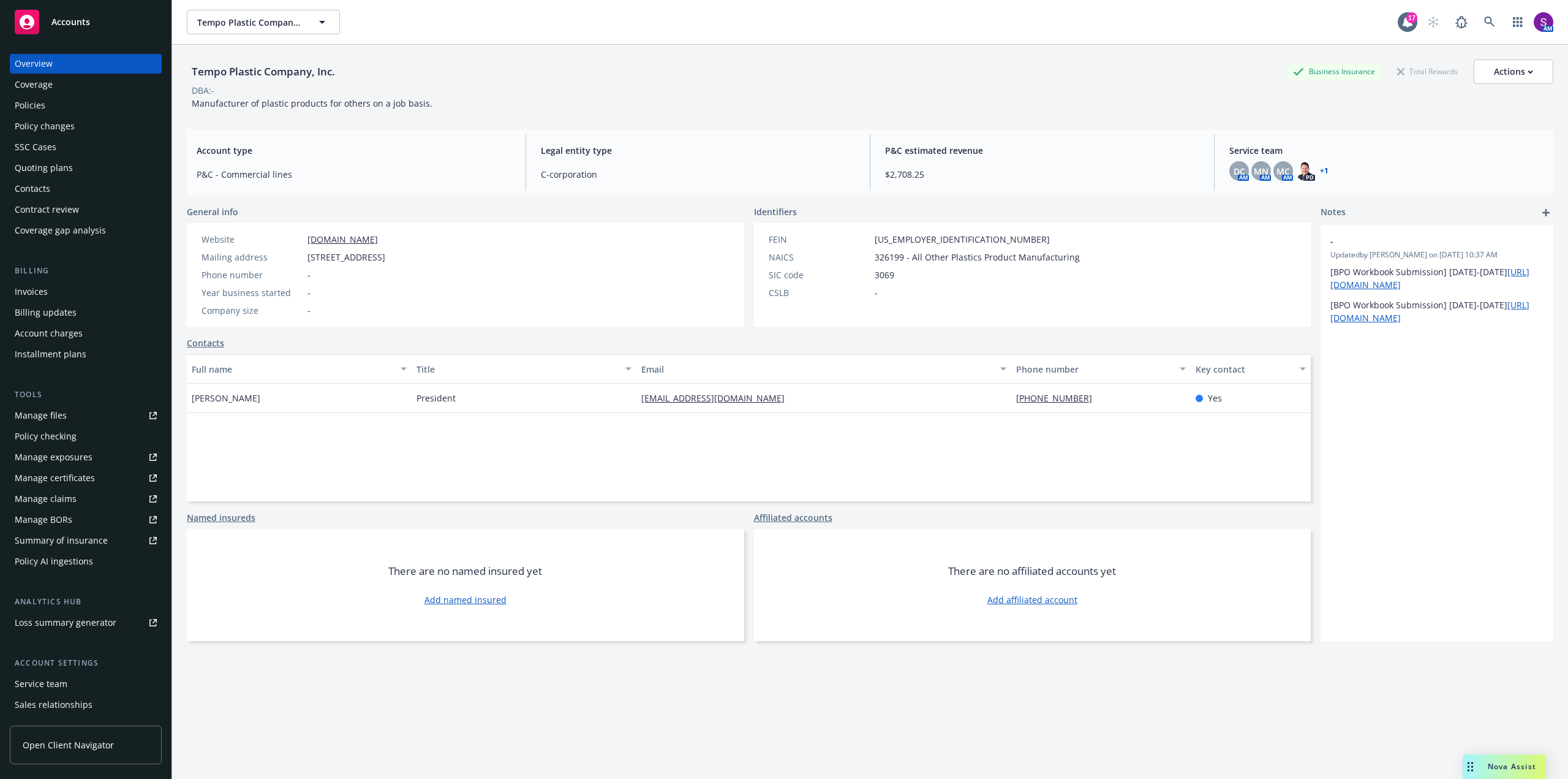
click at [44, 110] on div "Policies" at bounding box center [30, 105] width 30 height 20
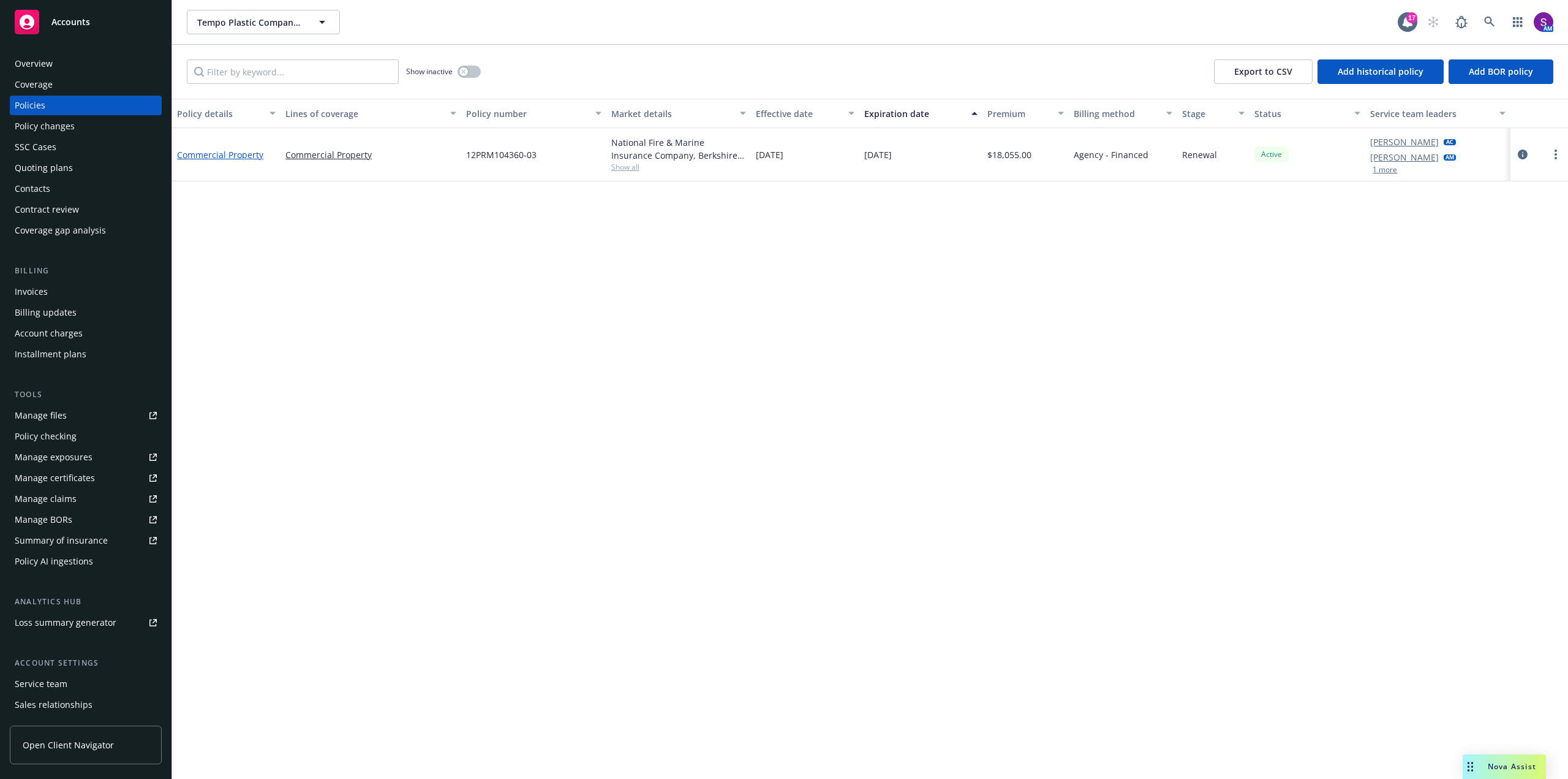
click at [236, 151] on link "Commercial Property" at bounding box center [220, 155] width 86 height 12
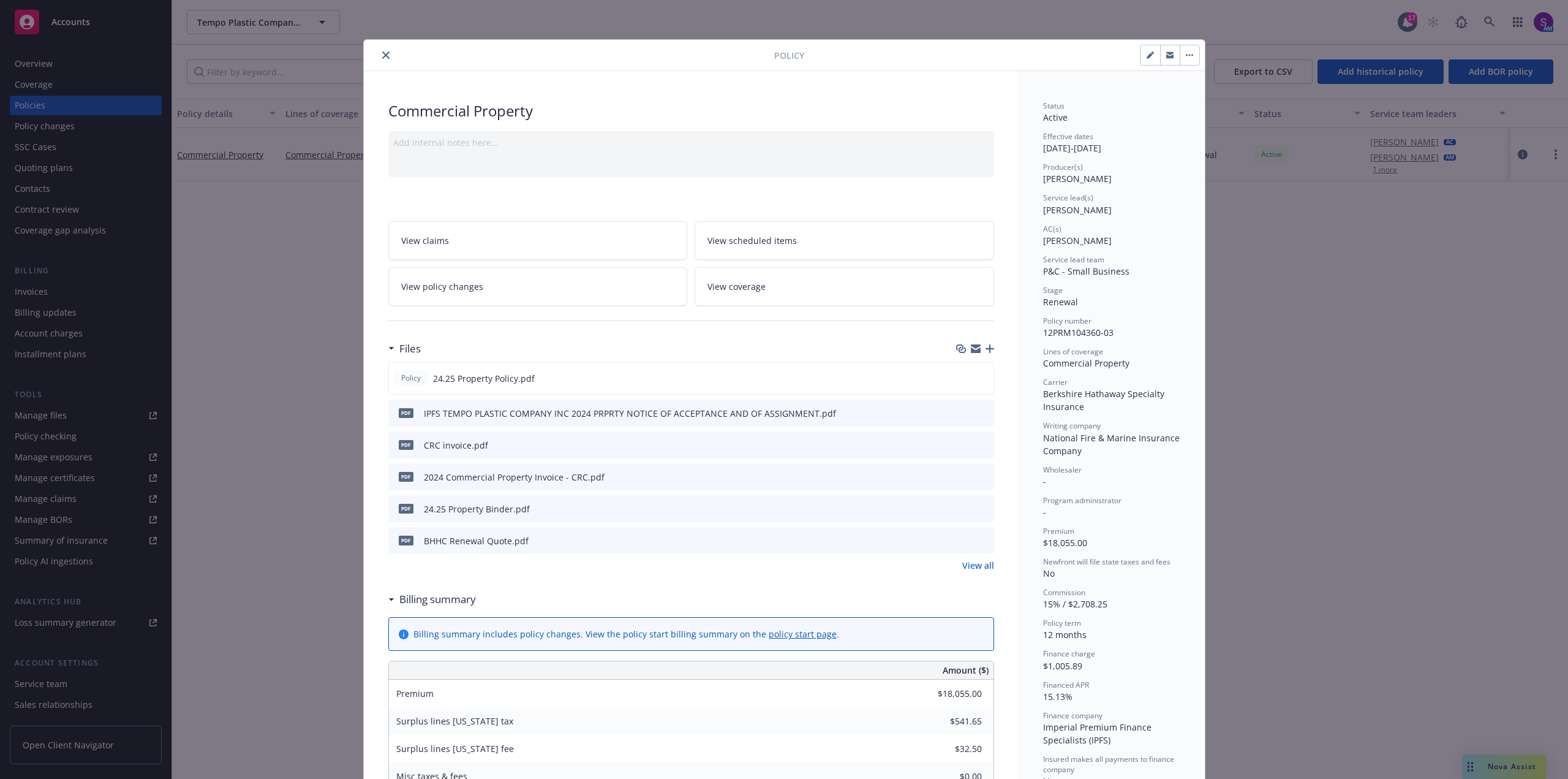
click at [382, 55] on icon "close" at bounding box center [386, 55] width 7 height 7
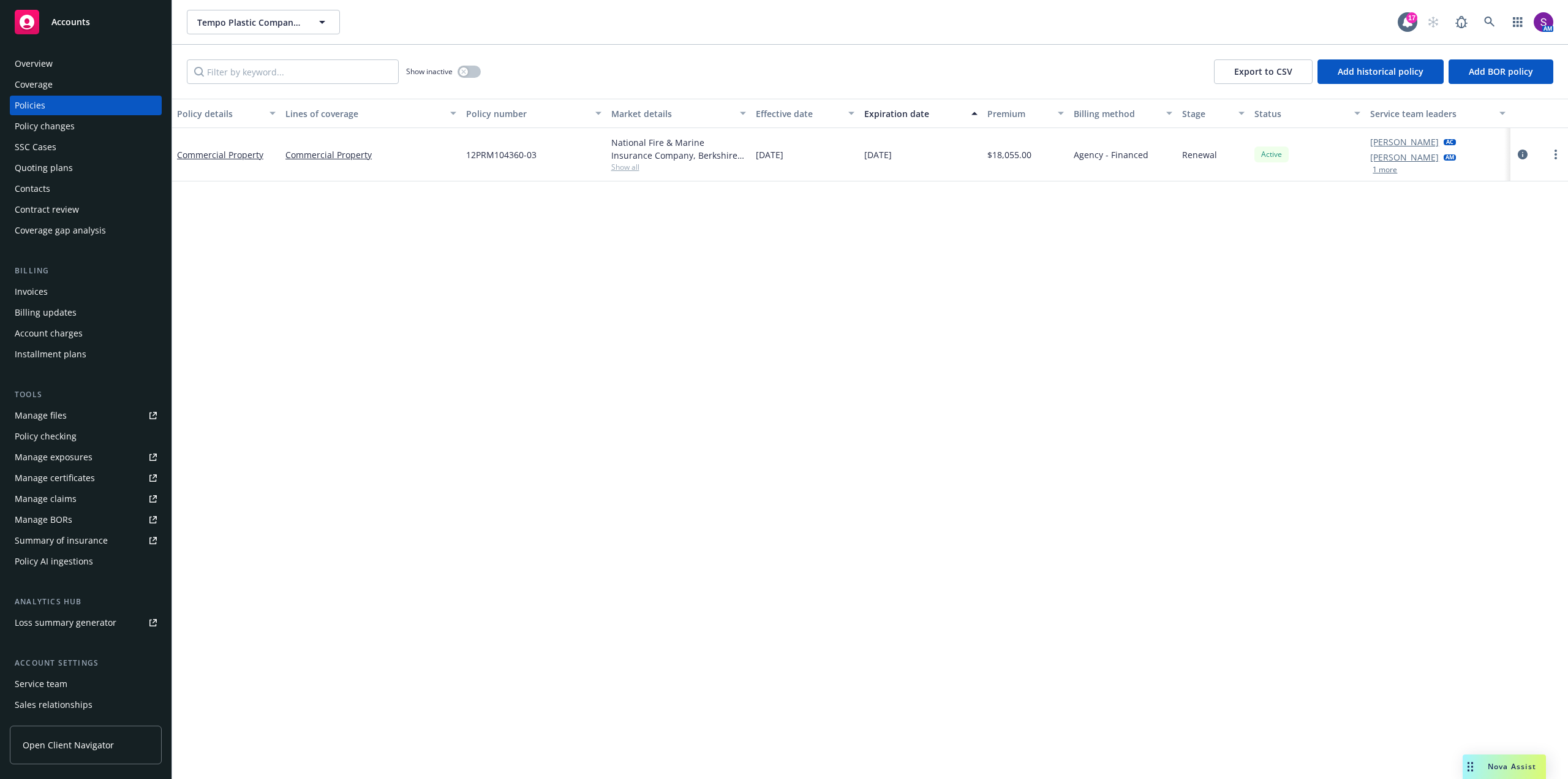
click at [47, 66] on div "Overview" at bounding box center [34, 64] width 38 height 20
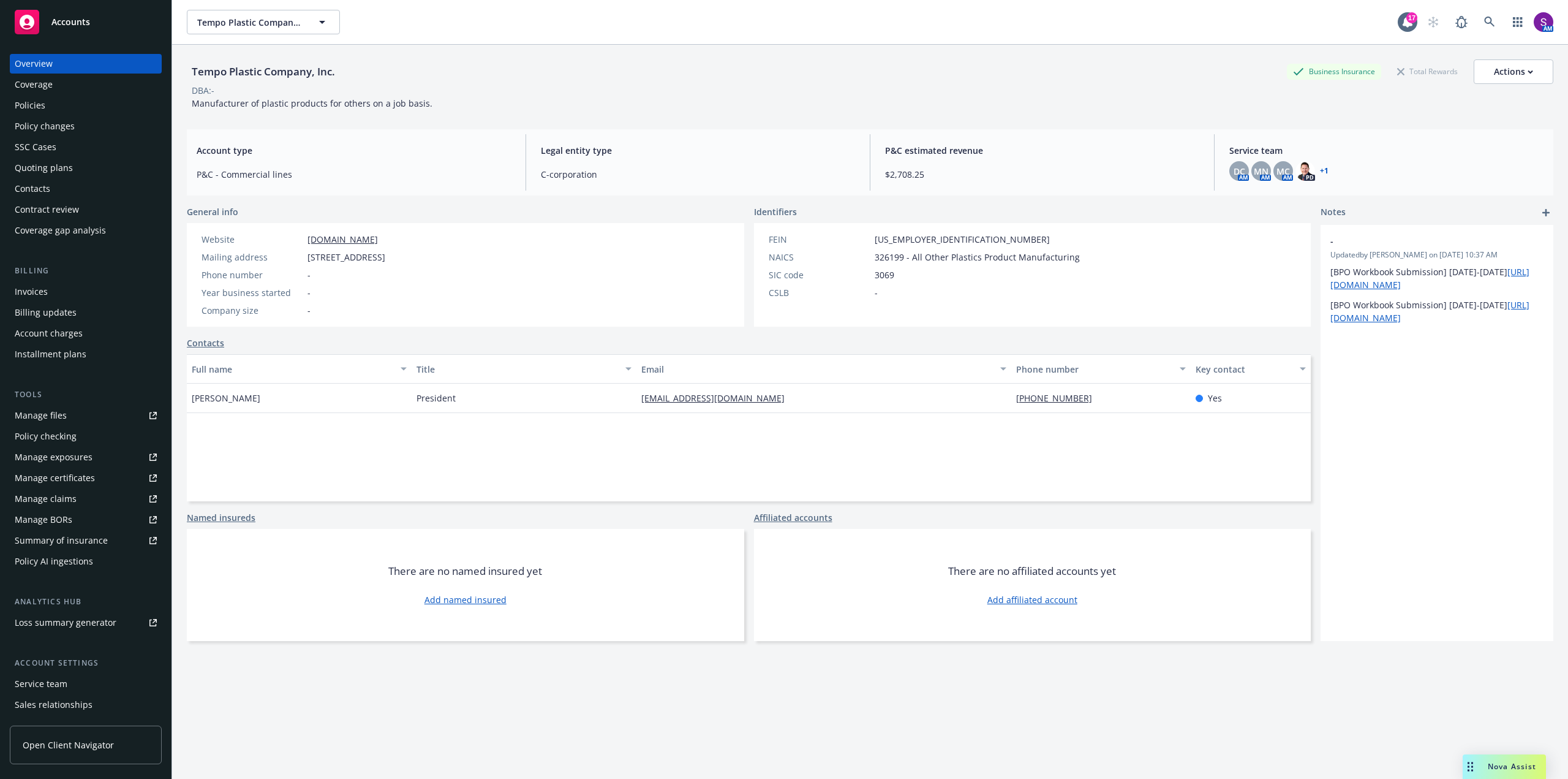
click at [31, 100] on div "Policies" at bounding box center [30, 105] width 30 height 20
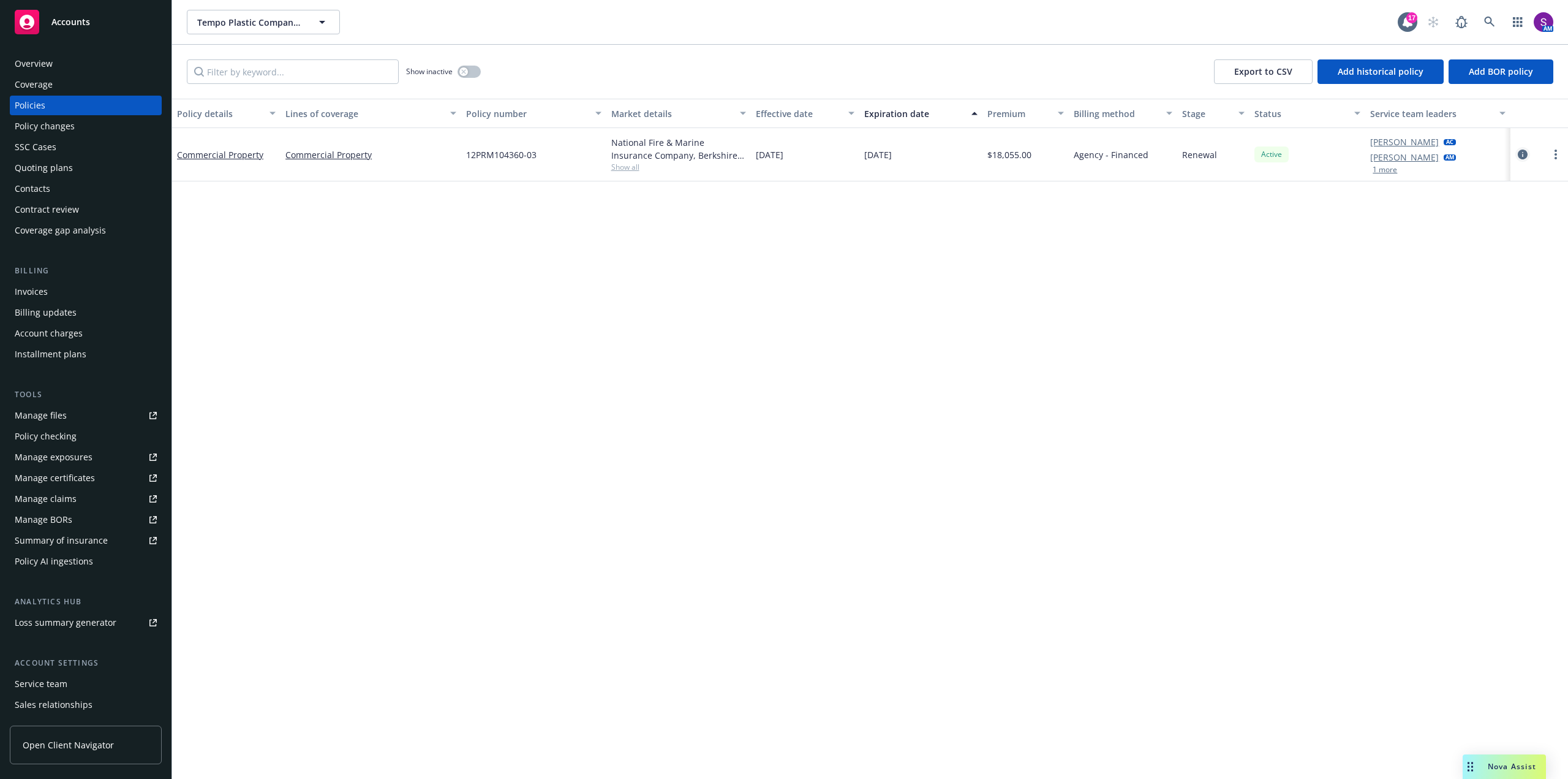
click at [1520, 155] on icon "circleInformation" at bounding box center [1523, 155] width 10 height 10
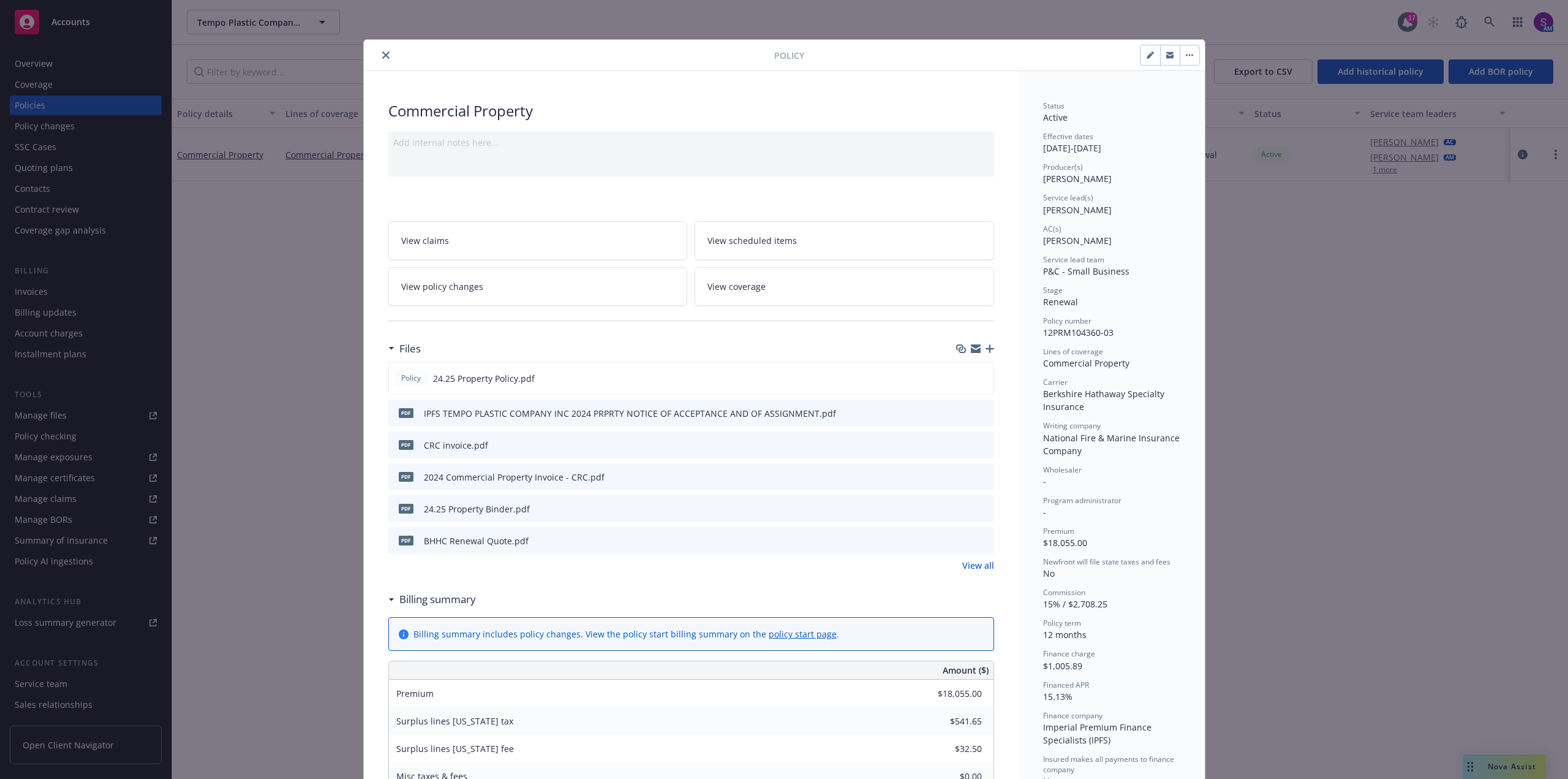
scroll to position [37, 0]
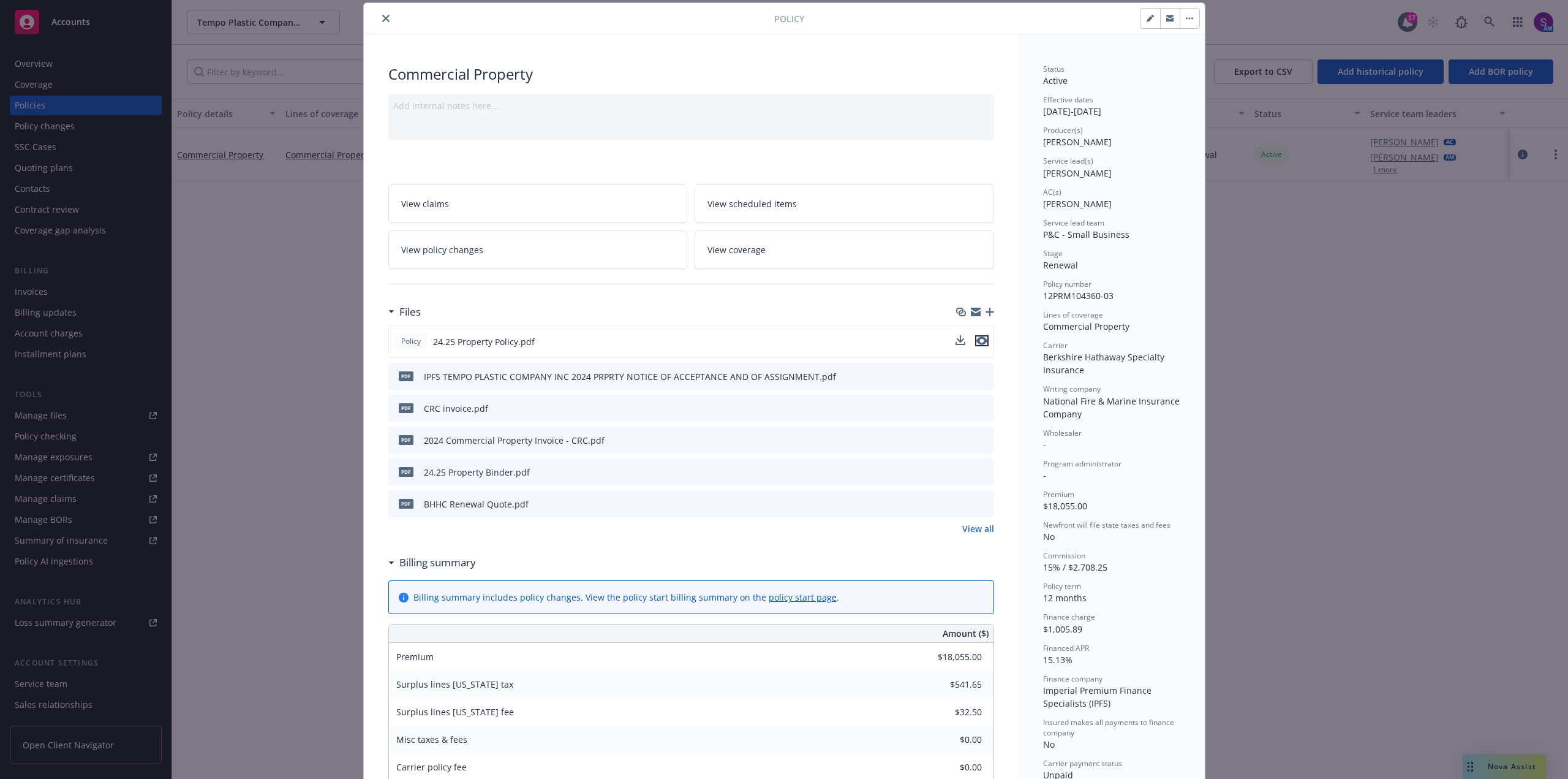
click at [981, 341] on icon "preview file" at bounding box center [981, 341] width 11 height 8
click at [382, 18] on icon "close" at bounding box center [386, 18] width 7 height 7
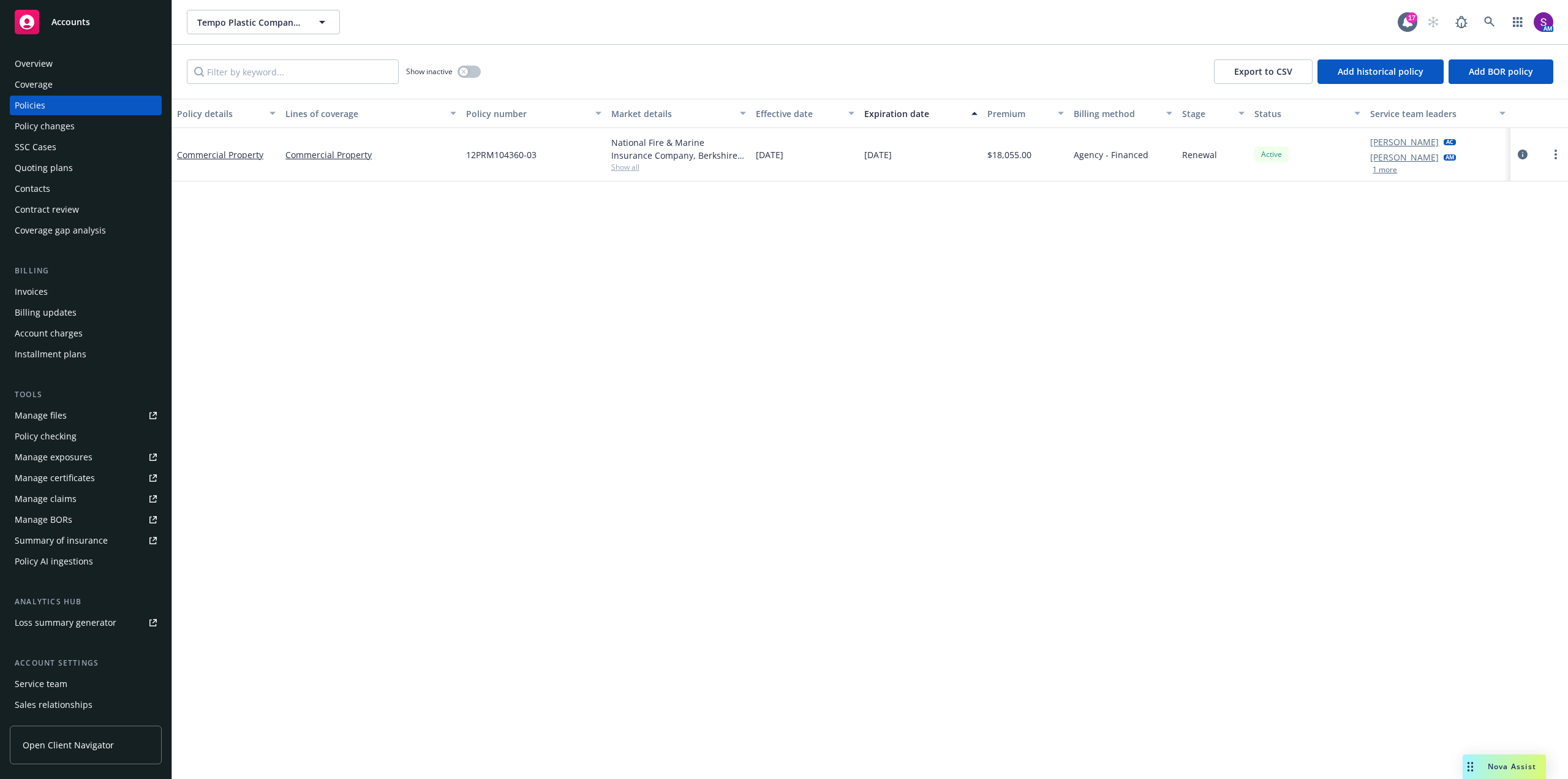
click at [51, 63] on div "Overview" at bounding box center [34, 64] width 38 height 20
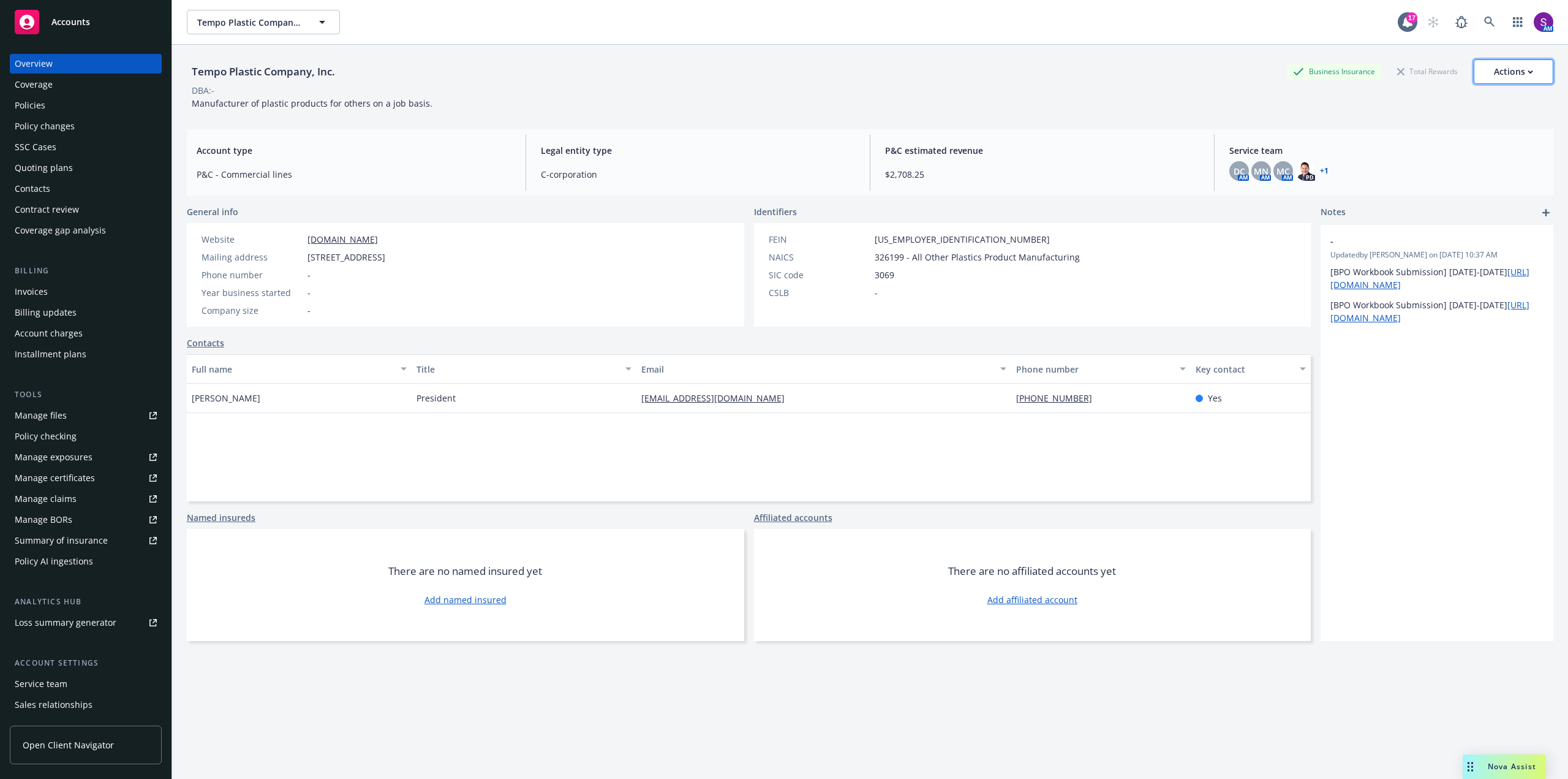
click at [1494, 71] on div "Actions" at bounding box center [1514, 72] width 39 height 23
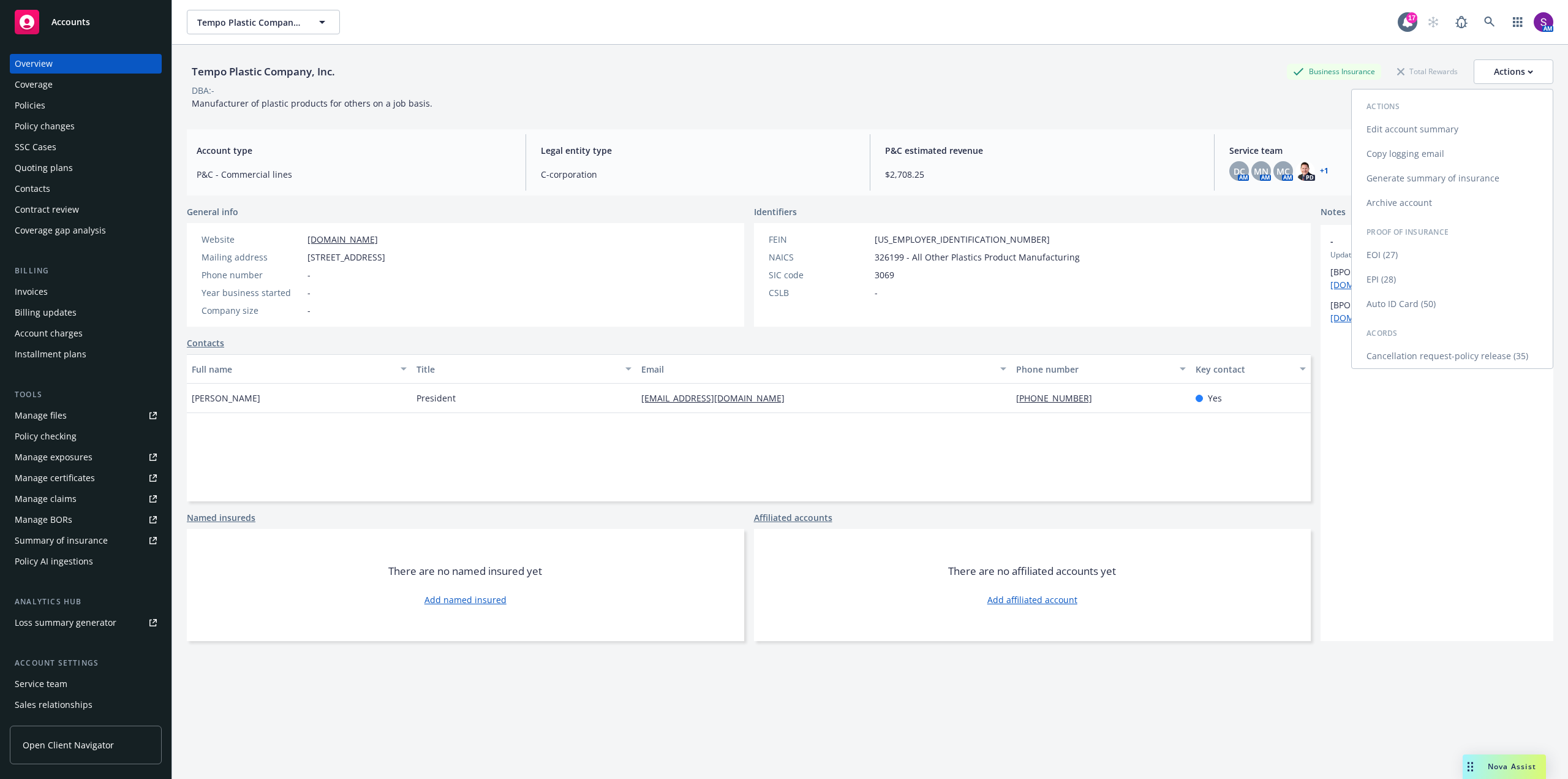
click at [1413, 152] on link "Copy logging email" at bounding box center [1452, 154] width 201 height 25
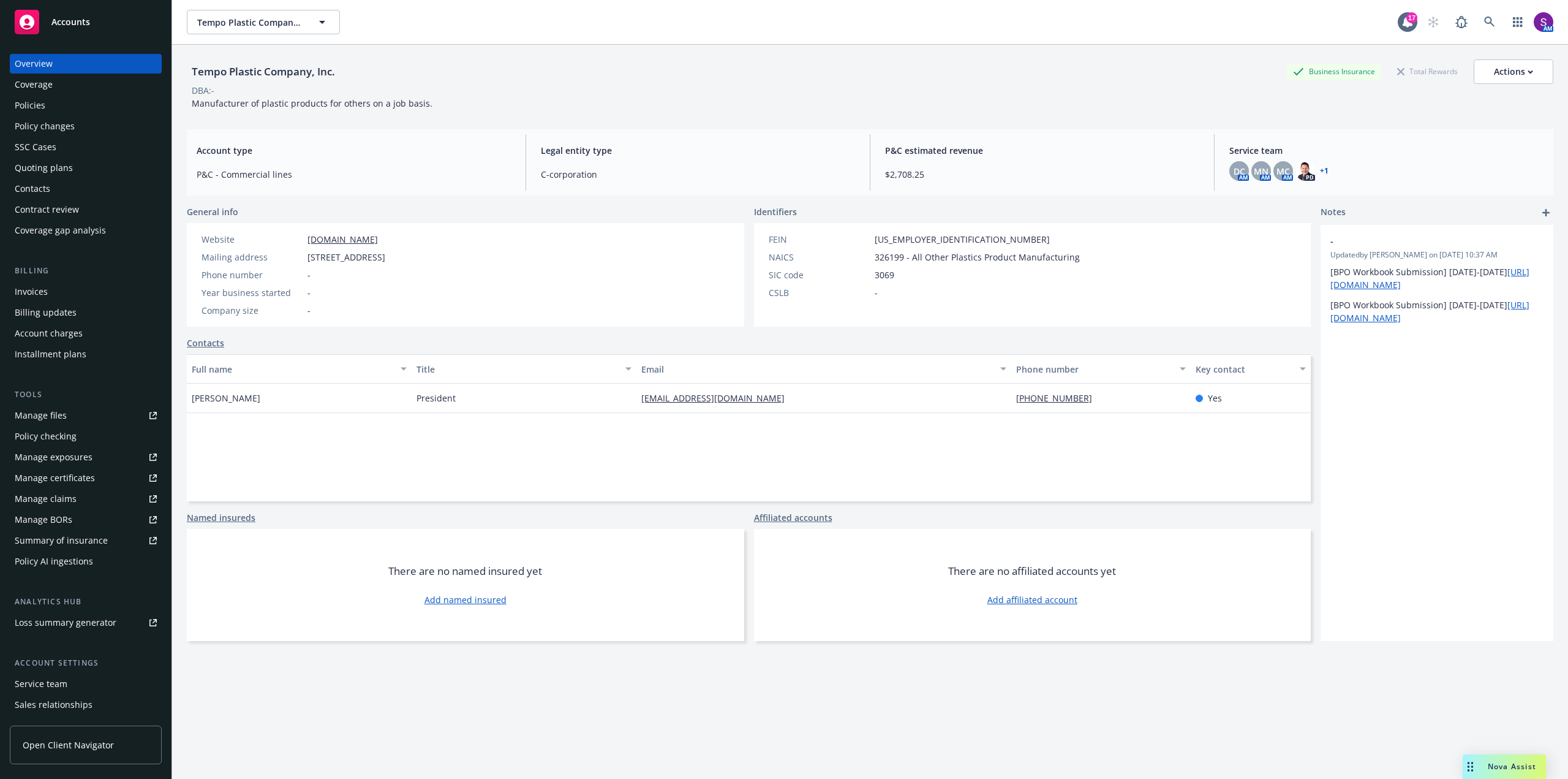
click at [76, 106] on div "Policies" at bounding box center [86, 105] width 142 height 20
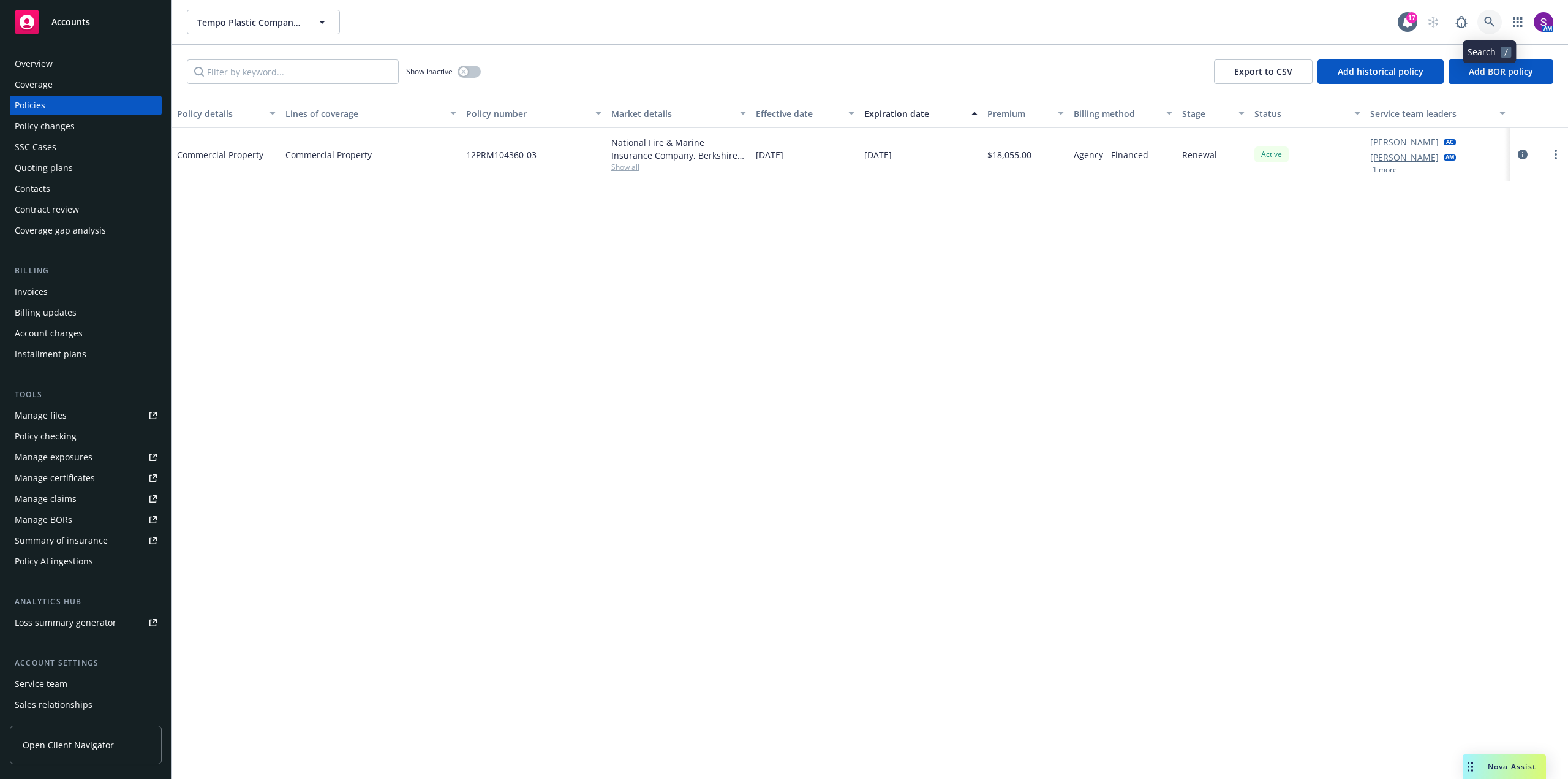
click at [1494, 20] on icon at bounding box center [1489, 21] width 11 height 11
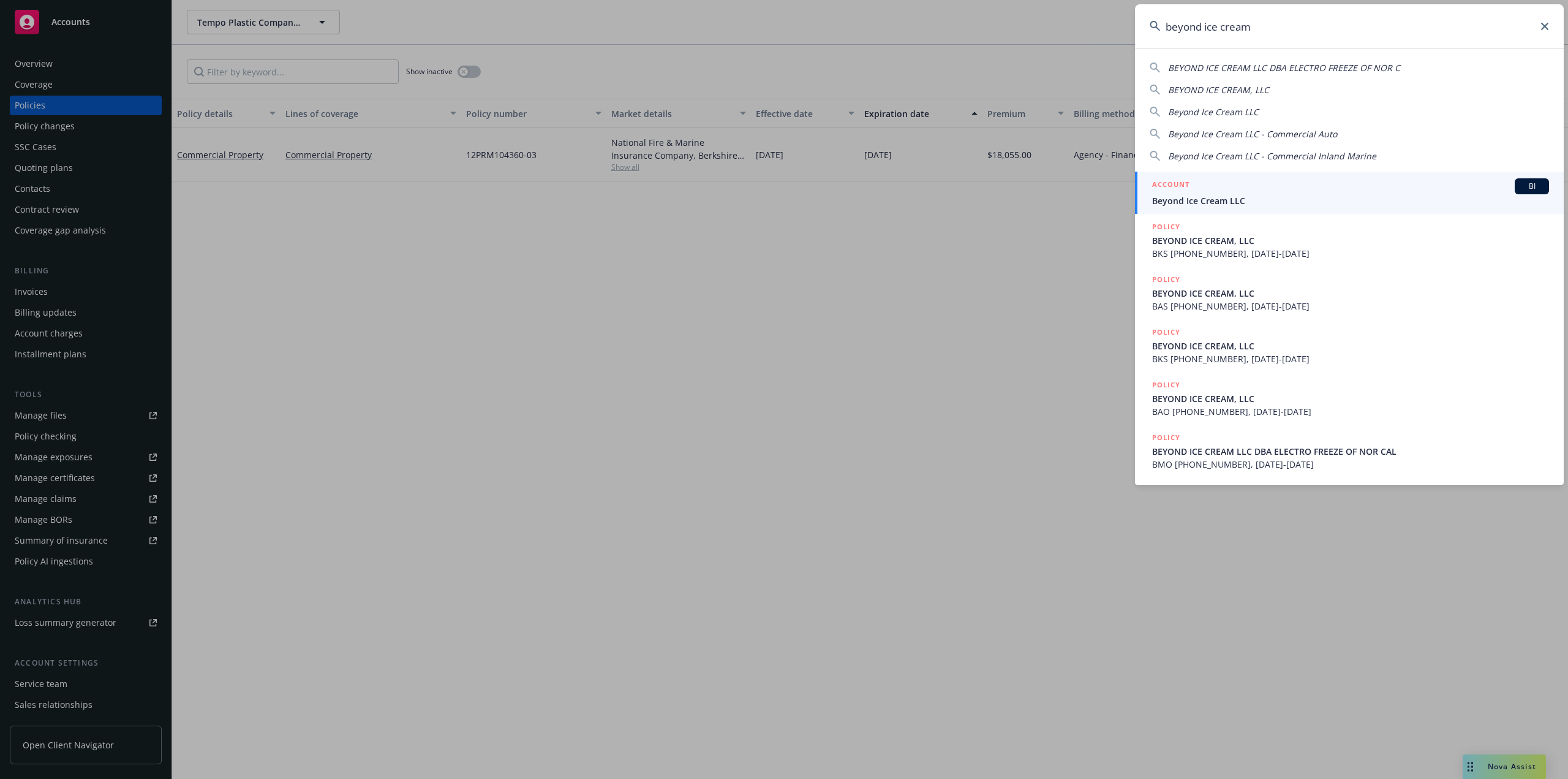
type input "beyond ice cream"
click at [1214, 197] on span "Beyond Ice Cream LLC" at bounding box center [1350, 201] width 397 height 13
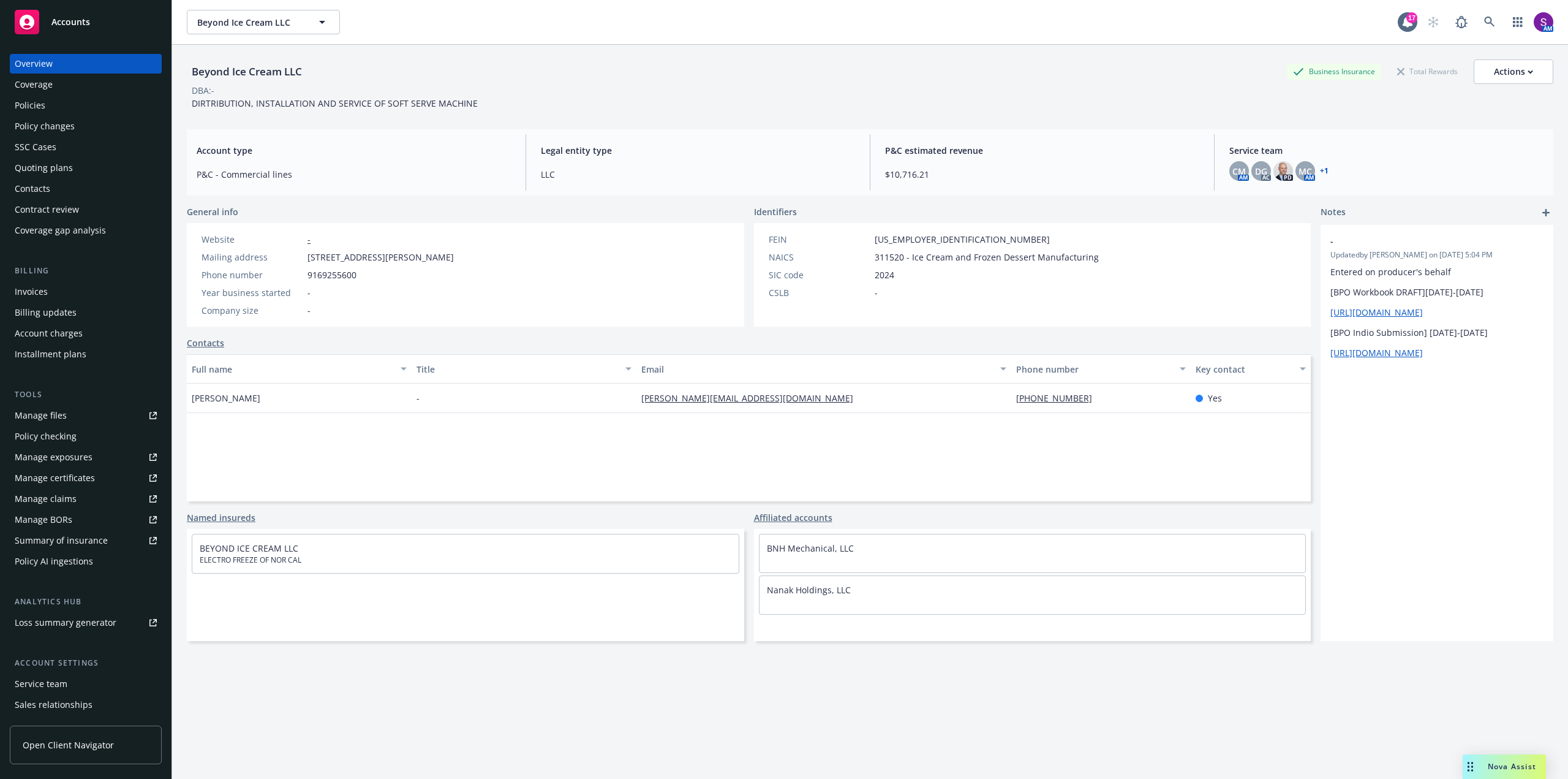
click at [49, 102] on div "Policies" at bounding box center [86, 105] width 142 height 20
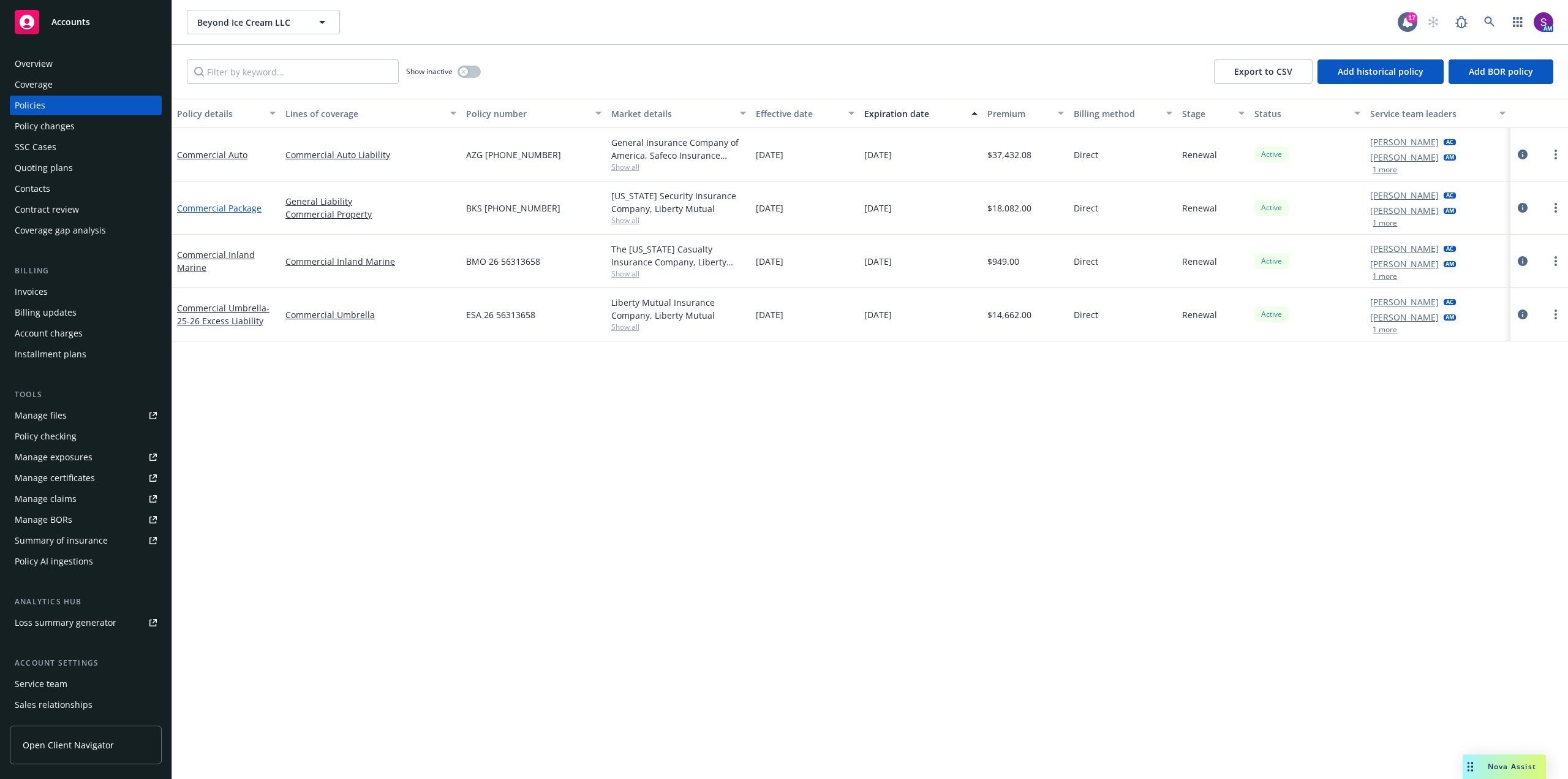
click at [224, 211] on link "Commercial Package" at bounding box center [219, 208] width 85 height 12
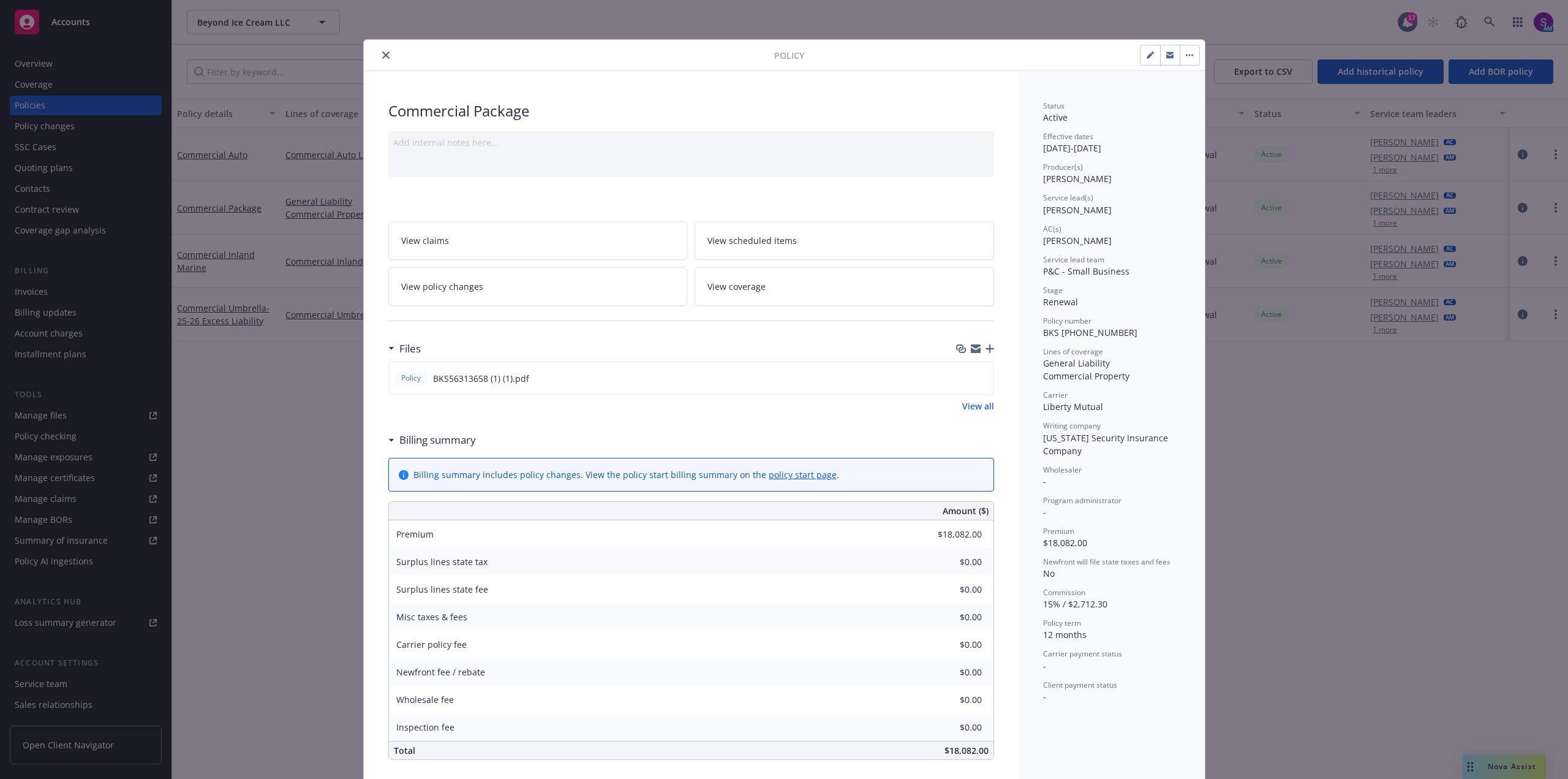
click at [384, 55] on icon "close" at bounding box center [386, 55] width 7 height 7
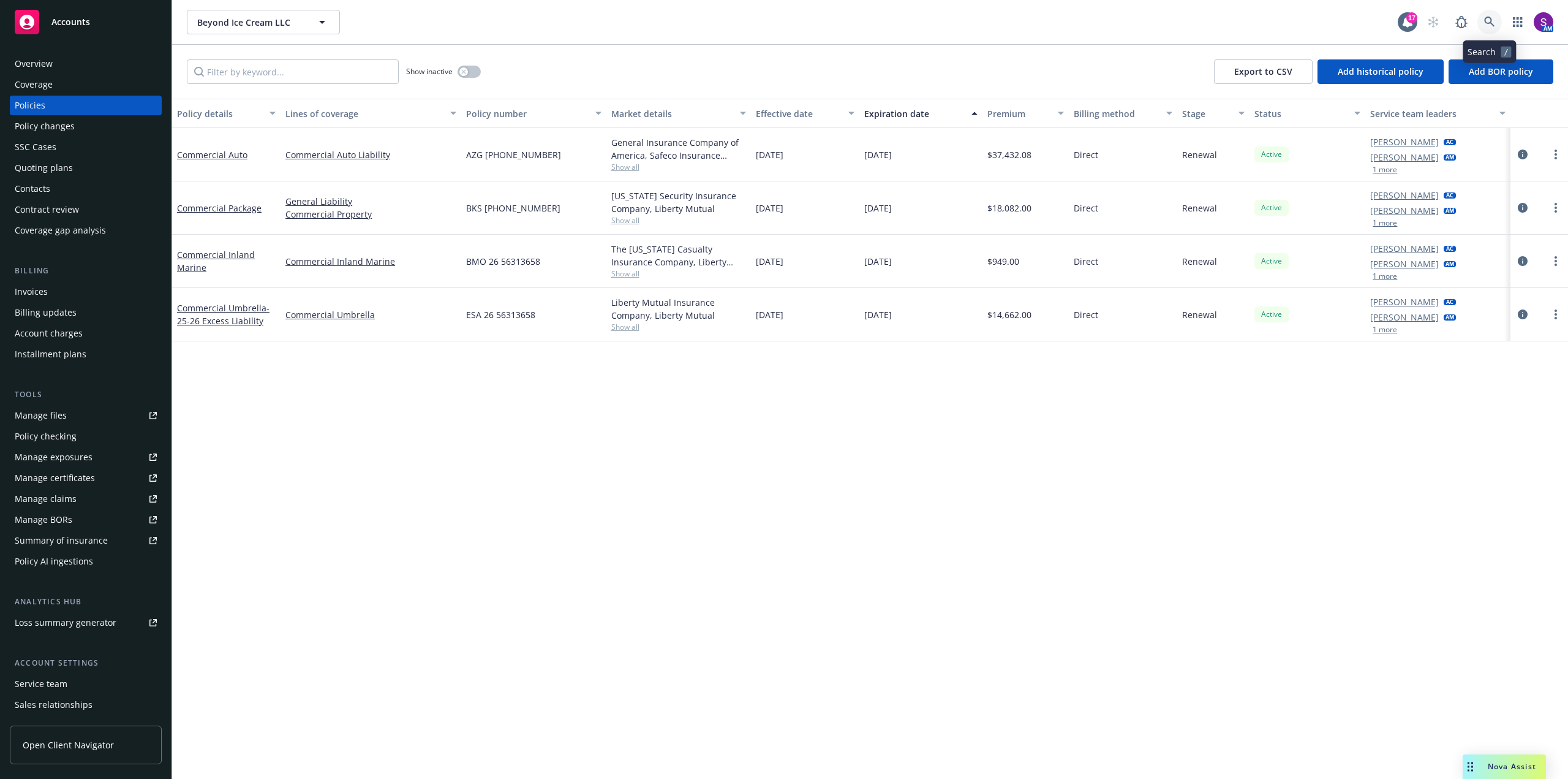
click at [1492, 26] on icon at bounding box center [1489, 21] width 11 height 11
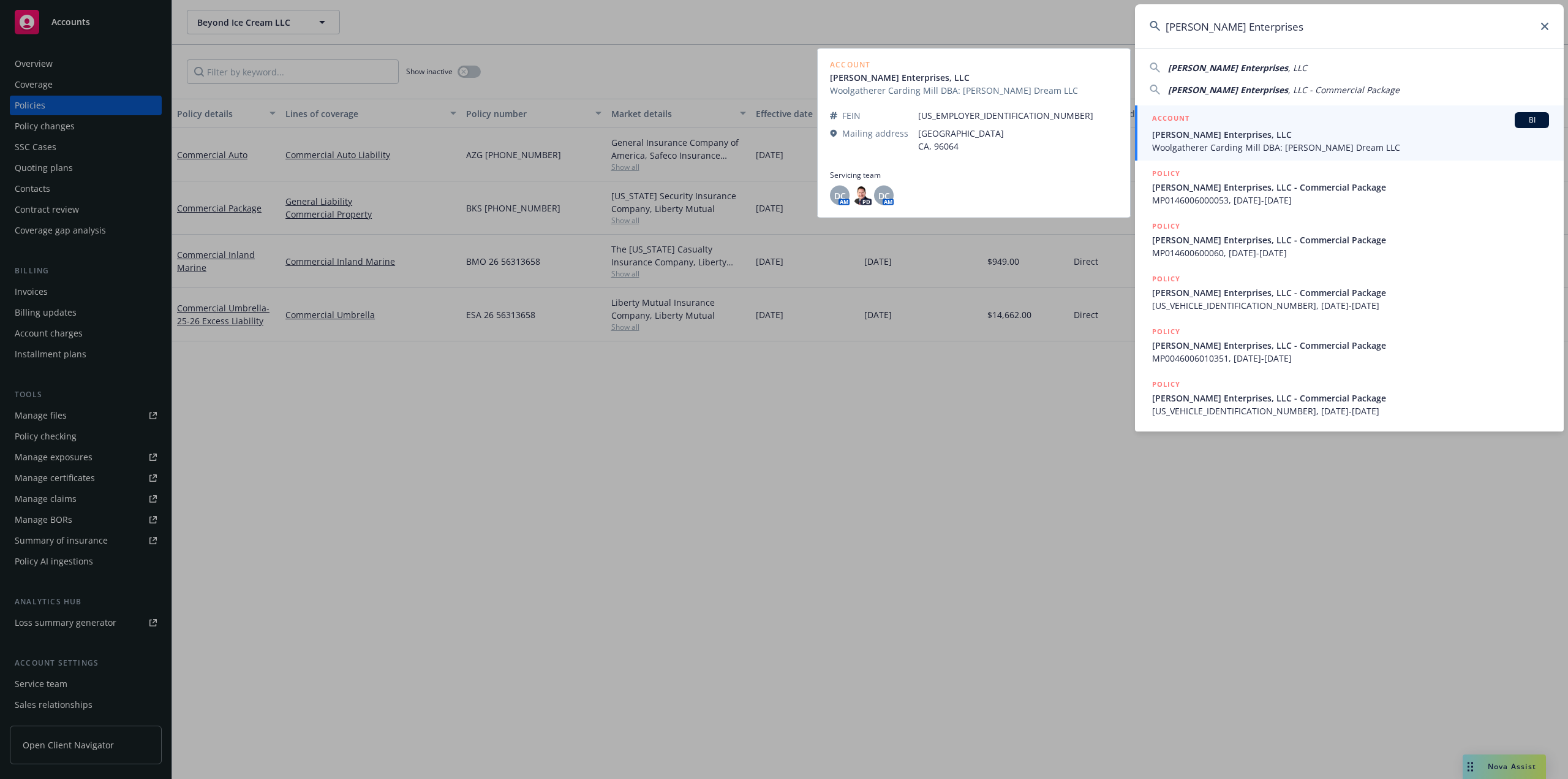
type input "[PERSON_NAME] Enterprises"
click at [1265, 133] on span "[PERSON_NAME] Enterprises, LLC" at bounding box center [1350, 135] width 397 height 13
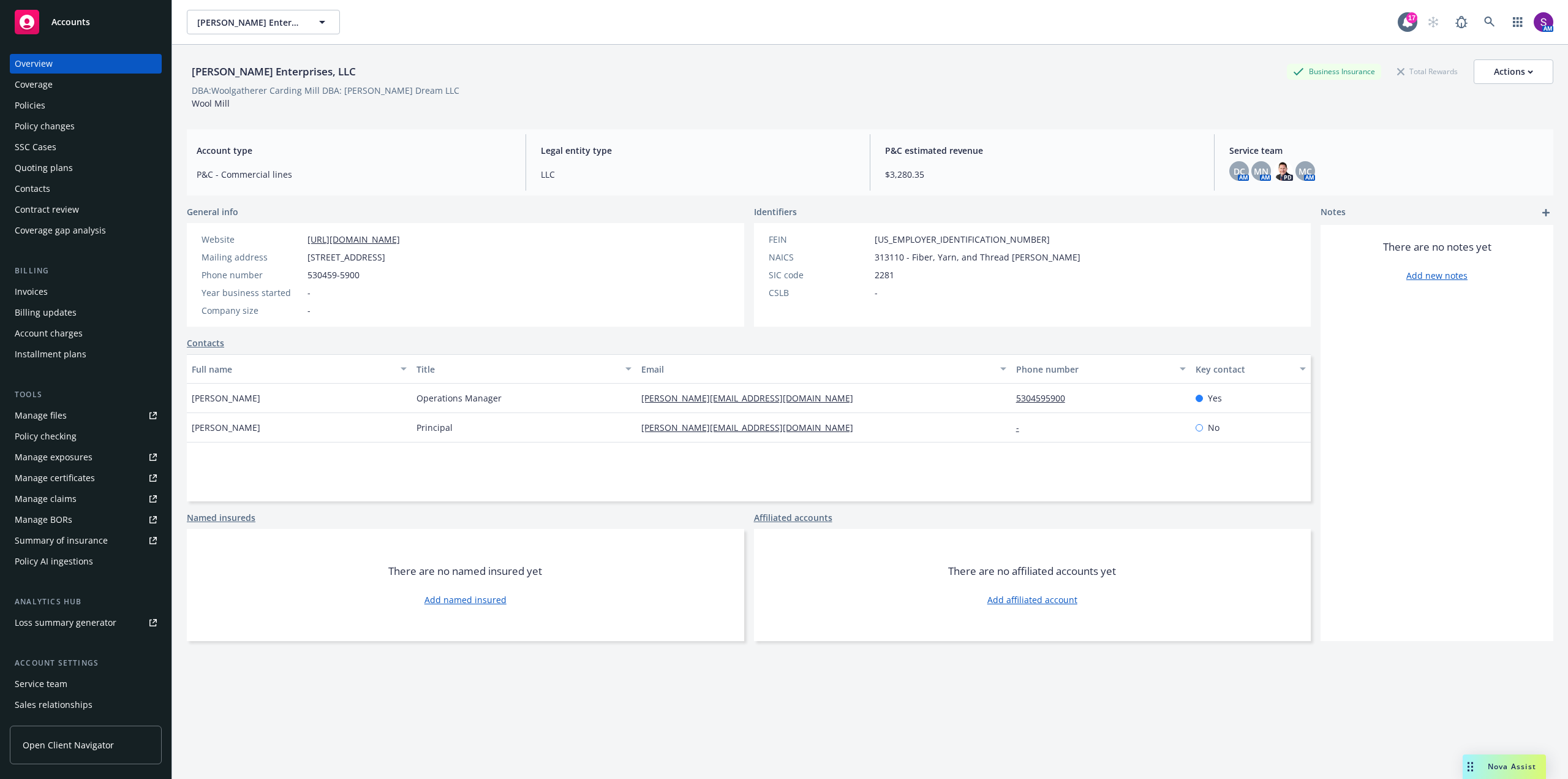
click at [52, 109] on div "Policies" at bounding box center [86, 105] width 142 height 20
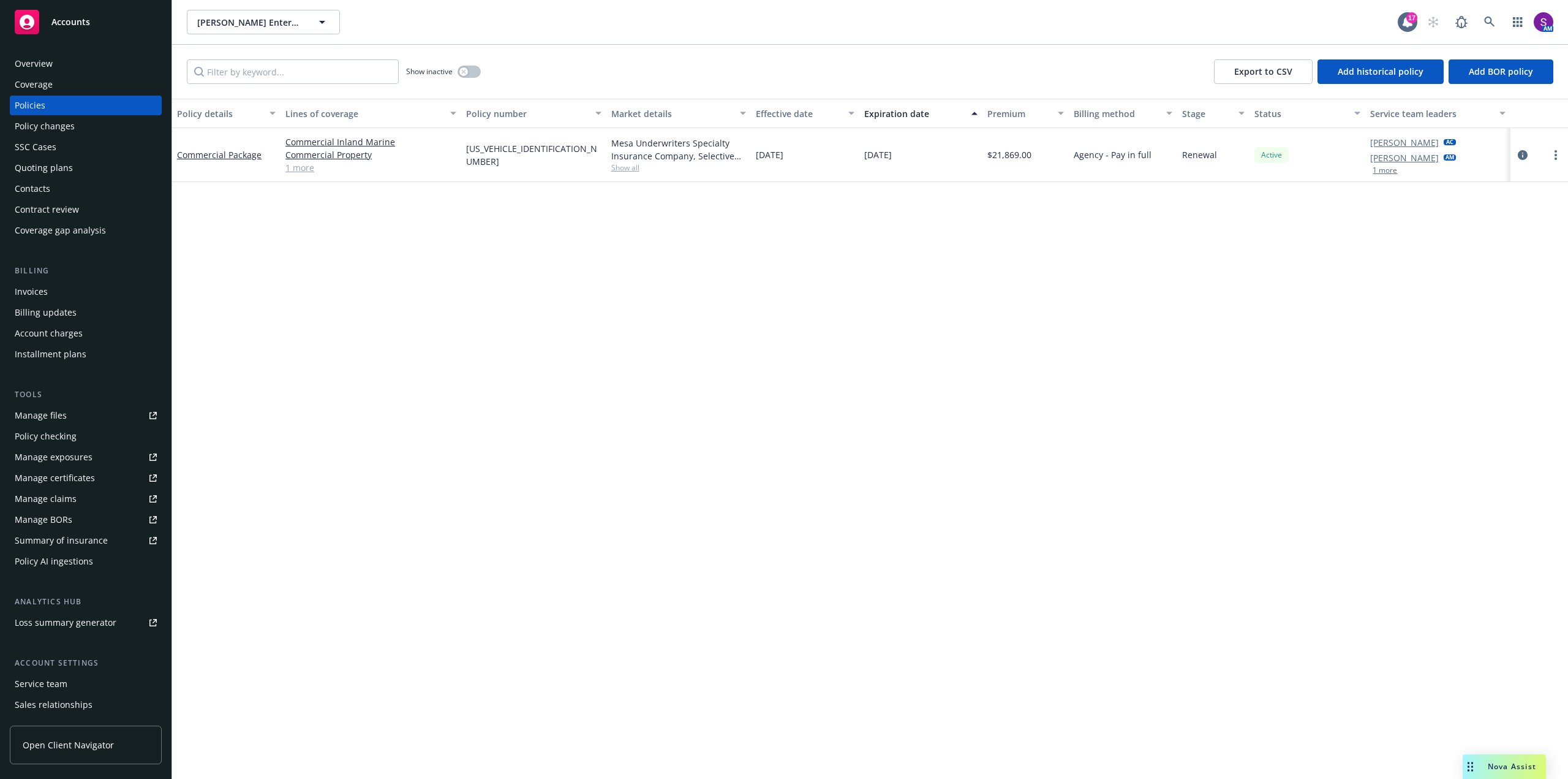
click at [626, 167] on span "Show all" at bounding box center [678, 167] width 135 height 11
click at [936, 244] on div "Policy details Lines of coverage Policy number Market details Effective date Ex…" at bounding box center [870, 438] width 1396 height 680
click at [1490, 16] on icon at bounding box center [1489, 21] width 11 height 11
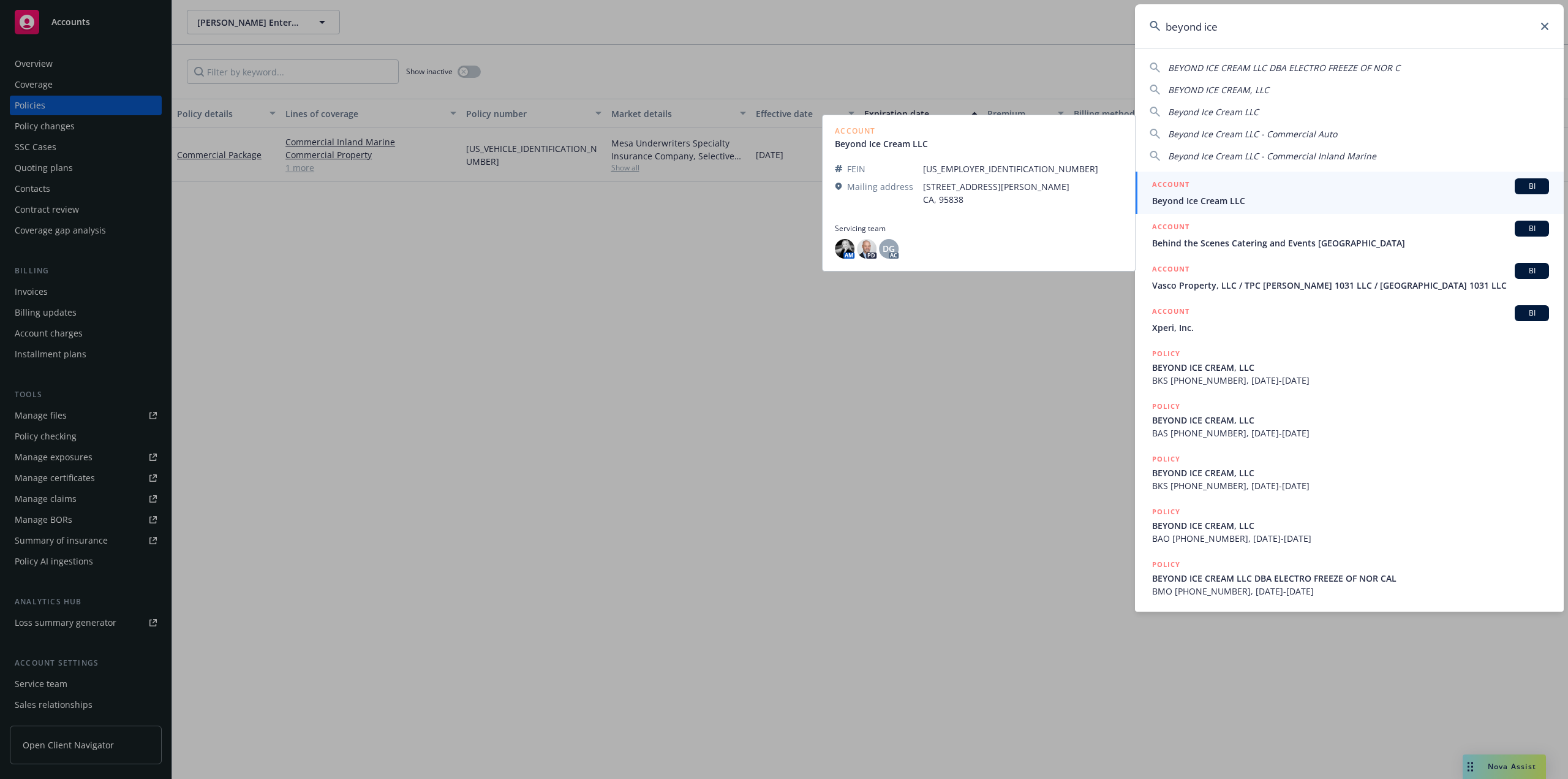
type input "beyond ice"
click at [1214, 196] on span "Beyond Ice Cream LLC" at bounding box center [1350, 201] width 397 height 13
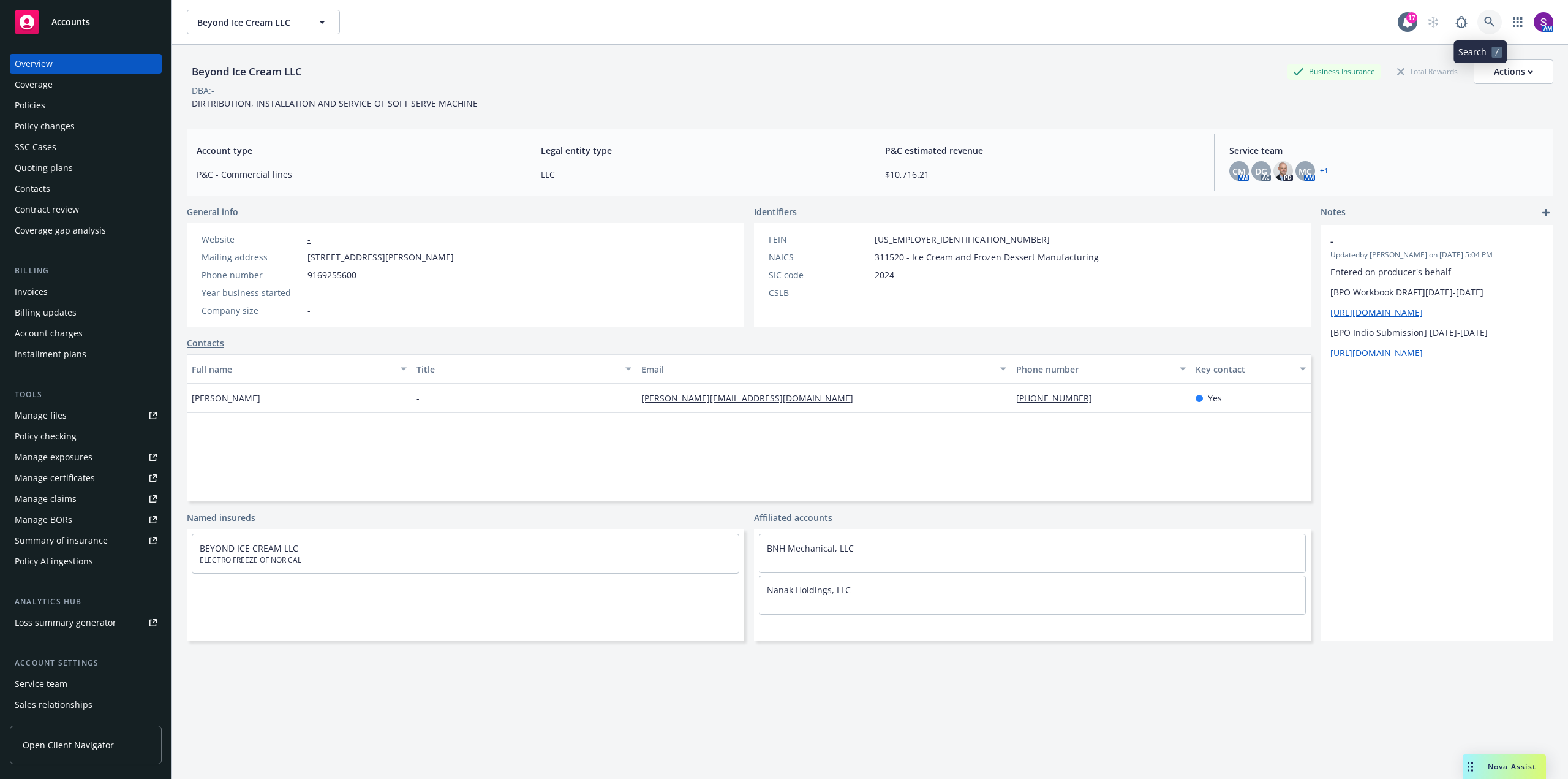
click at [1484, 24] on icon at bounding box center [1489, 21] width 11 height 11
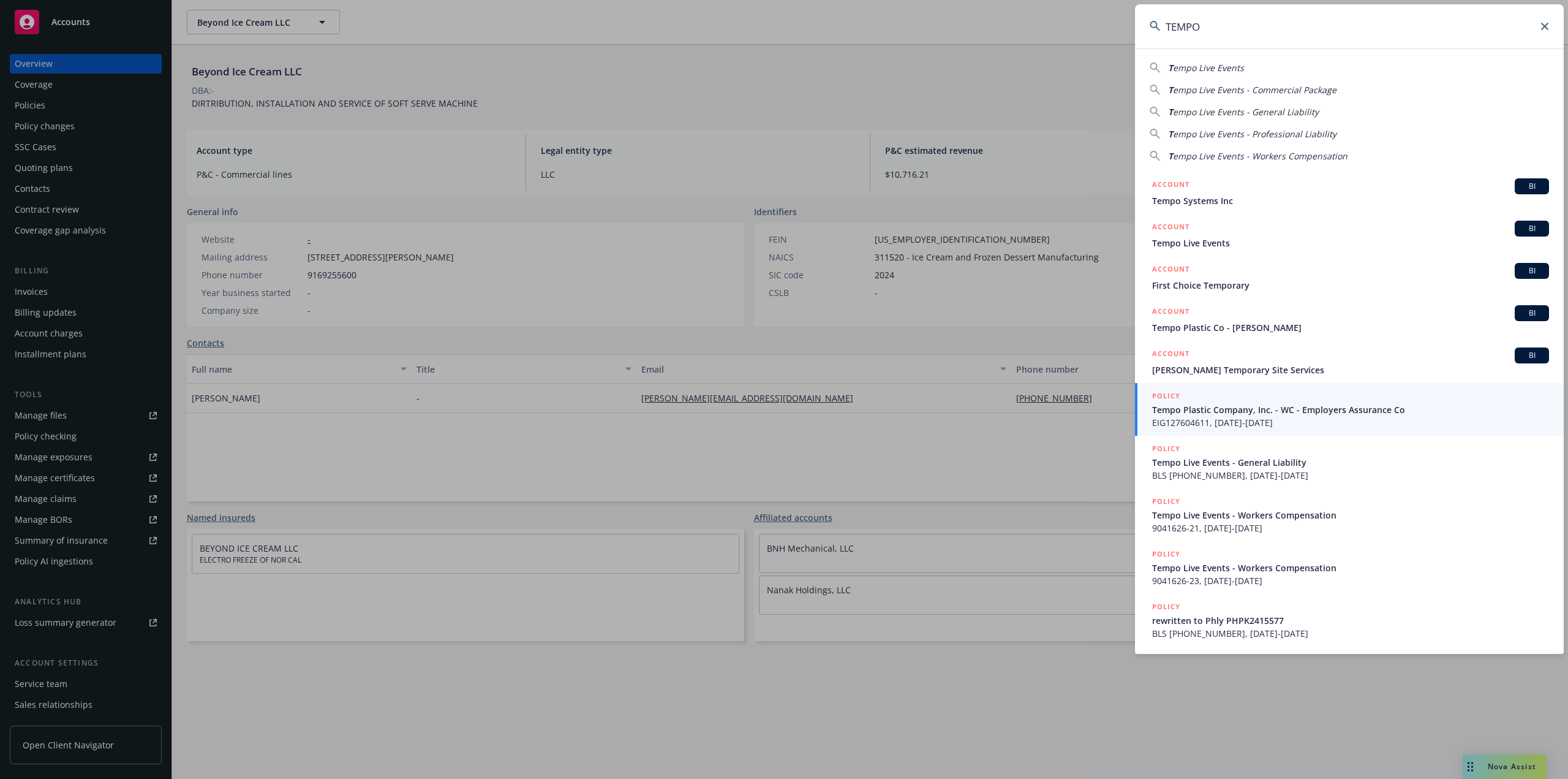
type input "TEMPO"
click at [1269, 409] on span "Tempo Plastic Company, Inc. - WC - Employers Assurance Co" at bounding box center [1350, 410] width 397 height 13
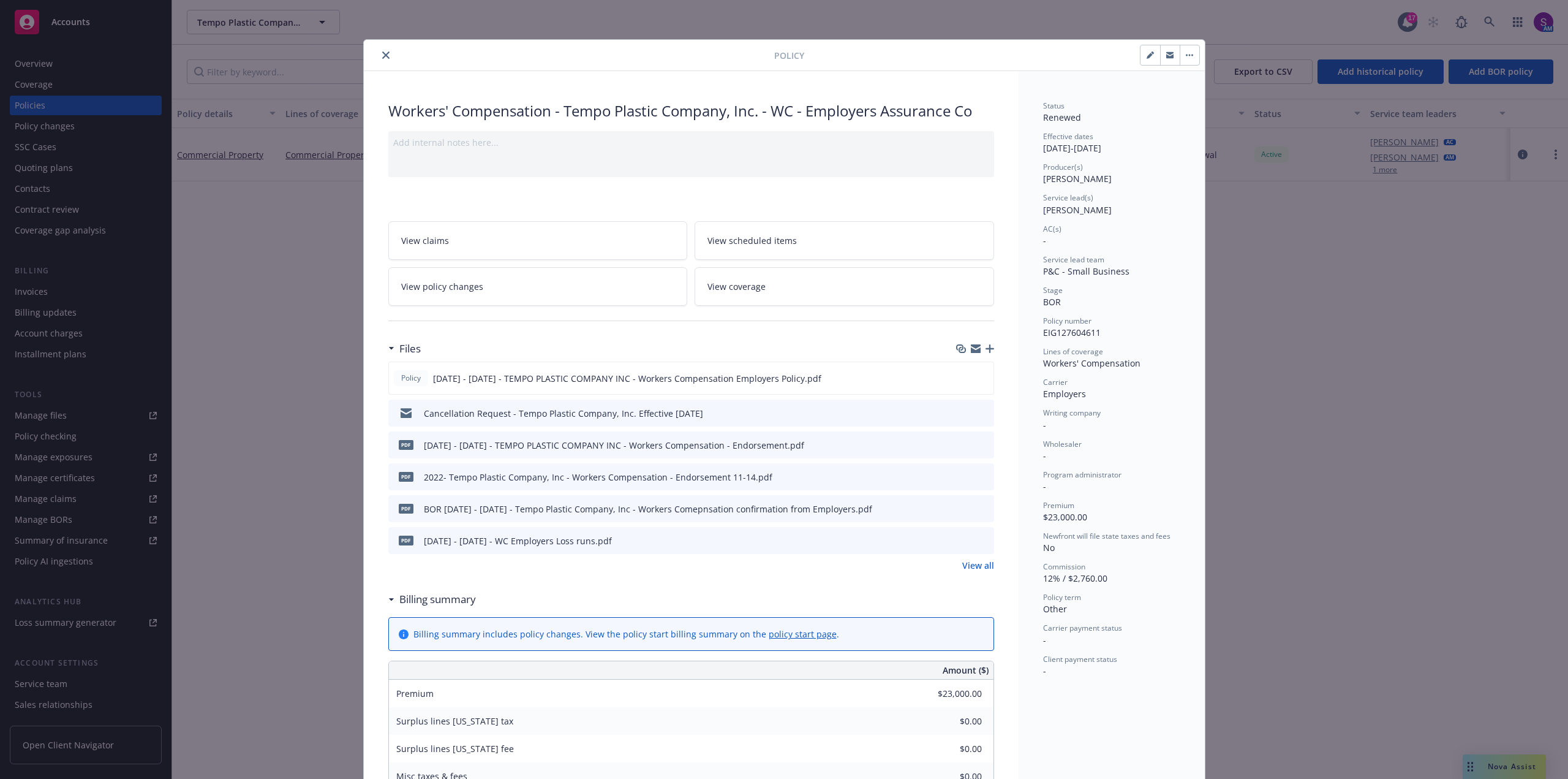
click at [382, 54] on icon "close" at bounding box center [386, 55] width 7 height 7
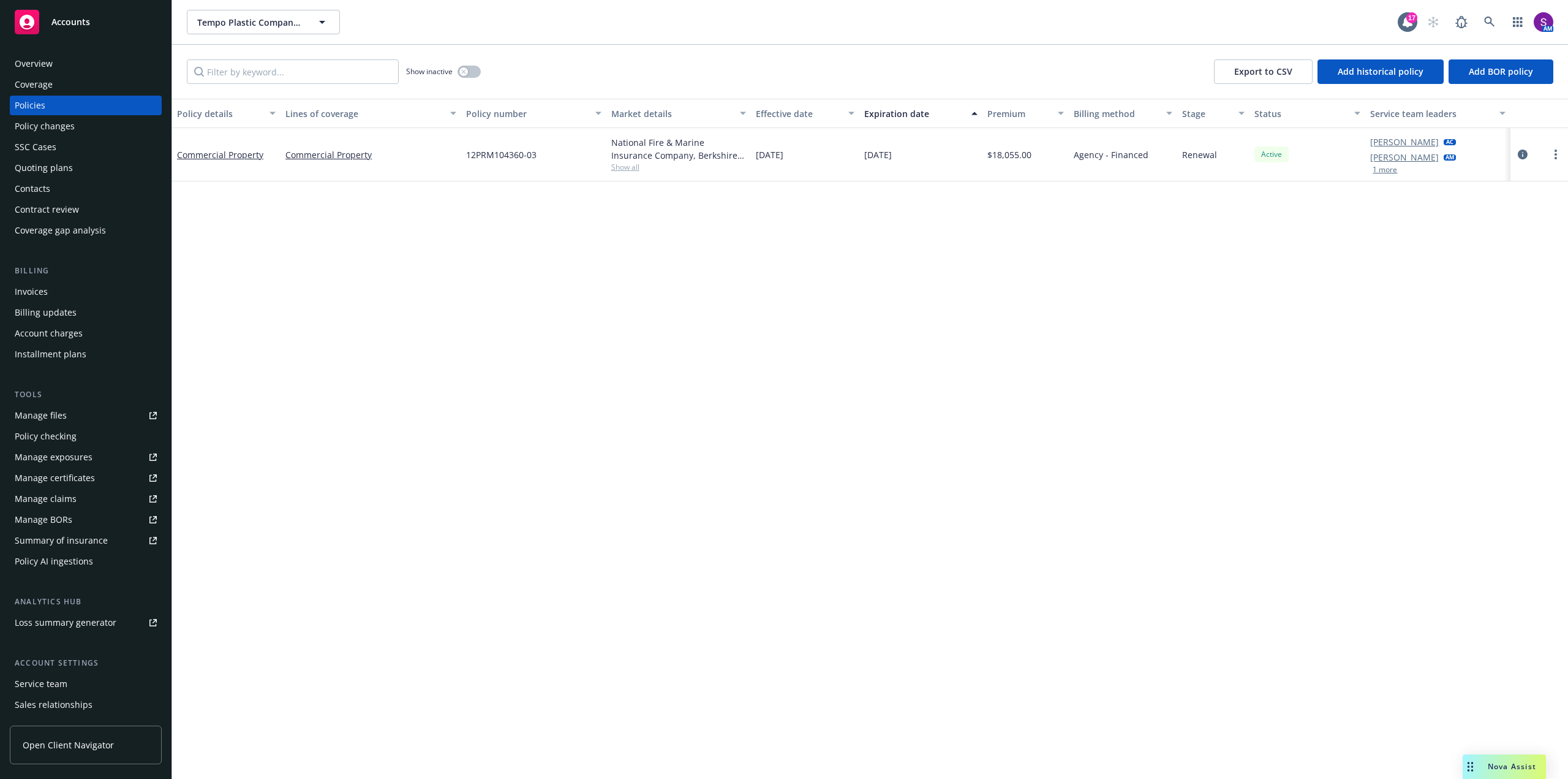
click at [629, 168] on span "Show all" at bounding box center [678, 167] width 135 height 11
click at [333, 220] on div "Policy details Lines of coverage Policy number Market details Effective date Ex…" at bounding box center [870, 438] width 1396 height 680
click at [1495, 23] on icon at bounding box center [1489, 21] width 11 height 11
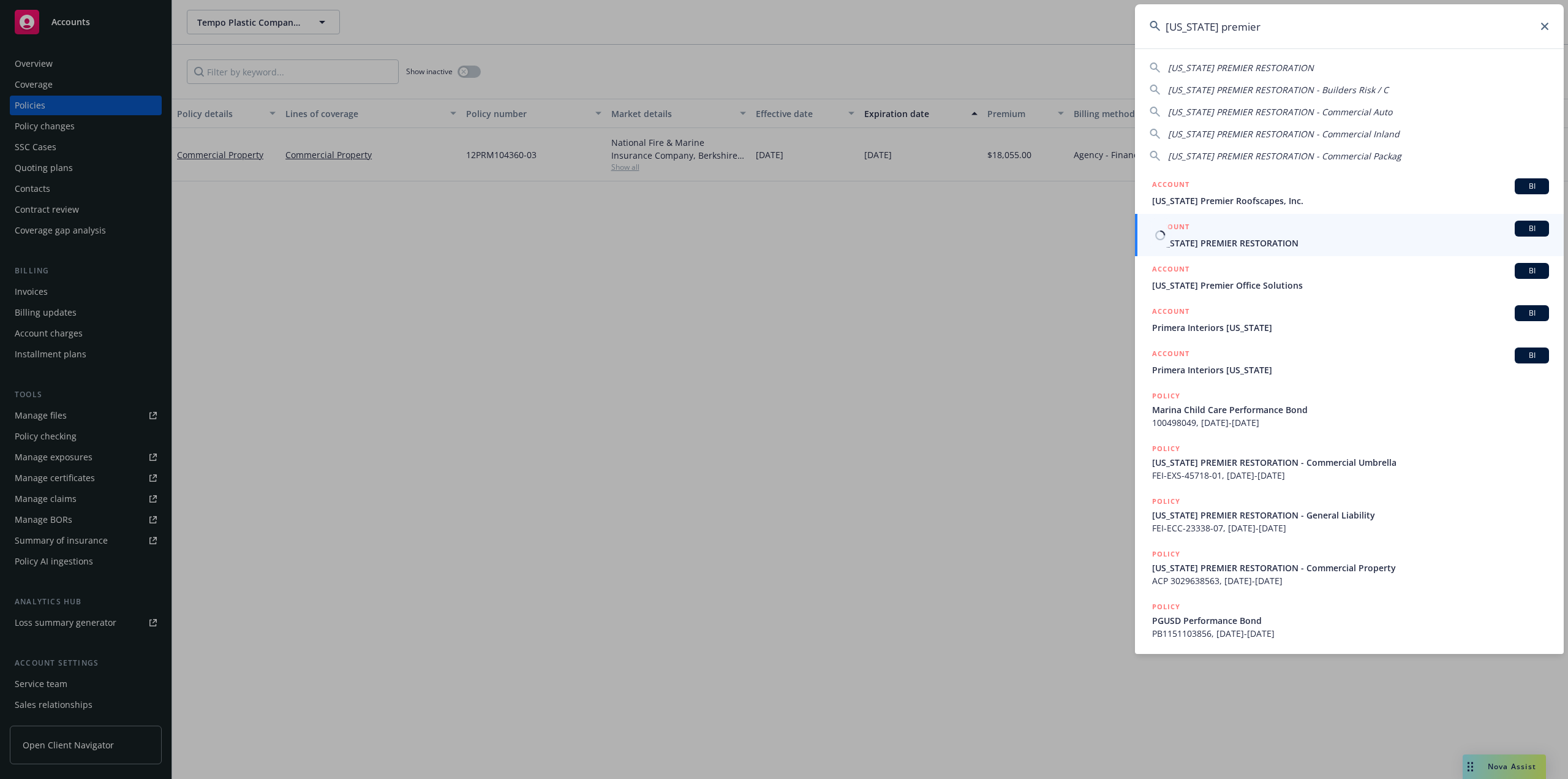
type input "[US_STATE] premier"
click at [1230, 237] on span "[US_STATE] PREMIER RESTORATION" at bounding box center [1350, 243] width 397 height 13
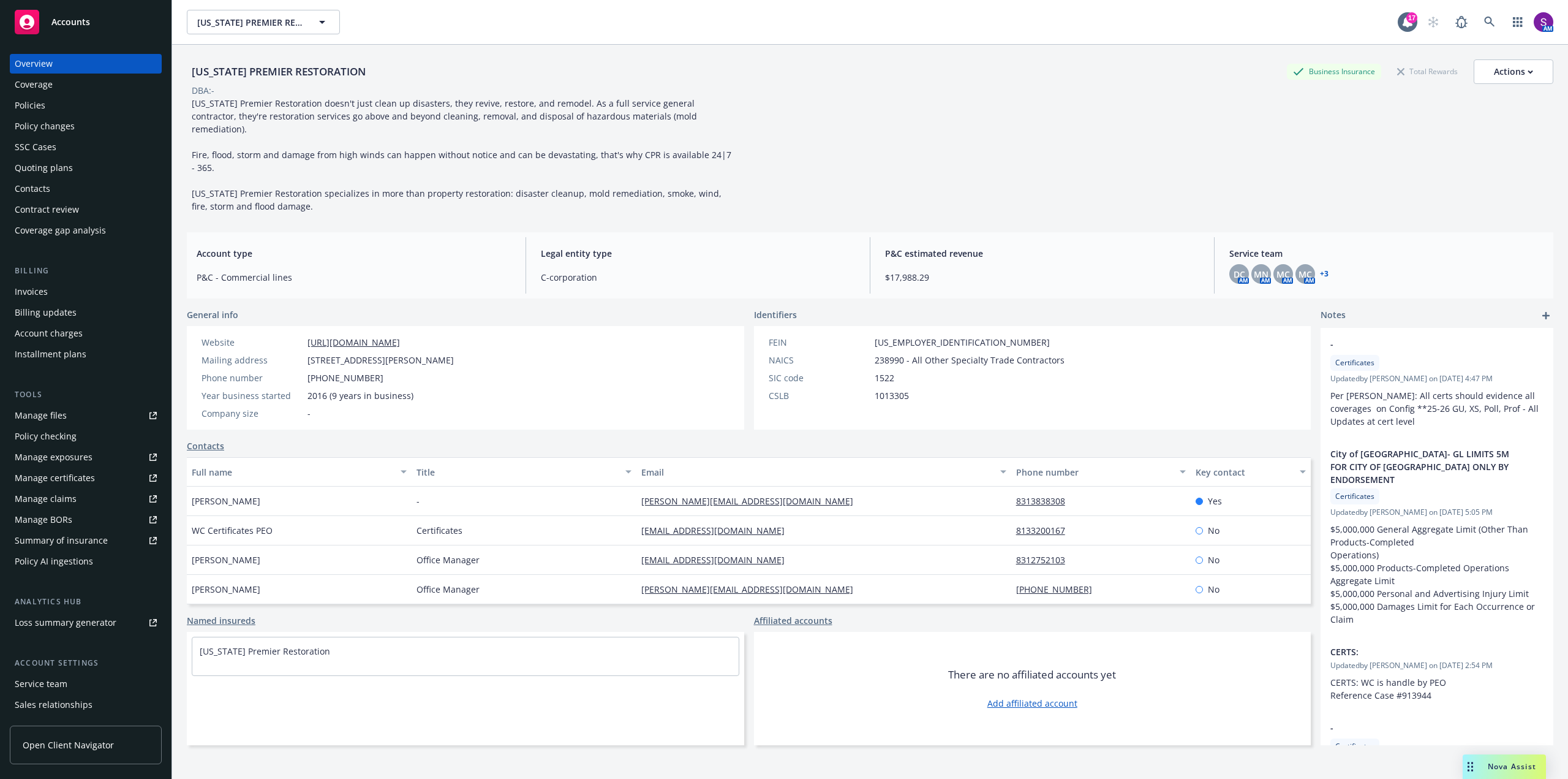
click at [37, 109] on div "Policies" at bounding box center [30, 105] width 30 height 20
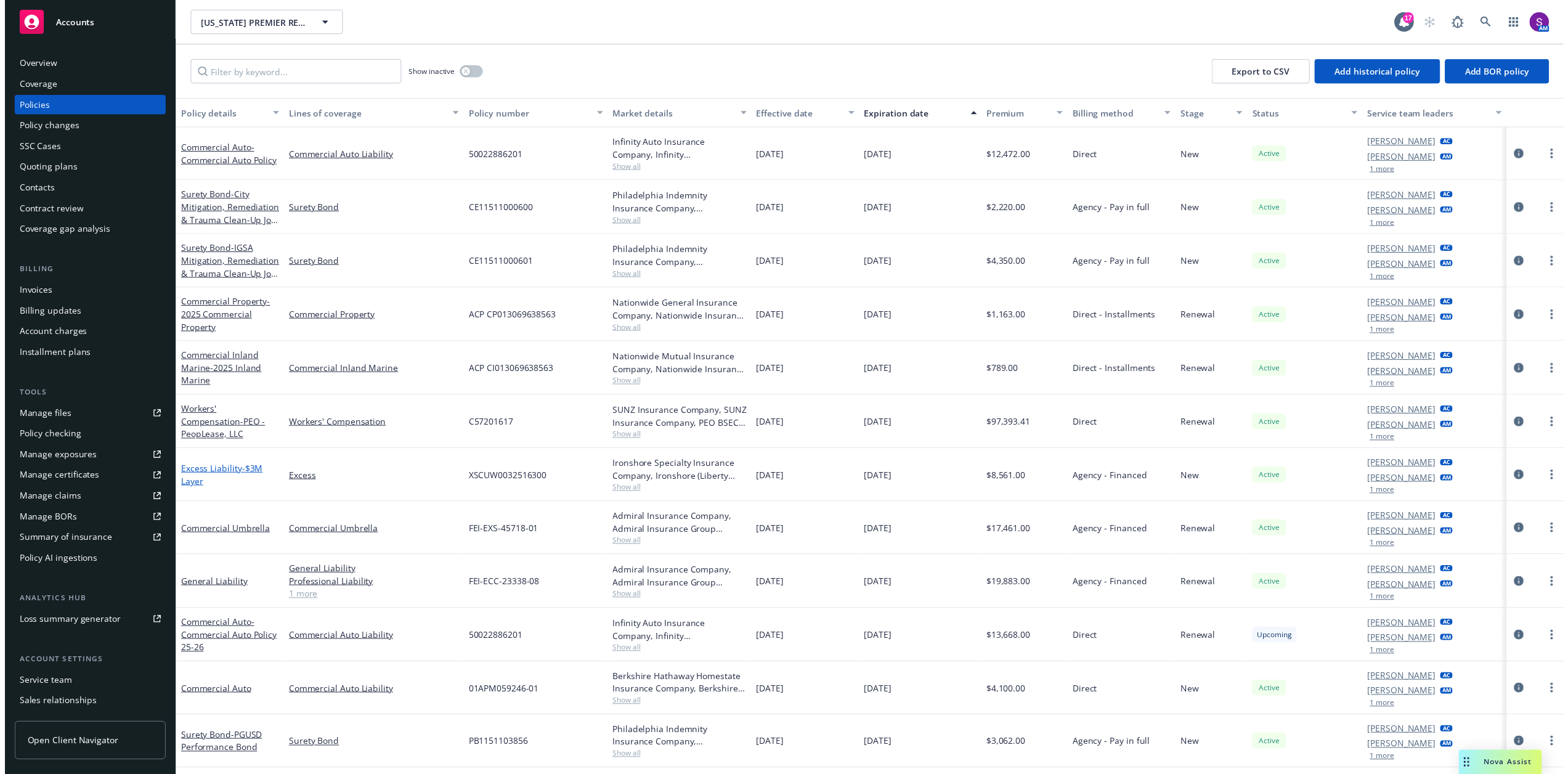
scroll to position [46, 0]
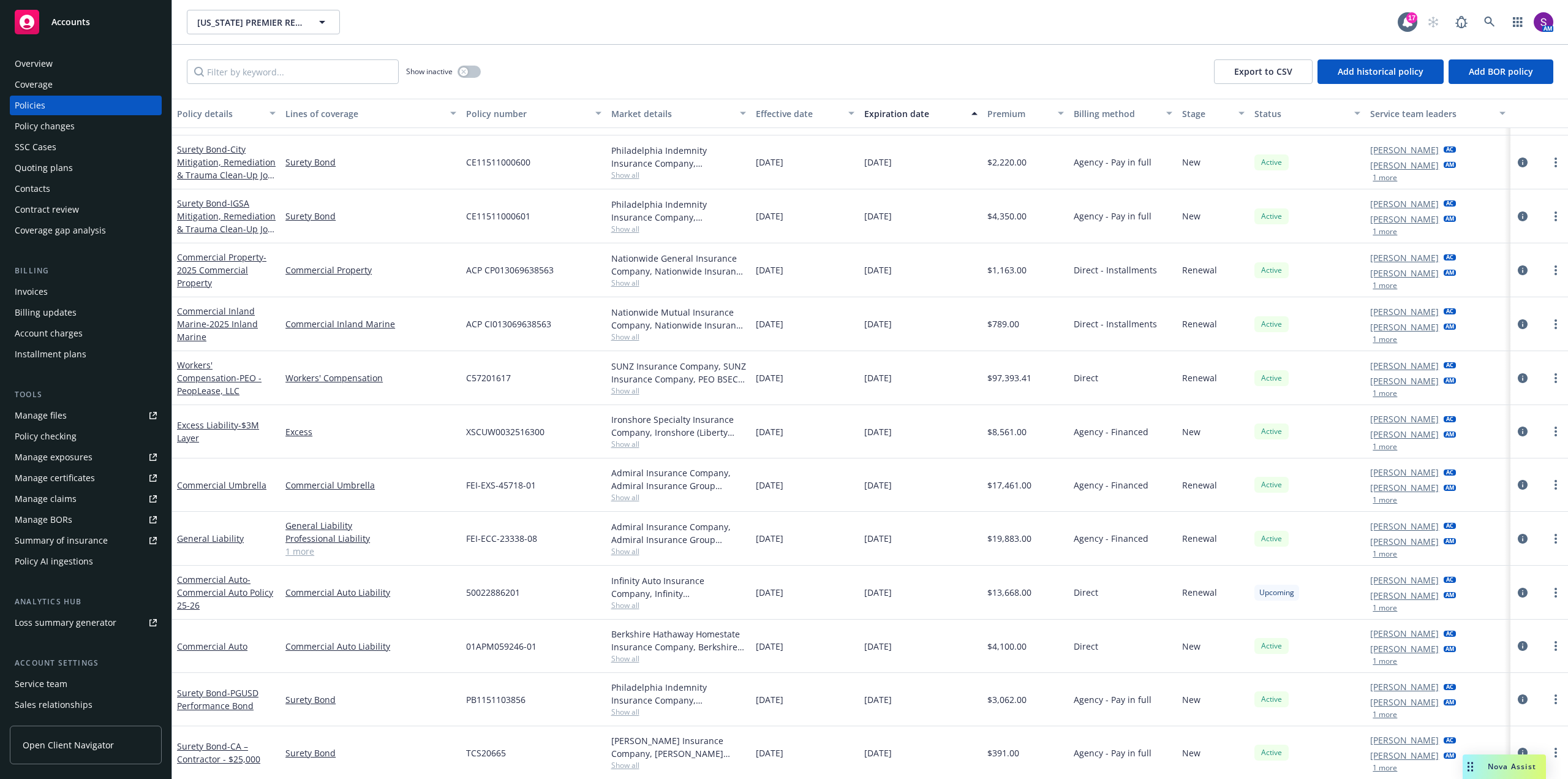
click at [298, 549] on link "1 more" at bounding box center [371, 551] width 171 height 13
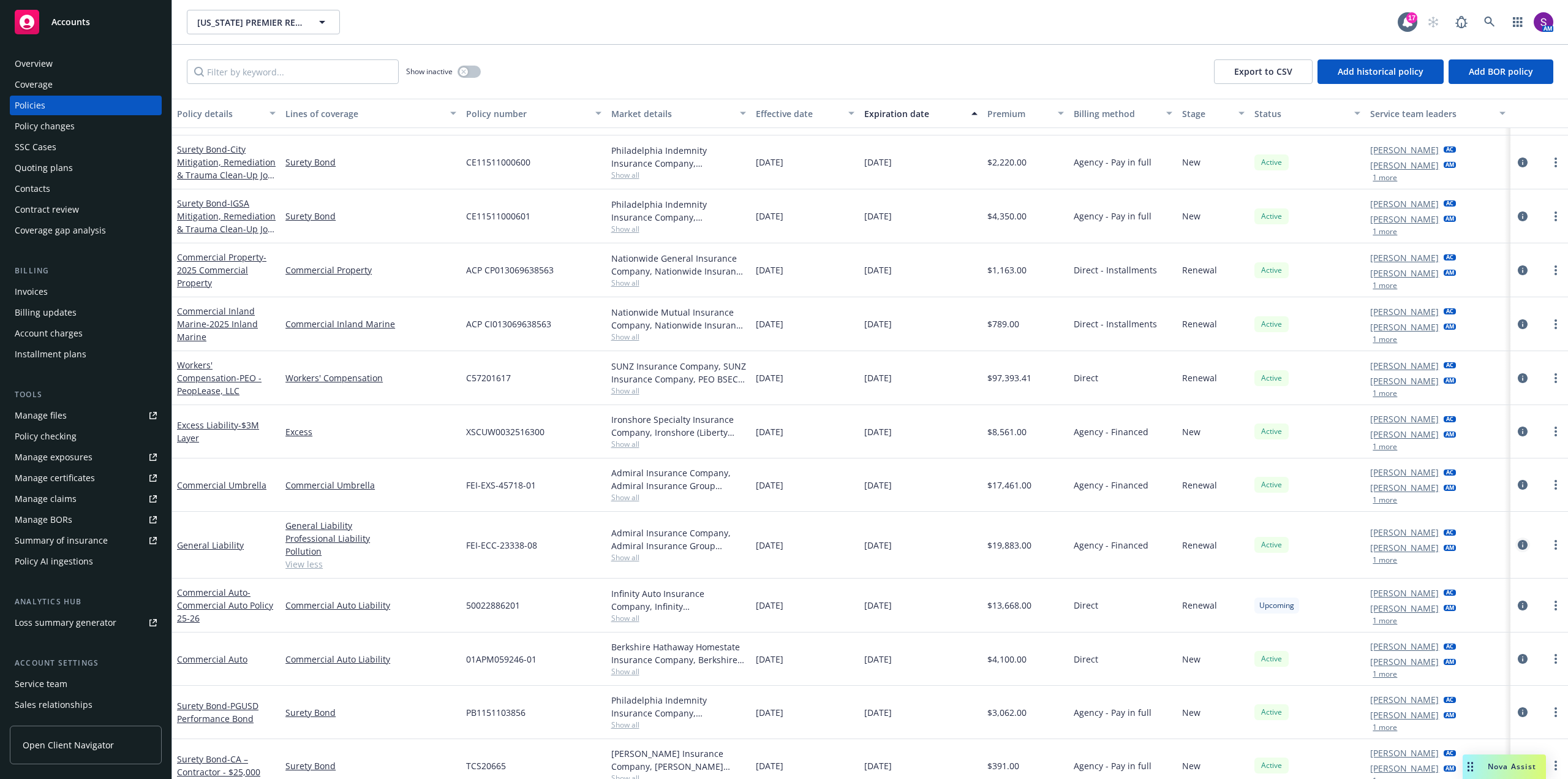
click at [1518, 546] on icon "circleInformation" at bounding box center [1523, 545] width 10 height 10
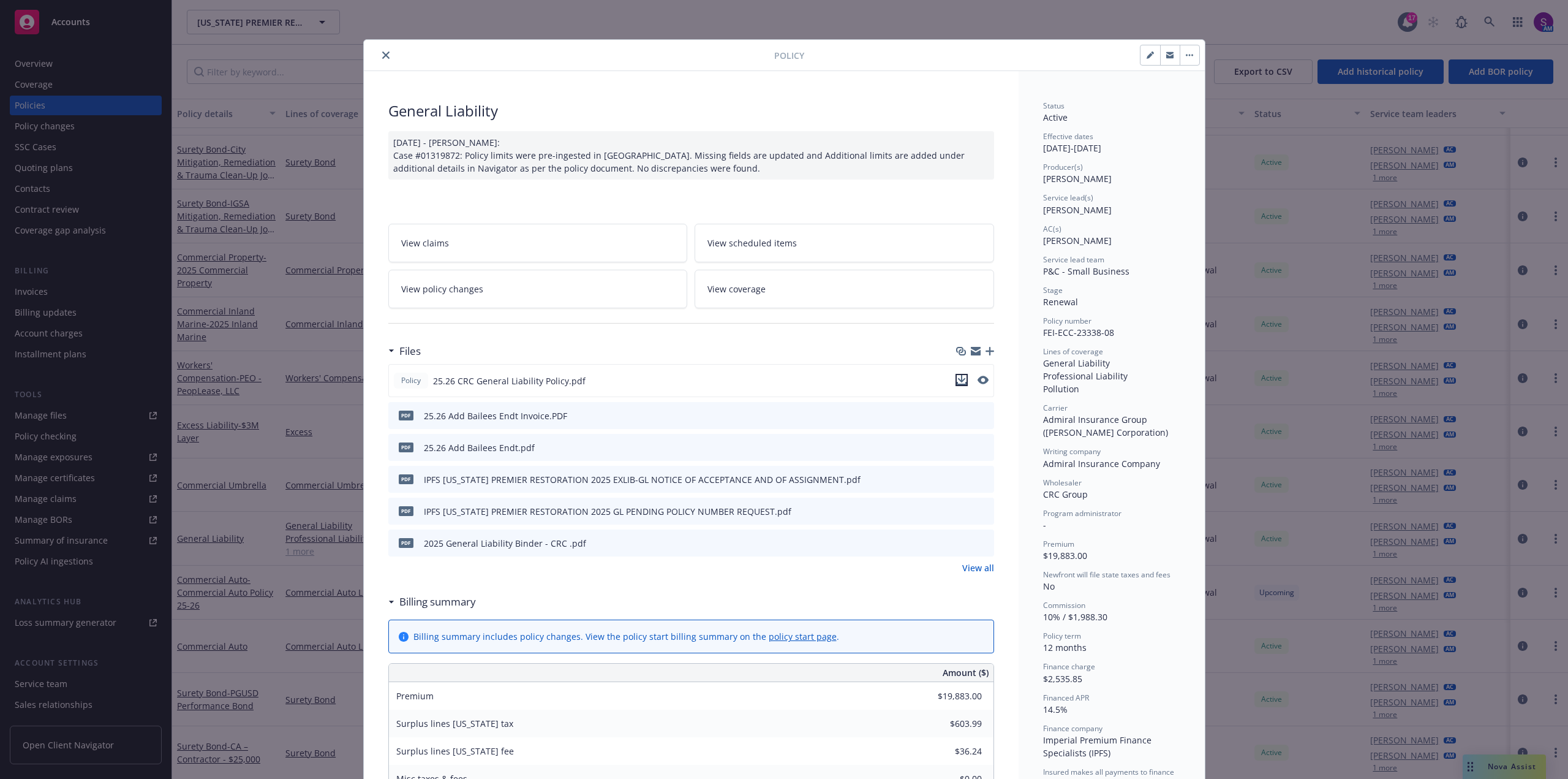
click at [957, 378] on icon "download file" at bounding box center [962, 380] width 10 height 10
drag, startPoint x: 378, startPoint y: 57, endPoint x: 407, endPoint y: 76, distance: 34.7
click at [382, 57] on icon "close" at bounding box center [386, 55] width 7 height 7
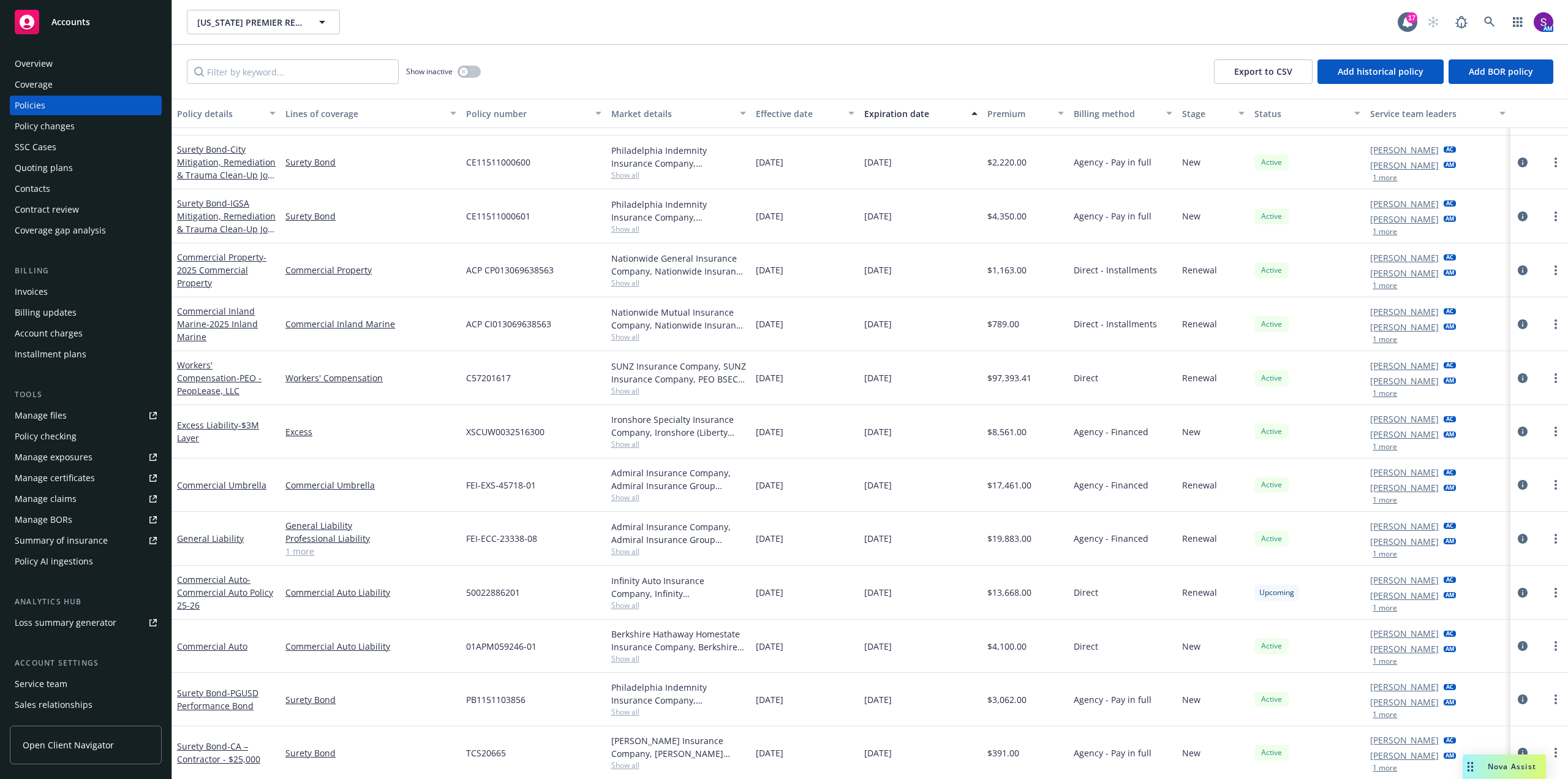
click at [1514, 767] on span "Nova Assist" at bounding box center [1511, 766] width 49 height 11
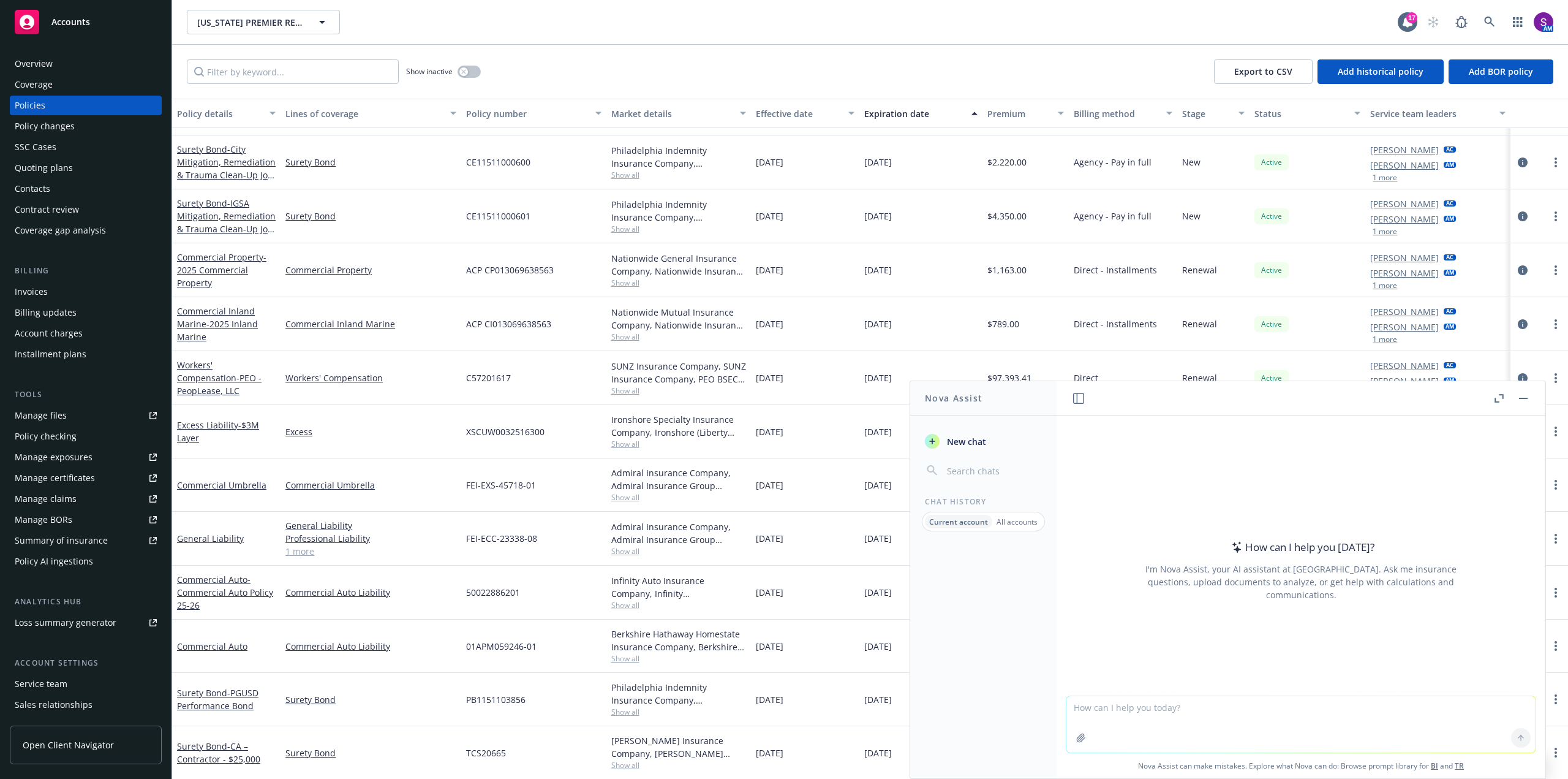
click at [1077, 741] on icon "button" at bounding box center [1081, 738] width 10 height 10
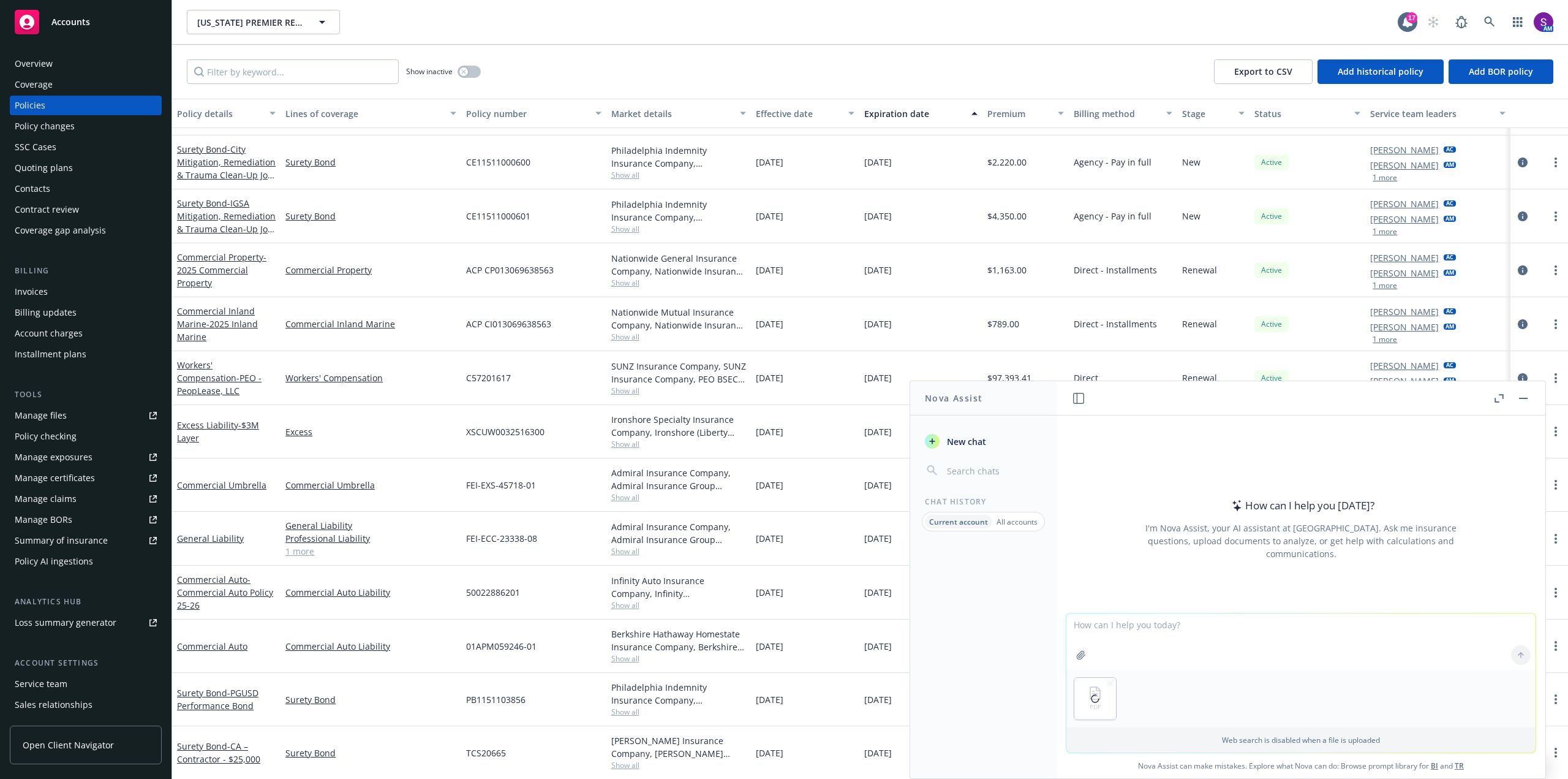
click at [1089, 628] on textarea at bounding box center [1301, 642] width 469 height 57
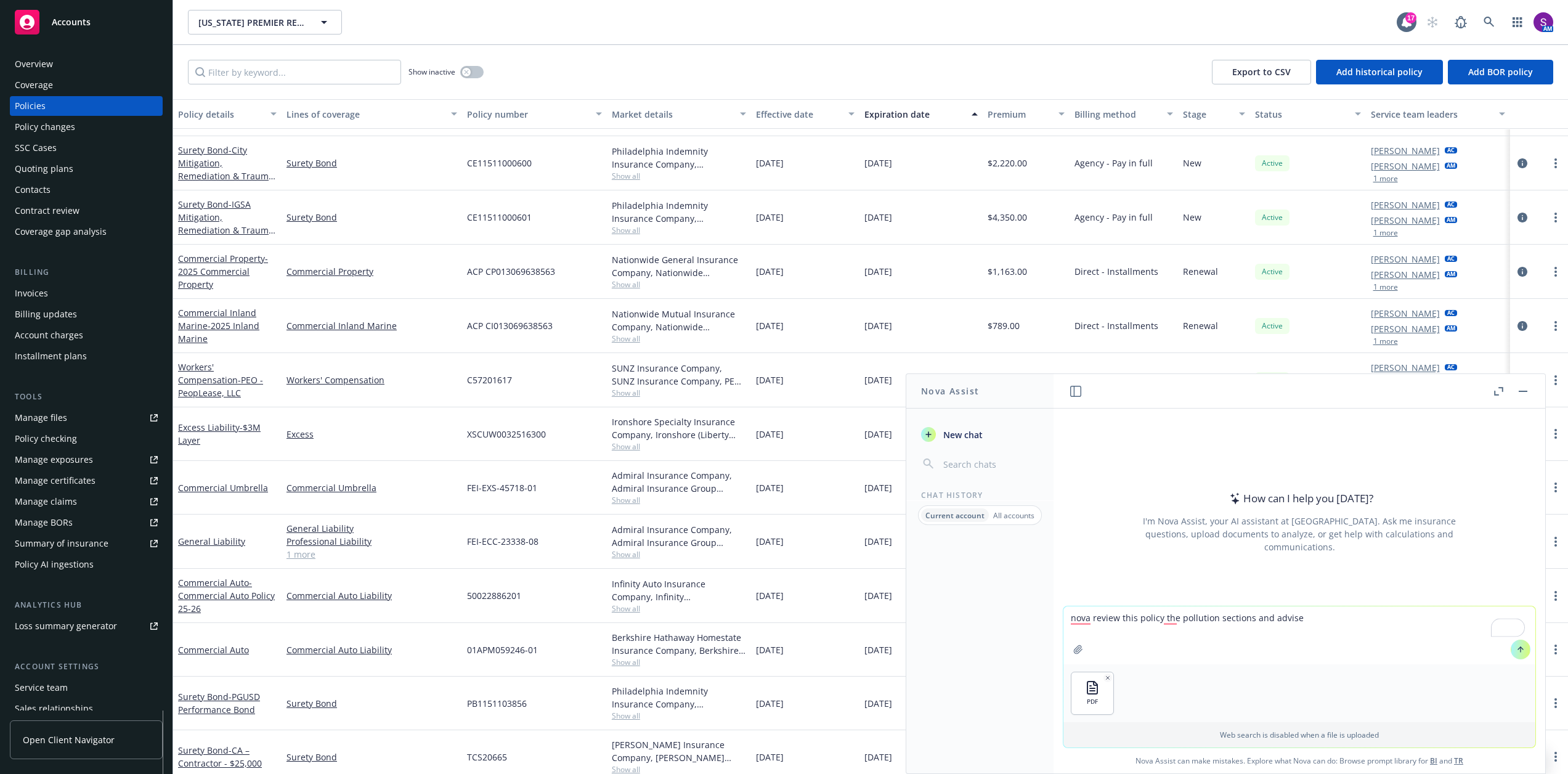
type textarea "nova review this policy the pollution sections and advise"
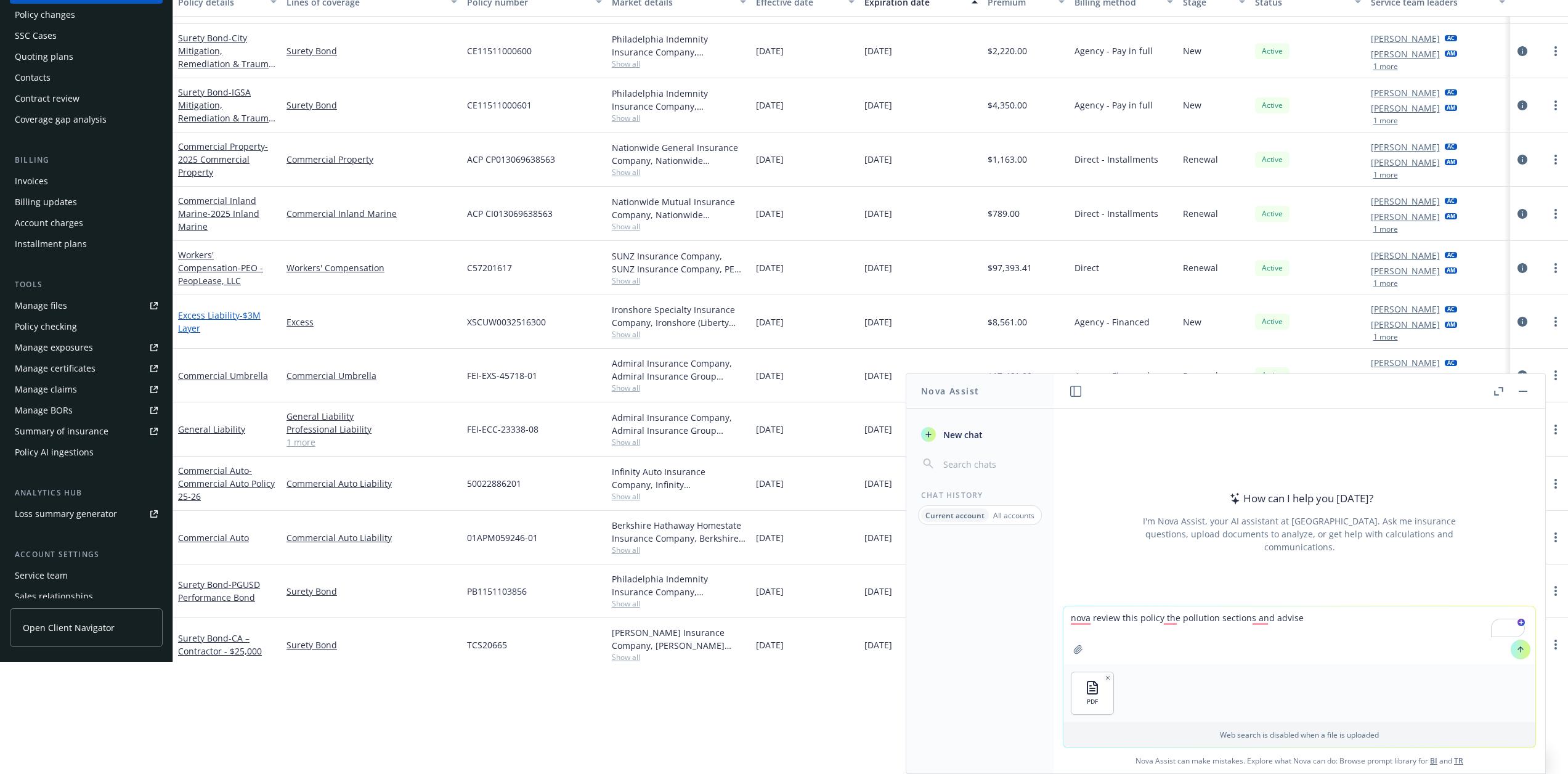
scroll to position [123, 0]
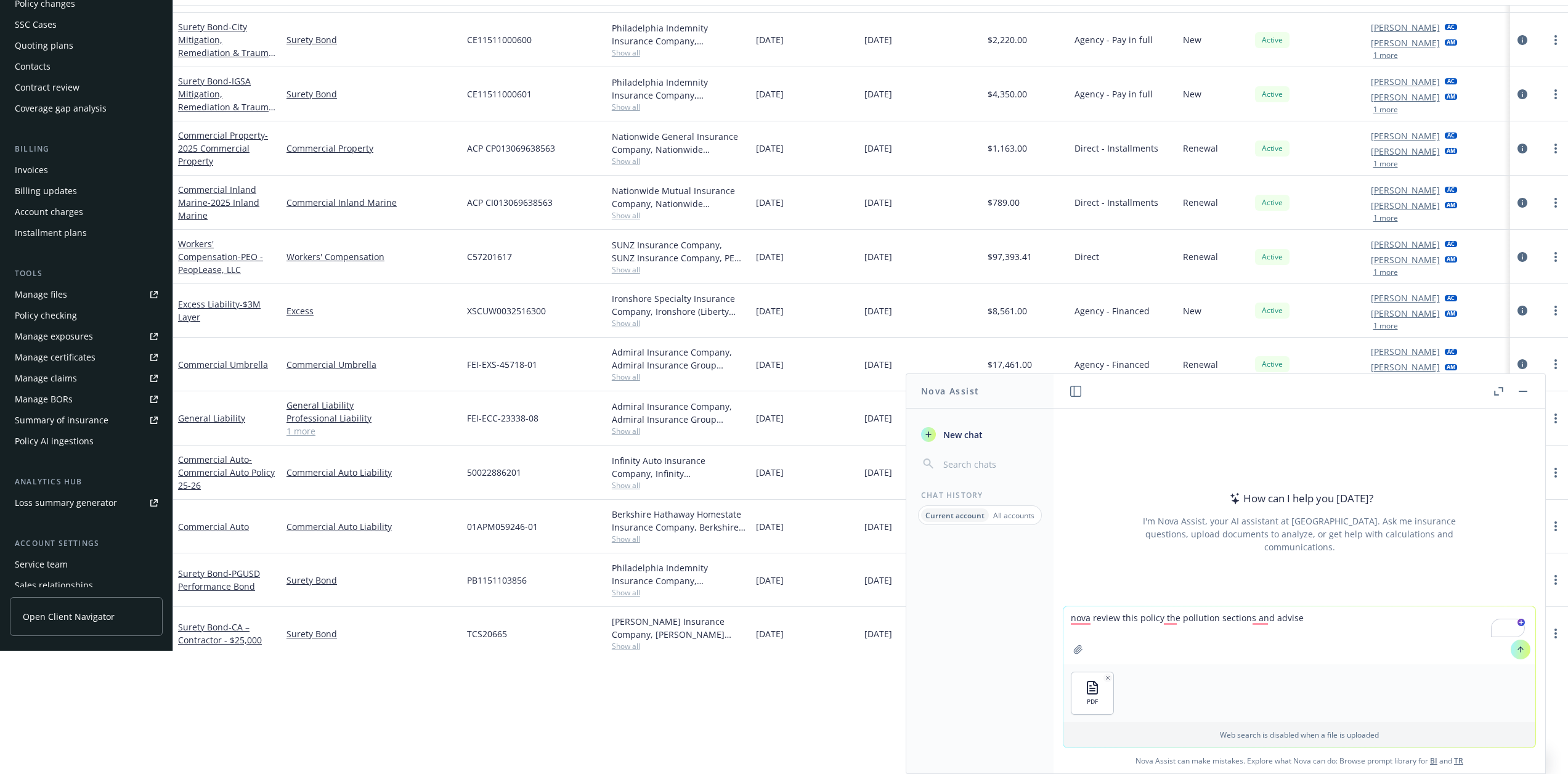
click at [1527, 389] on button "button" at bounding box center [1523, 391] width 15 height 15
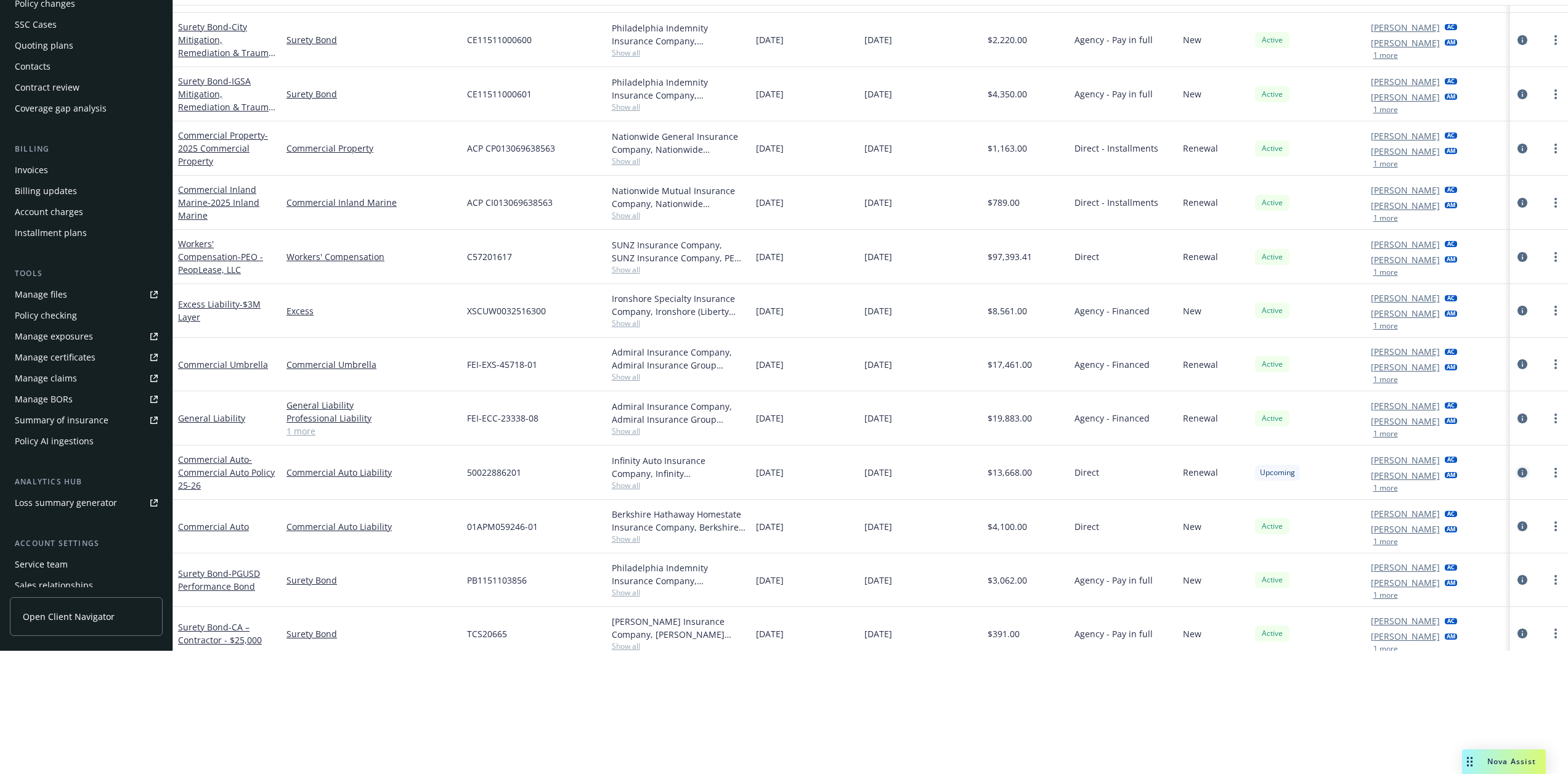
click at [1523, 473] on icon "circleInformation" at bounding box center [1523, 472] width 10 height 10
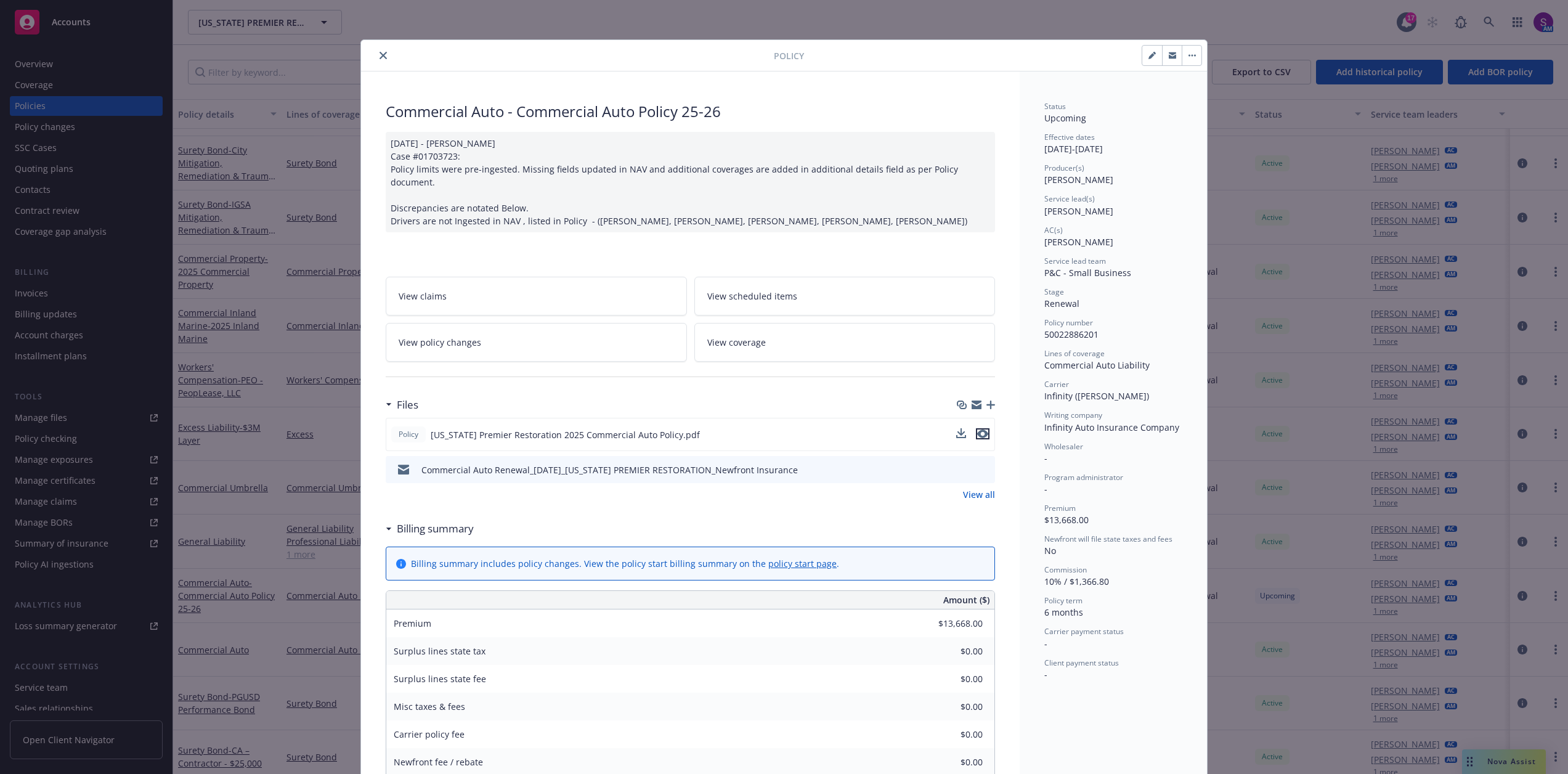
click at [980, 429] on icon "preview file" at bounding box center [982, 433] width 11 height 8
click at [385, 52] on button "close" at bounding box center [383, 55] width 15 height 15
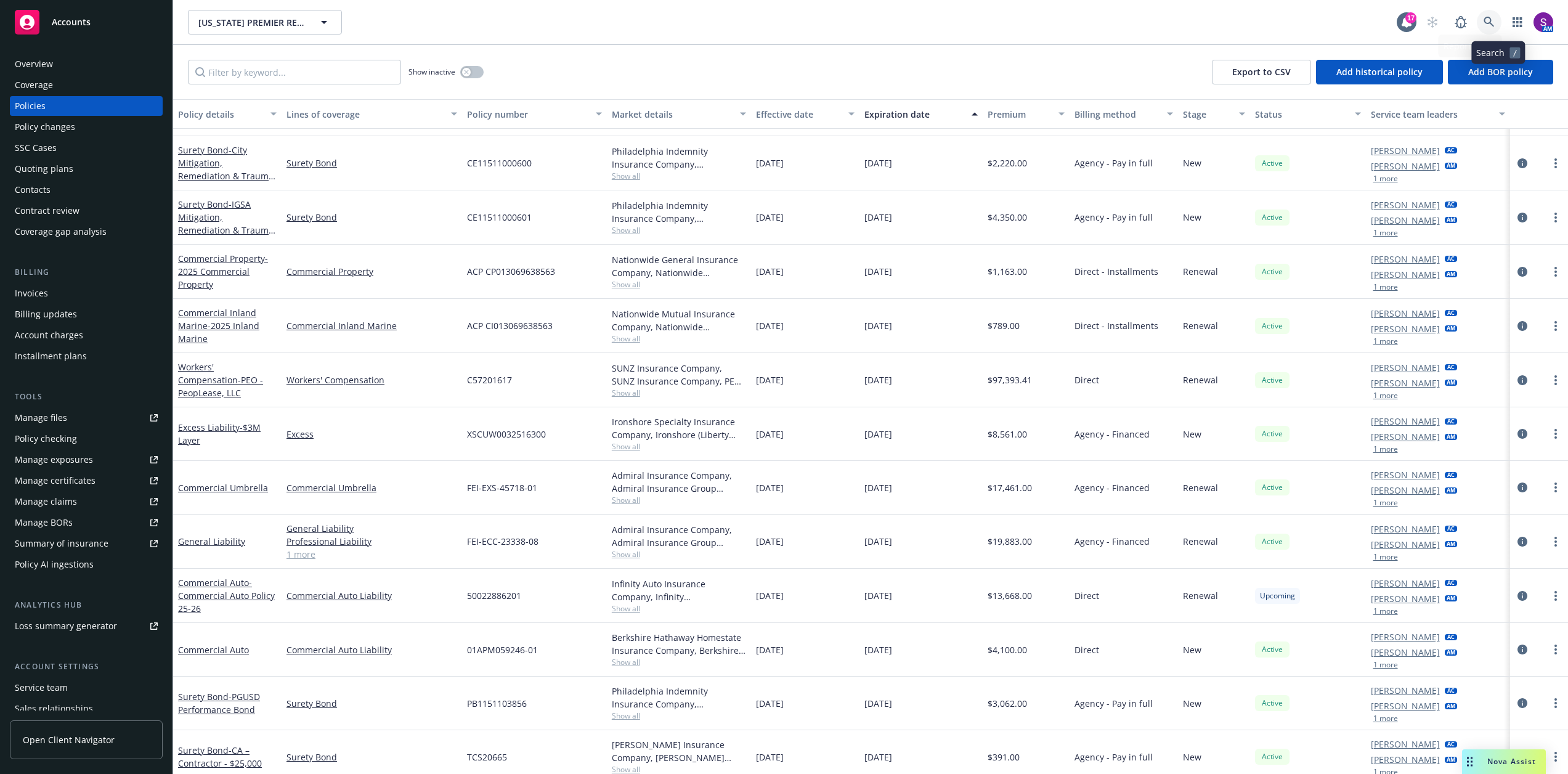
click at [1501, 16] on link at bounding box center [1489, 22] width 25 height 25
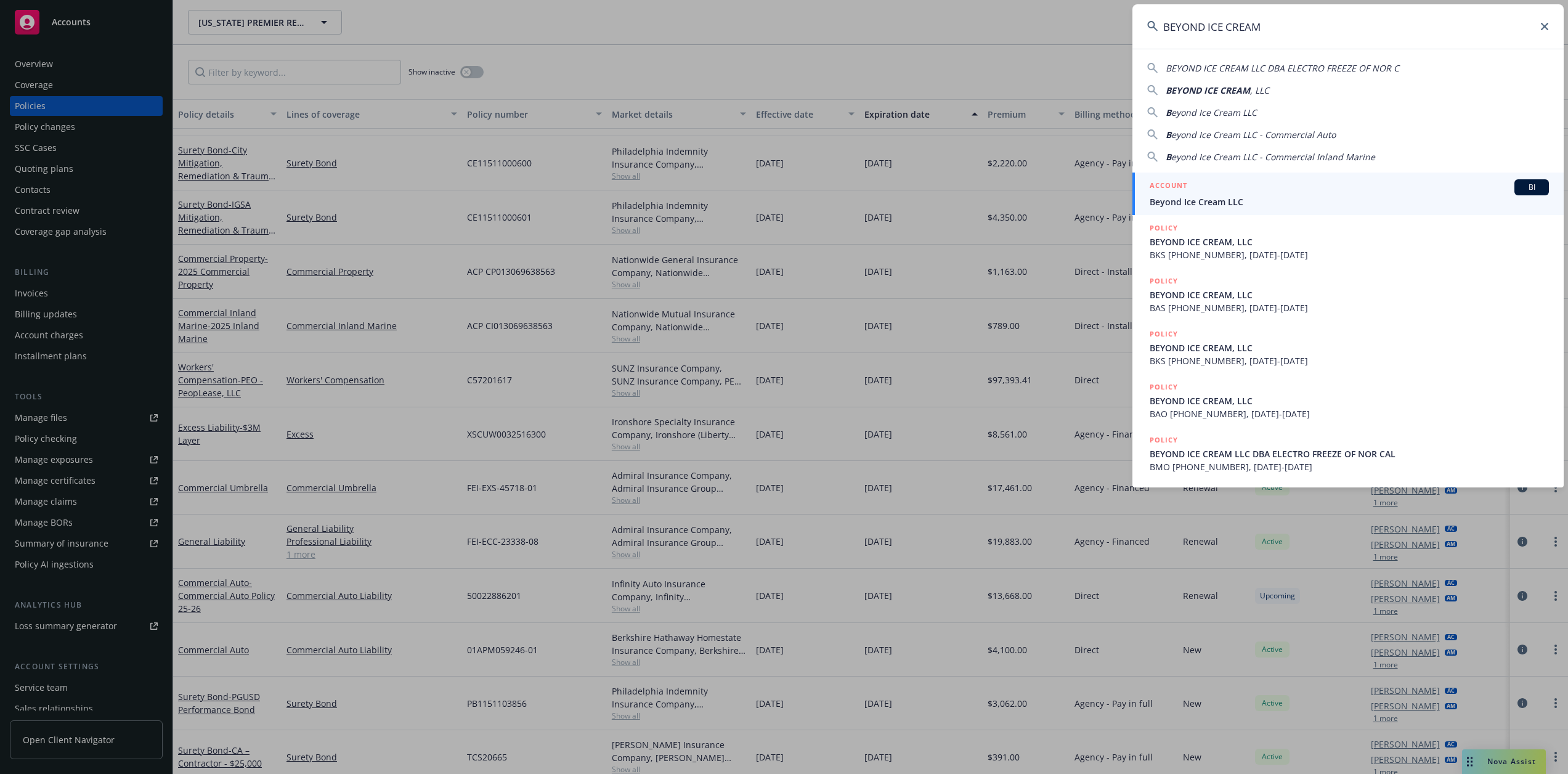
type input "BEYOND ICE CREAM"
click at [1214, 189] on div "ACCOUNT BI" at bounding box center [1349, 187] width 399 height 16
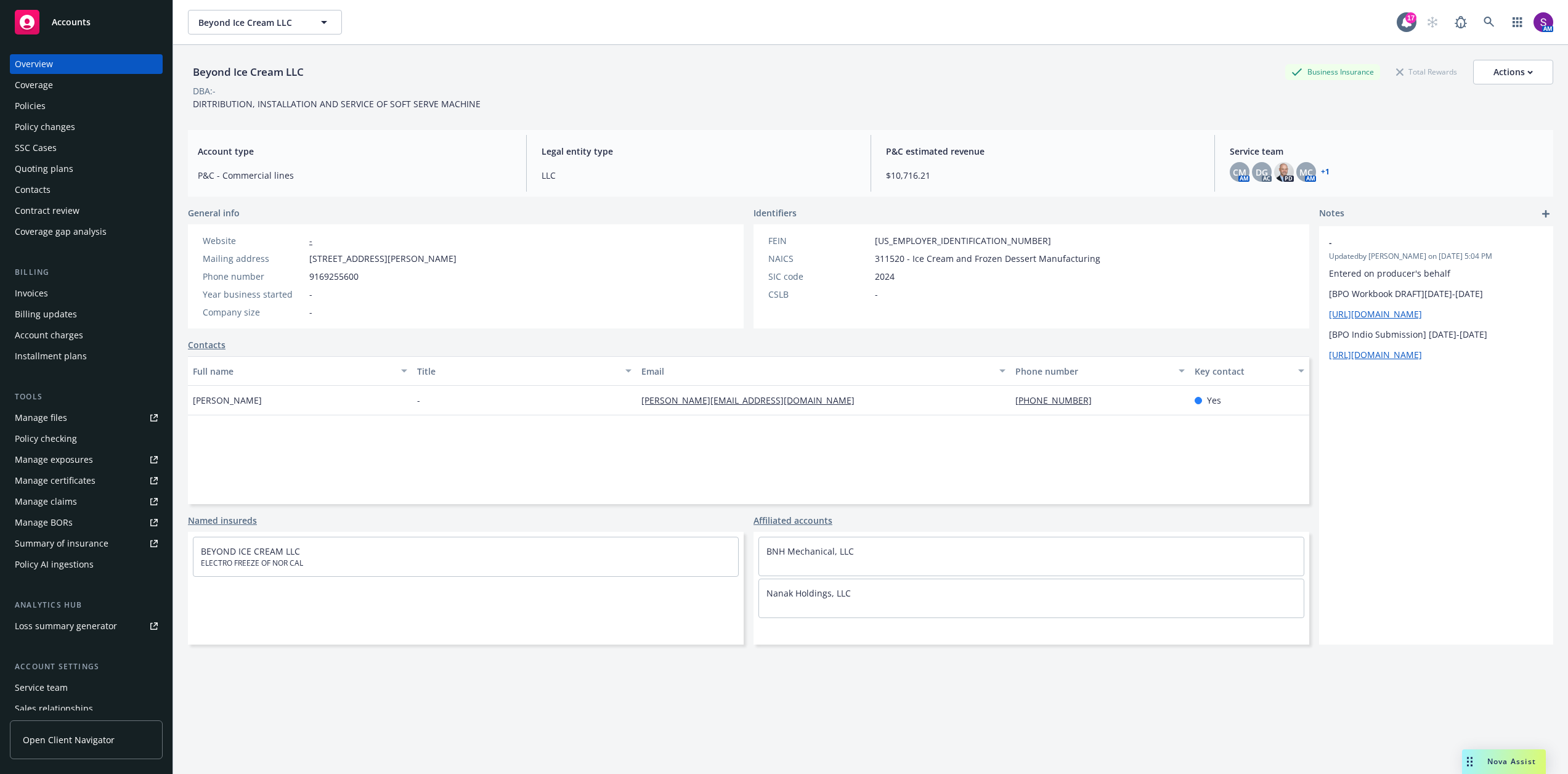
click at [57, 480] on div "Manage certificates" at bounding box center [55, 480] width 81 height 20
click at [55, 108] on div "Policies" at bounding box center [86, 106] width 143 height 20
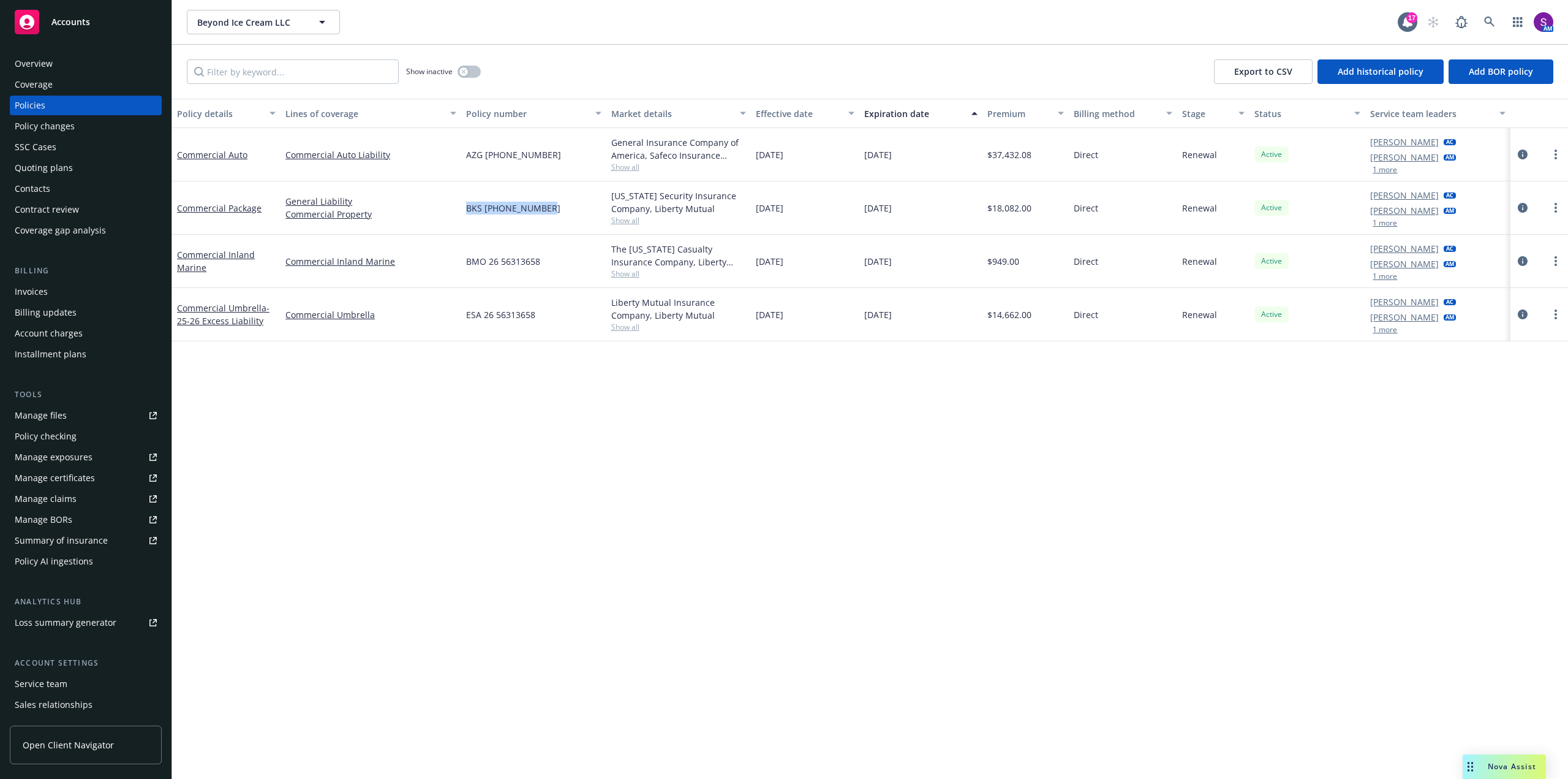
drag, startPoint x: 545, startPoint y: 206, endPoint x: 467, endPoint y: 212, distance: 78.2
click at [467, 212] on div "BKS [PHONE_NUMBER]" at bounding box center [534, 207] width 145 height 53
copy span "BKS [PHONE_NUMBER]"
click at [130, 67] on div "Overview" at bounding box center [86, 64] width 142 height 20
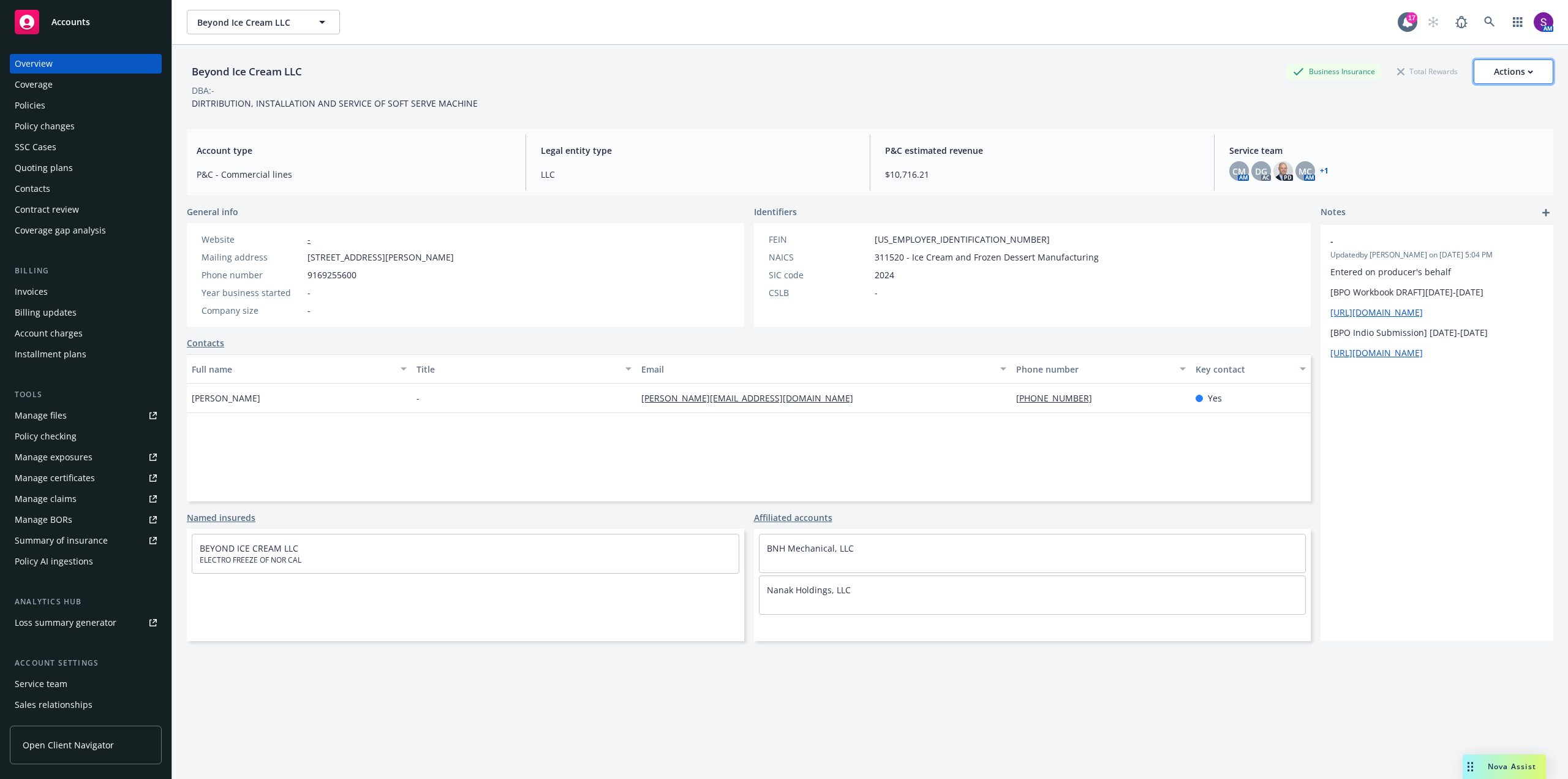
click at [1478, 80] on button "Actions" at bounding box center [1513, 72] width 80 height 25
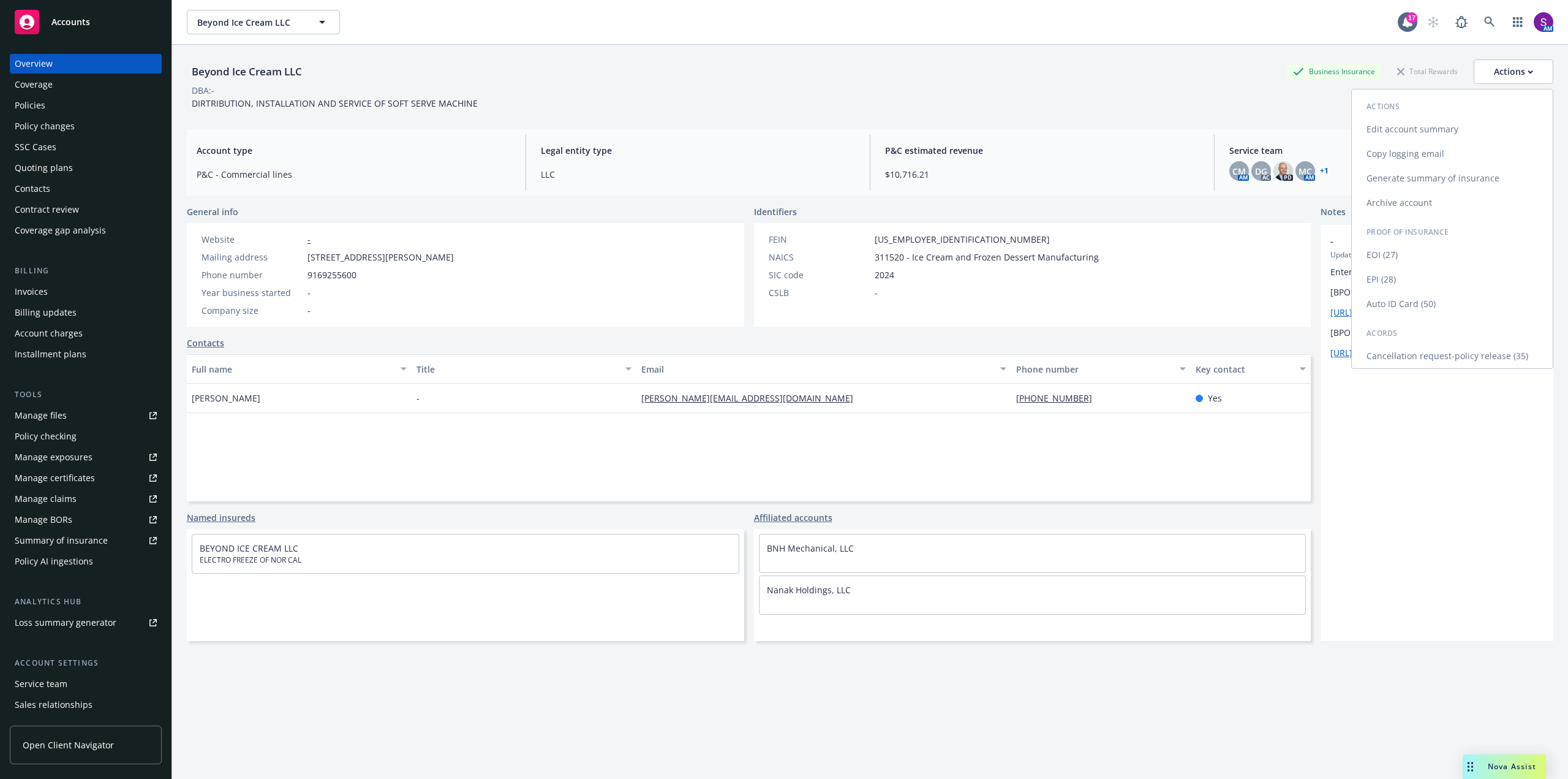
click at [1426, 151] on link "Copy logging email" at bounding box center [1452, 154] width 201 height 25
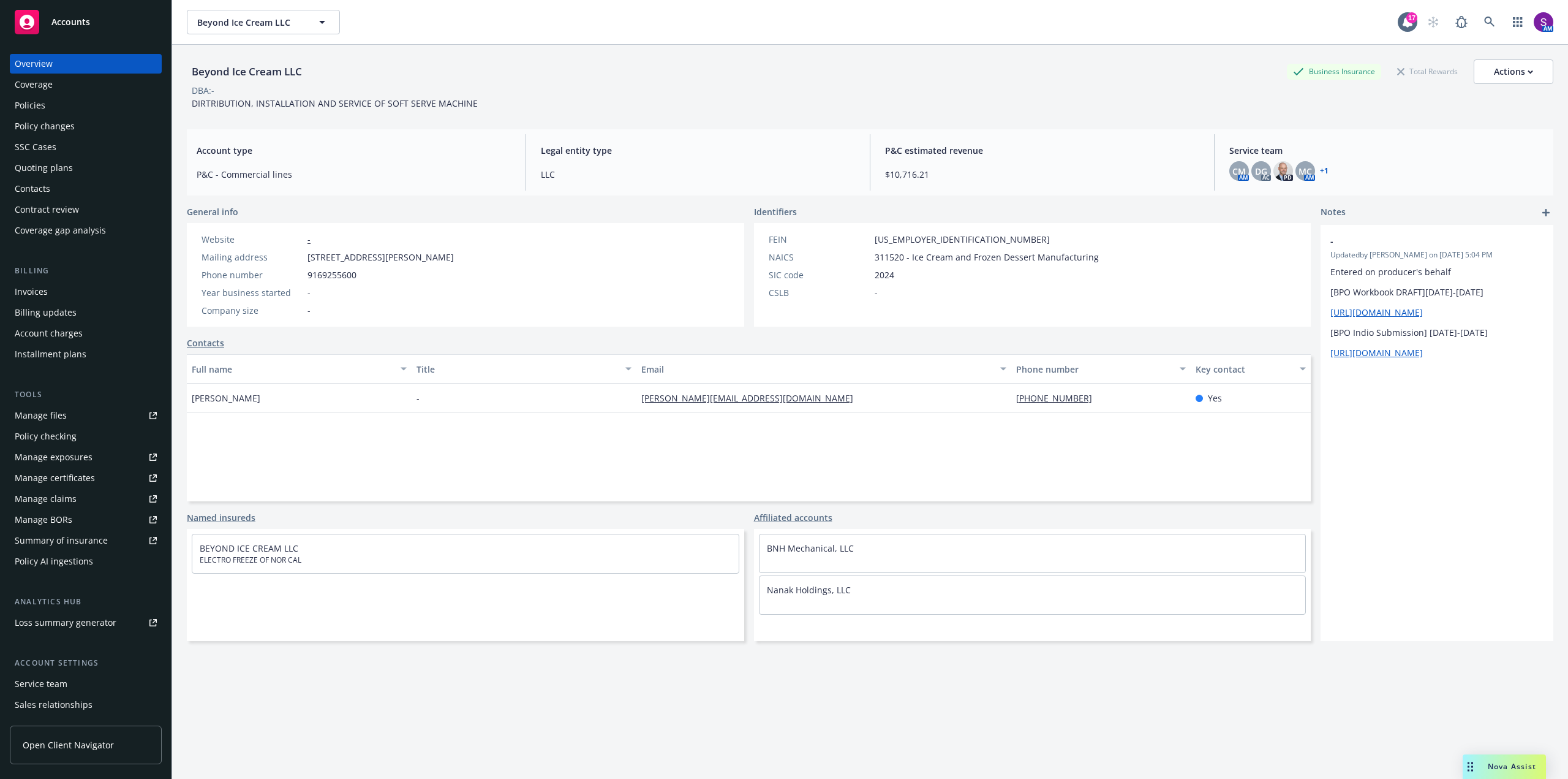
click at [62, 63] on div "Overview" at bounding box center [86, 64] width 142 height 20
